Goal: Information Seeking & Learning: Learn about a topic

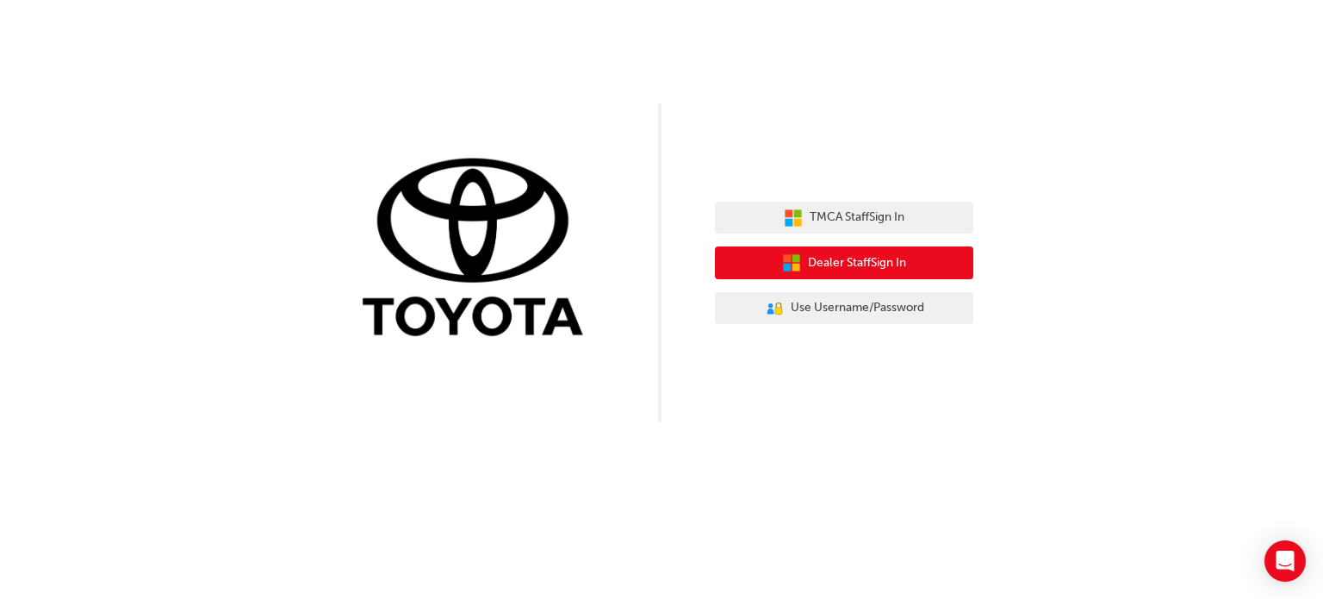
click at [885, 258] on span "Dealer Staff Sign In" at bounding box center [857, 263] width 98 height 20
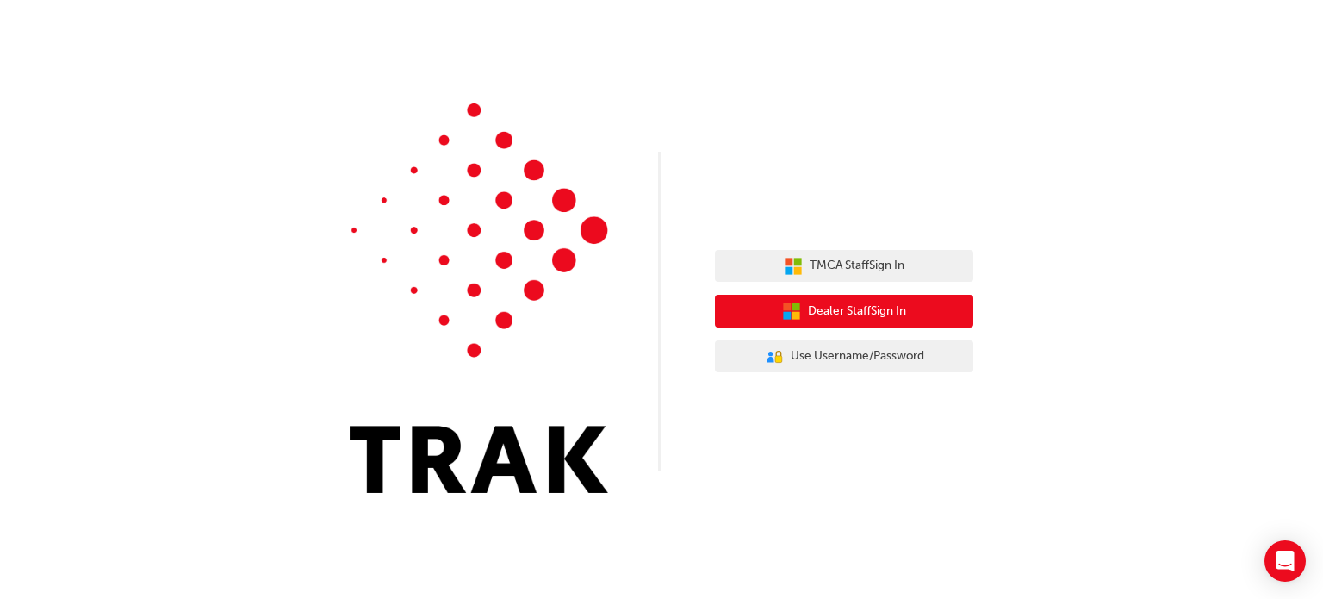
click at [803, 316] on button "Dealer Staff Sign In" at bounding box center [844, 311] width 258 height 33
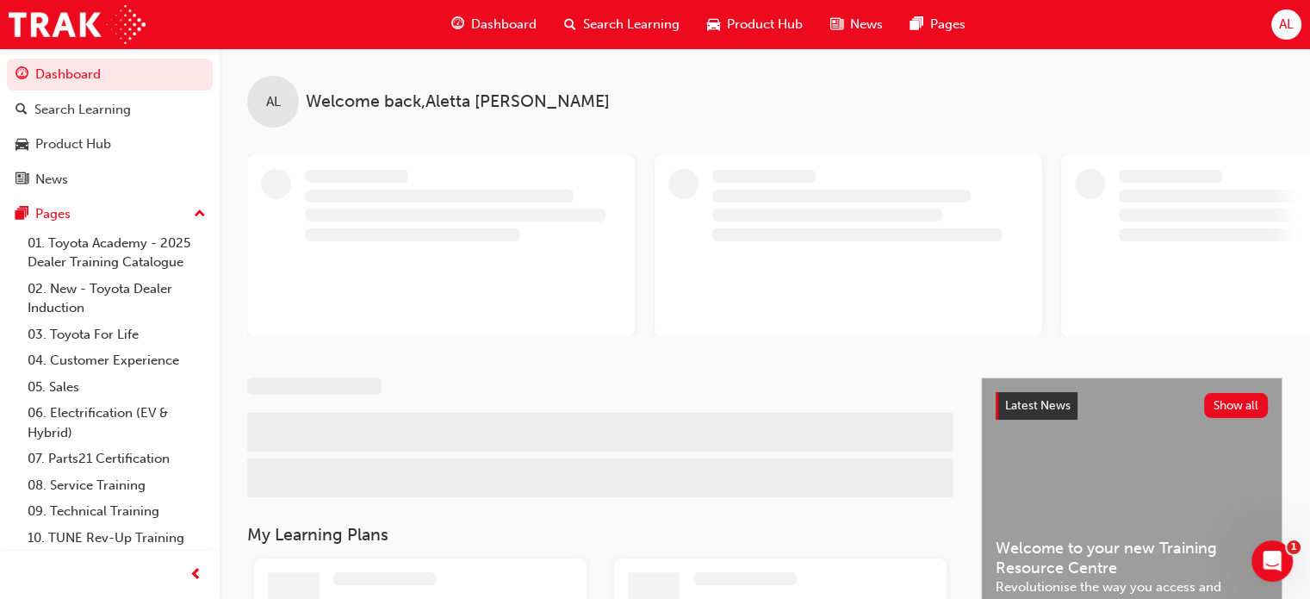
click at [1279, 15] on span "AL" at bounding box center [1286, 25] width 15 height 20
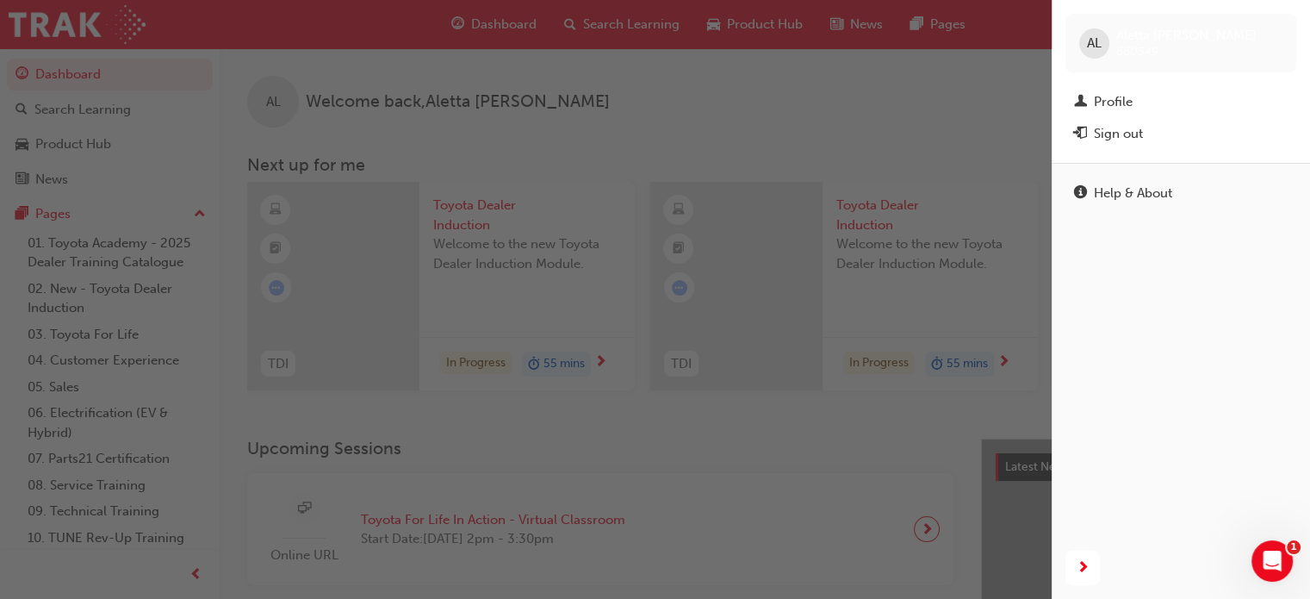
click at [1082, 40] on div "AL" at bounding box center [1095, 43] width 30 height 30
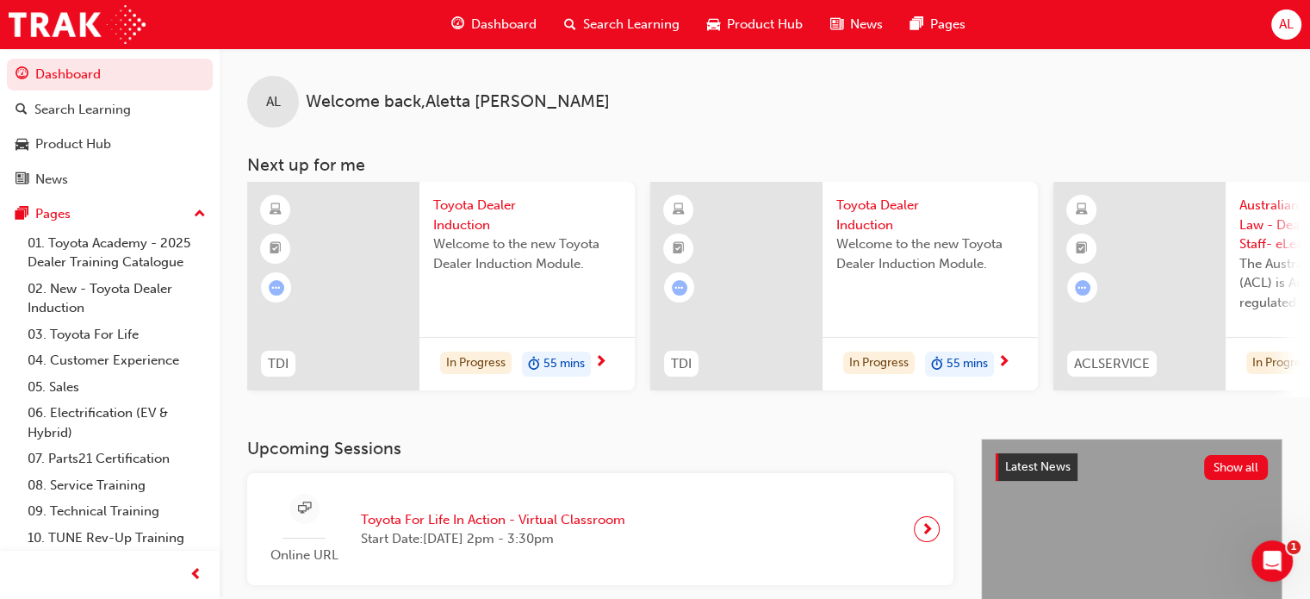
click at [1294, 20] on div "AL" at bounding box center [1287, 24] width 30 height 30
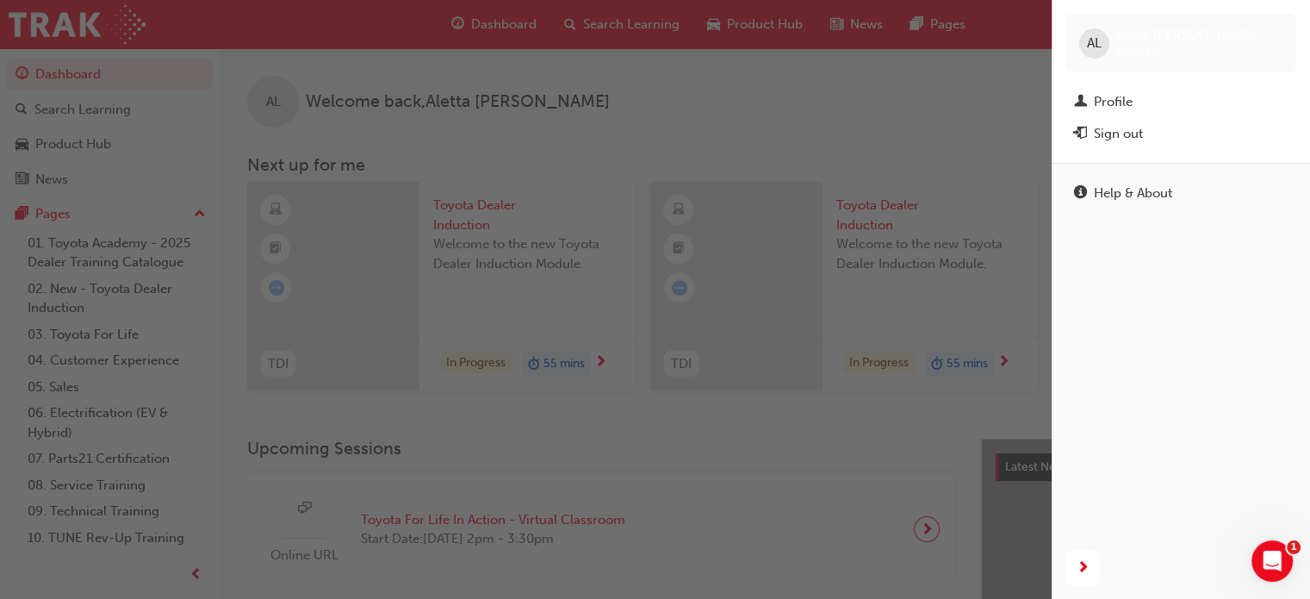
click at [1032, 83] on div "button" at bounding box center [526, 299] width 1052 height 599
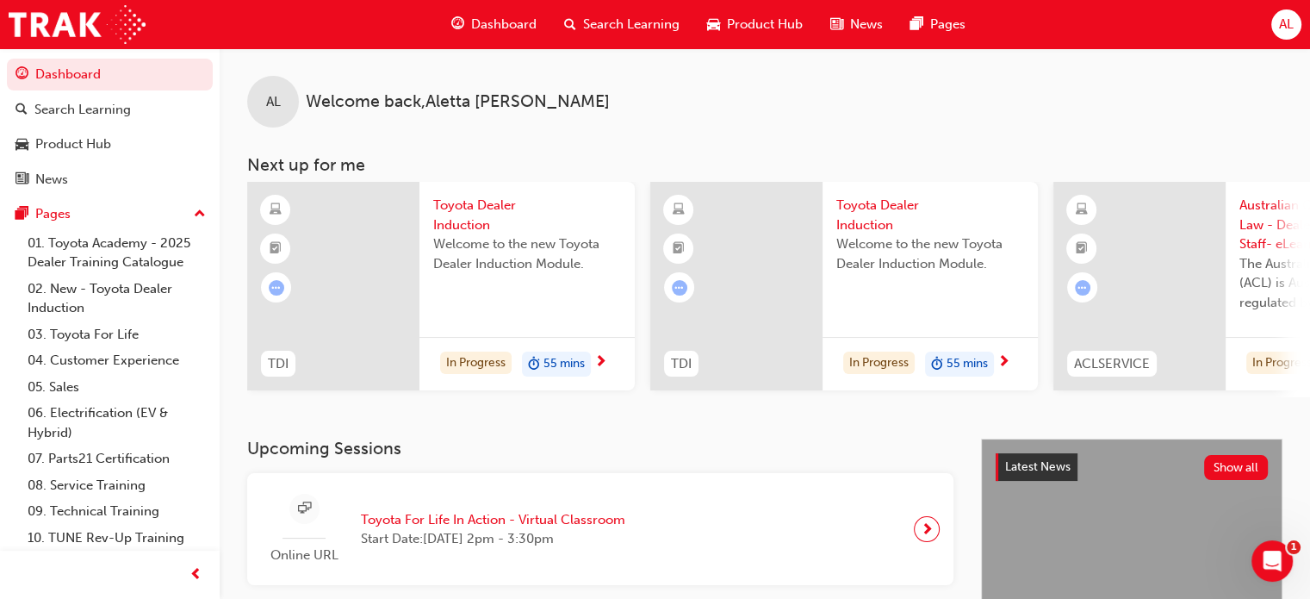
click at [479, 523] on span "Toyota For Life In Action - Virtual Classroom" at bounding box center [493, 520] width 264 height 20
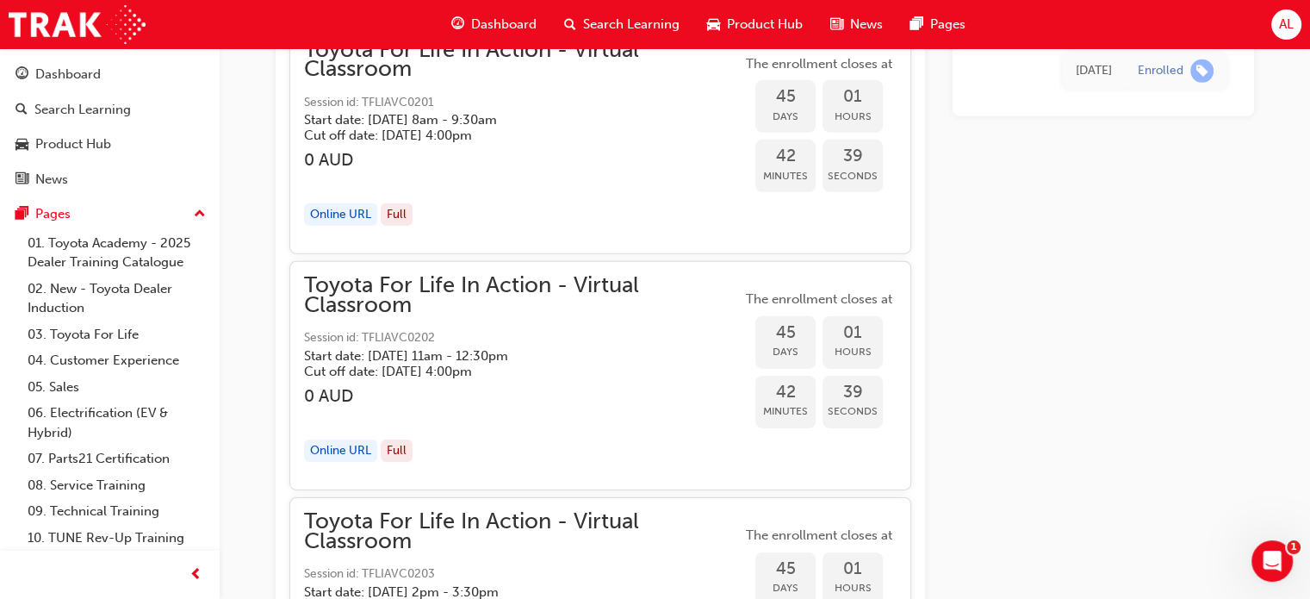
scroll to position [11825, 0]
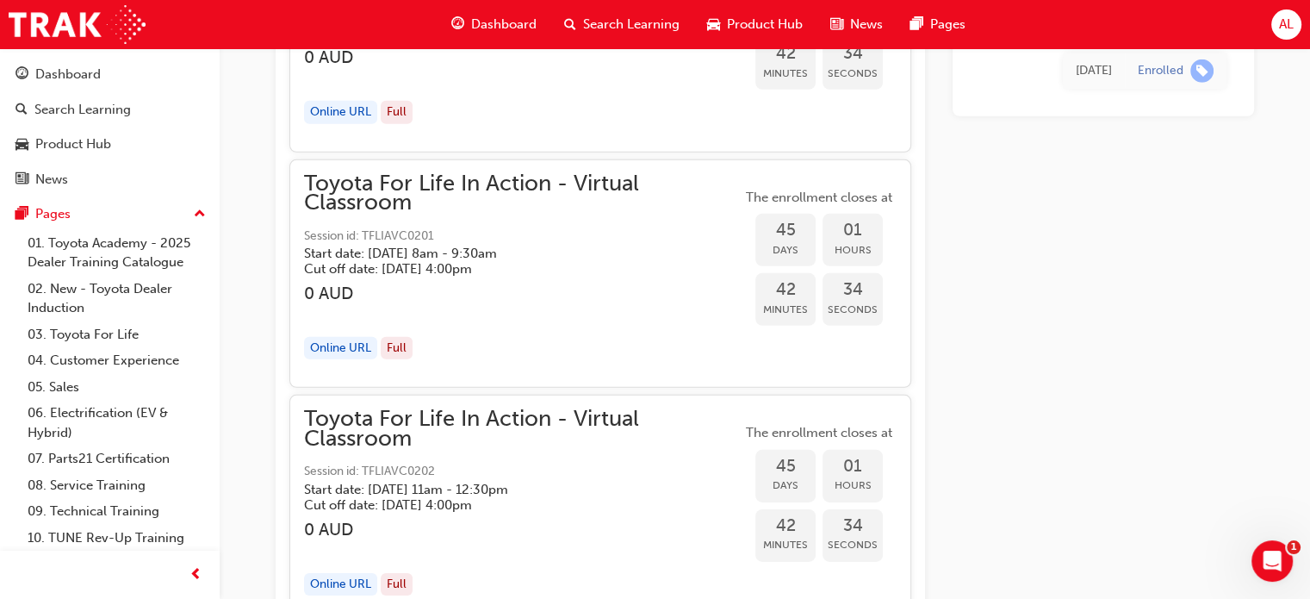
click at [491, 22] on span "Dashboard" at bounding box center [503, 25] width 65 height 20
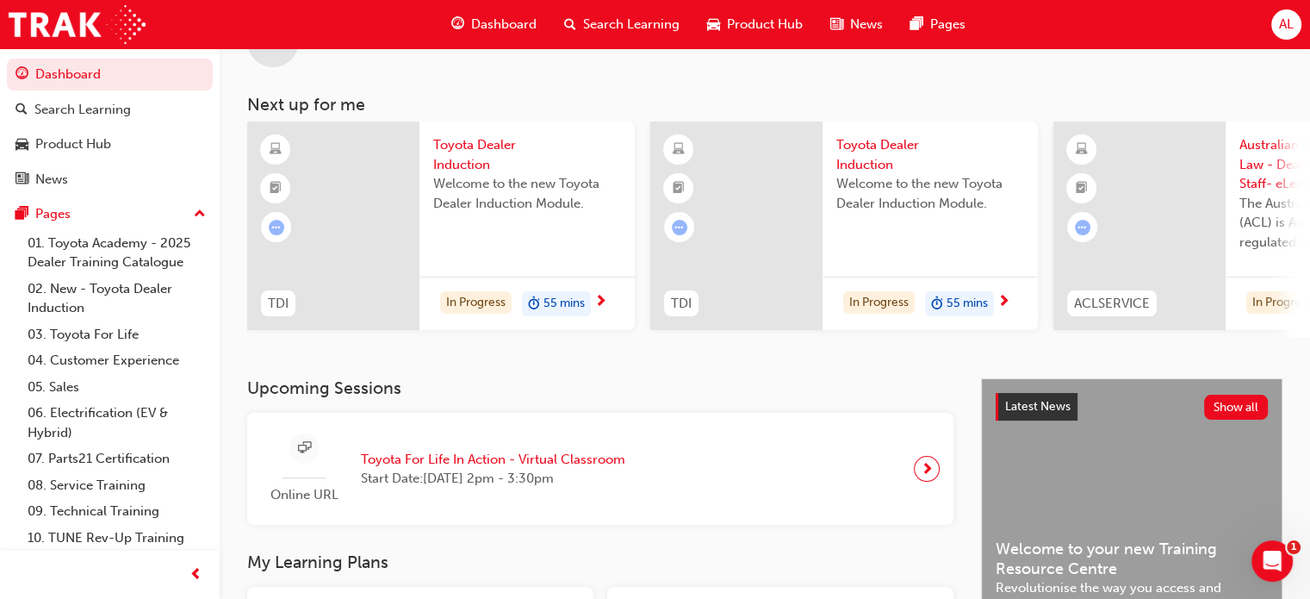
scroll to position [429, 0]
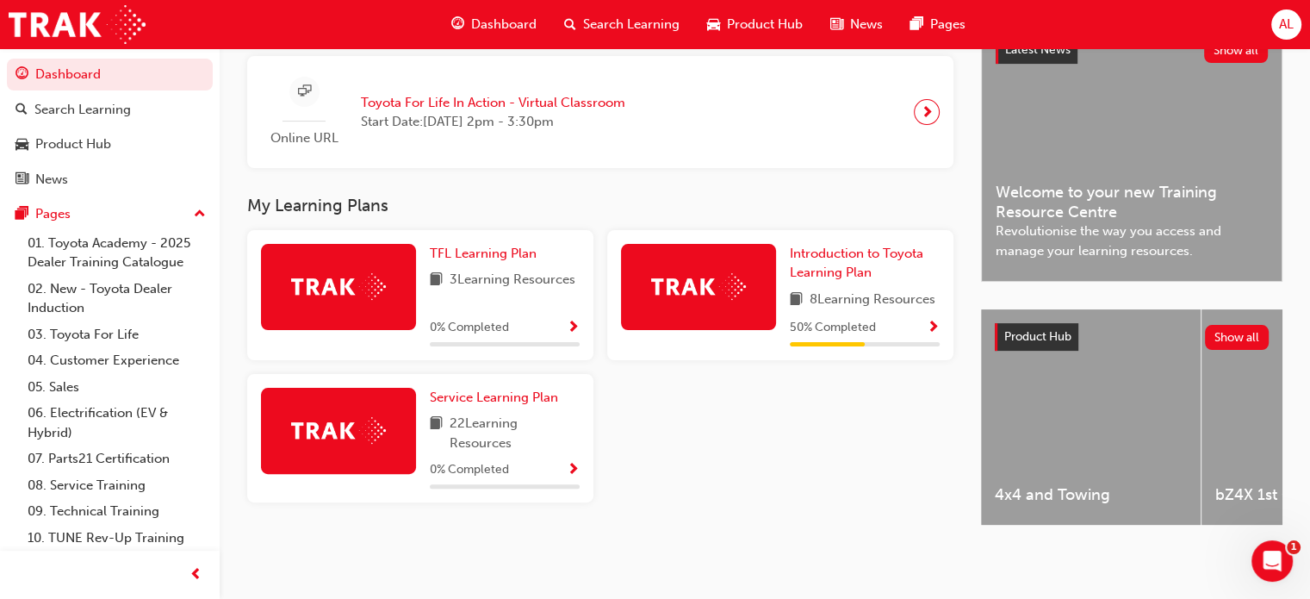
click at [727, 425] on div "TFL Learning Plan 3 Learning Resources 0 % Completed Introduction to Toyota Lea…" at bounding box center [600, 373] width 720 height 286
click at [474, 252] on span "TFL Learning Plan" at bounding box center [483, 254] width 107 height 16
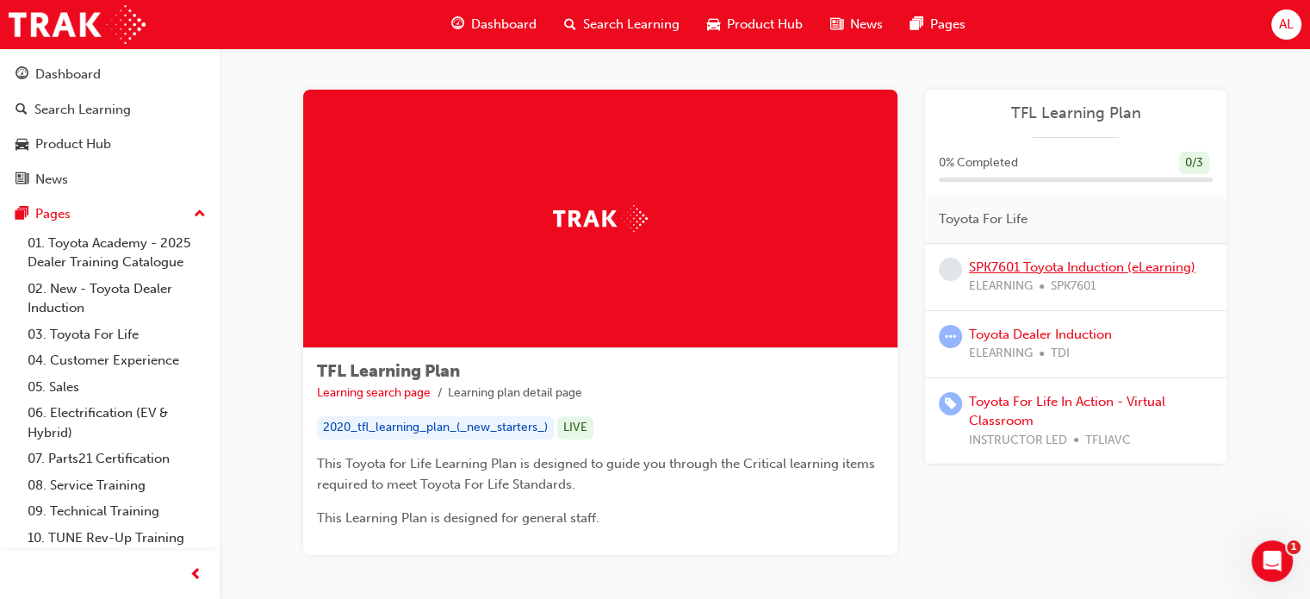
click at [1079, 263] on link "SPK7601 Toyota Induction (eLearning)" at bounding box center [1082, 267] width 227 height 16
click at [1050, 332] on link "Toyota Dealer Induction" at bounding box center [1040, 335] width 143 height 16
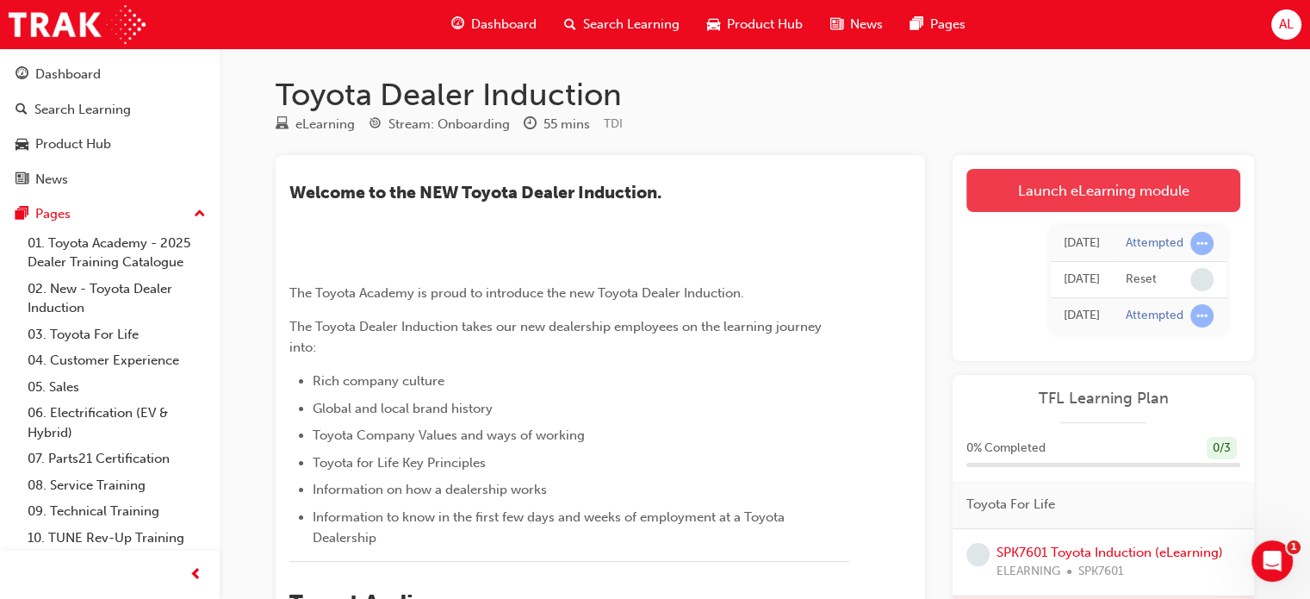
click at [1026, 189] on link "Launch eLearning module" at bounding box center [1104, 190] width 274 height 43
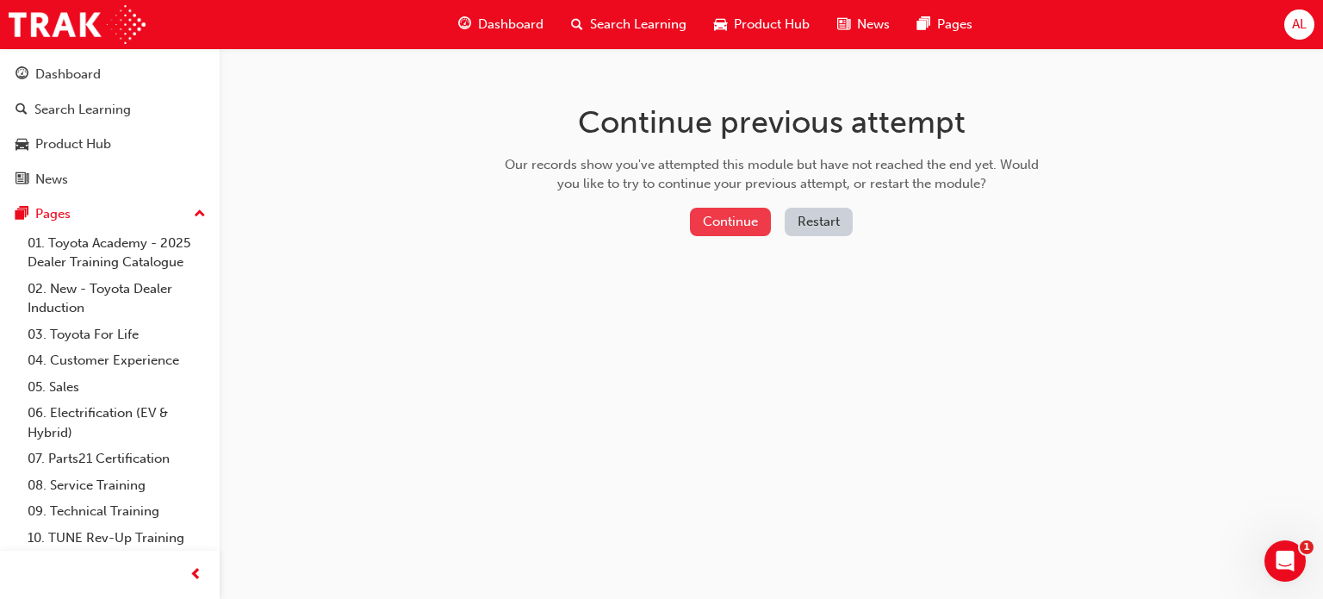
click at [711, 227] on button "Continue" at bounding box center [730, 222] width 81 height 28
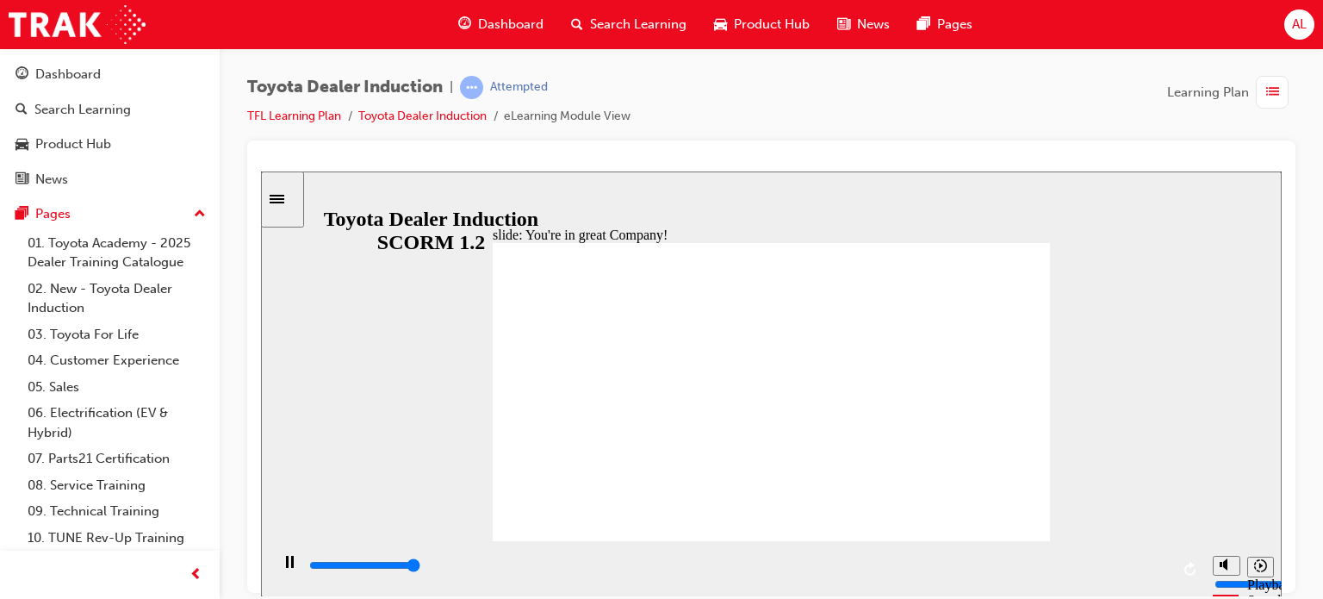
type input "7500"
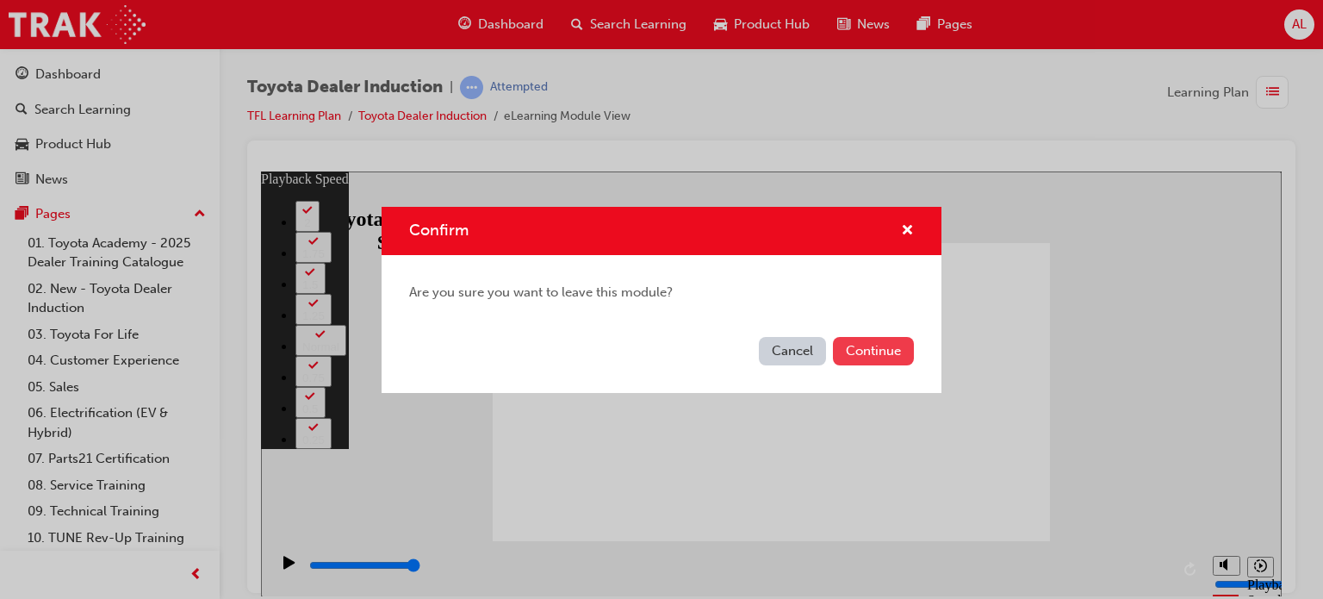
type input "144"
drag, startPoint x: 881, startPoint y: 361, endPoint x: 876, endPoint y: 351, distance: 11.6
click at [876, 351] on button "Continue" at bounding box center [873, 351] width 81 height 28
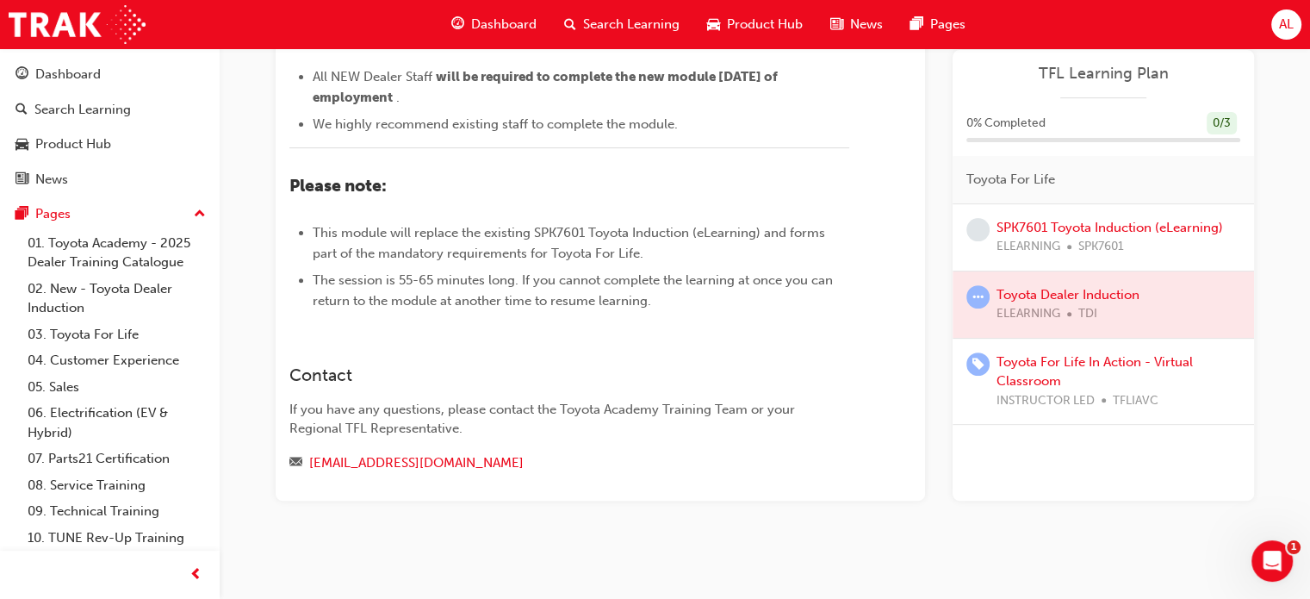
scroll to position [781, 0]
click at [1037, 361] on link "Toyota For Life In Action - Virtual Classroom" at bounding box center [1095, 371] width 196 height 35
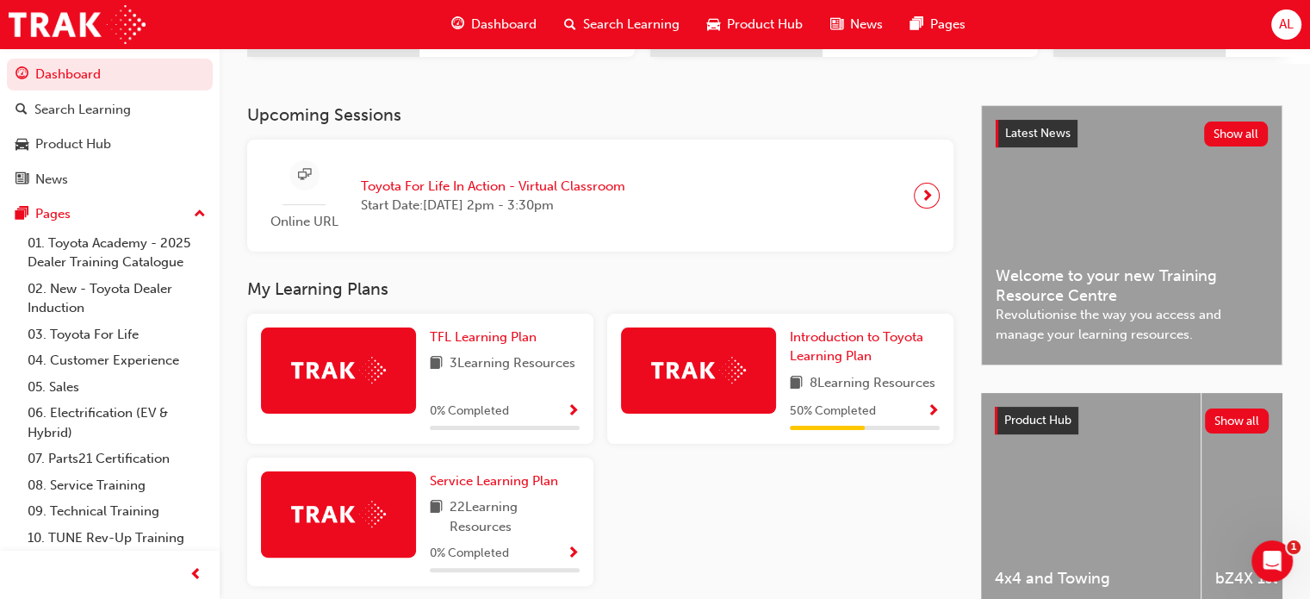
scroll to position [336, 0]
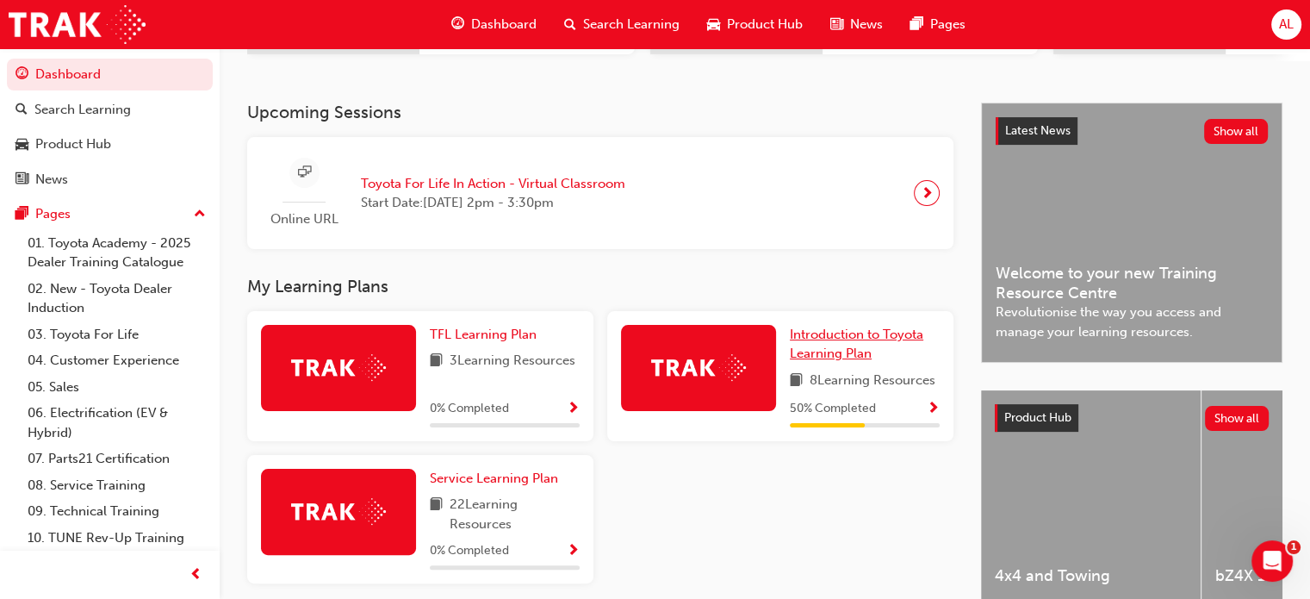
click at [825, 330] on link "Introduction to Toyota Learning Plan" at bounding box center [865, 344] width 150 height 39
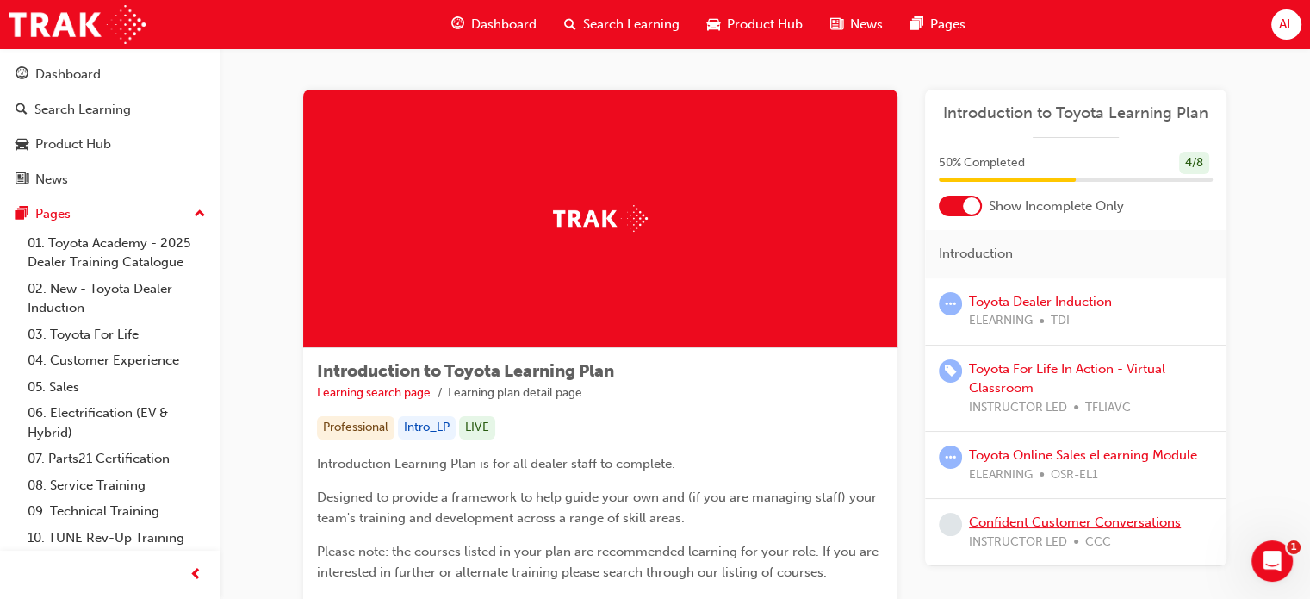
click at [1004, 524] on link "Confident Customer Conversations" at bounding box center [1075, 522] width 212 height 16
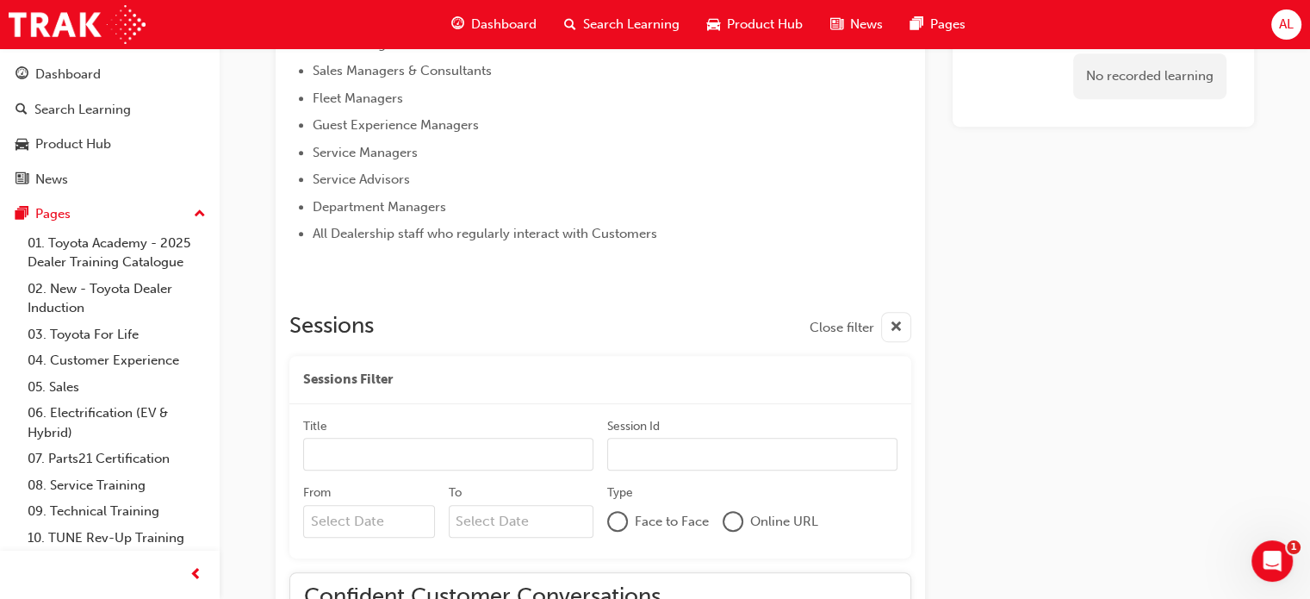
scroll to position [934, 0]
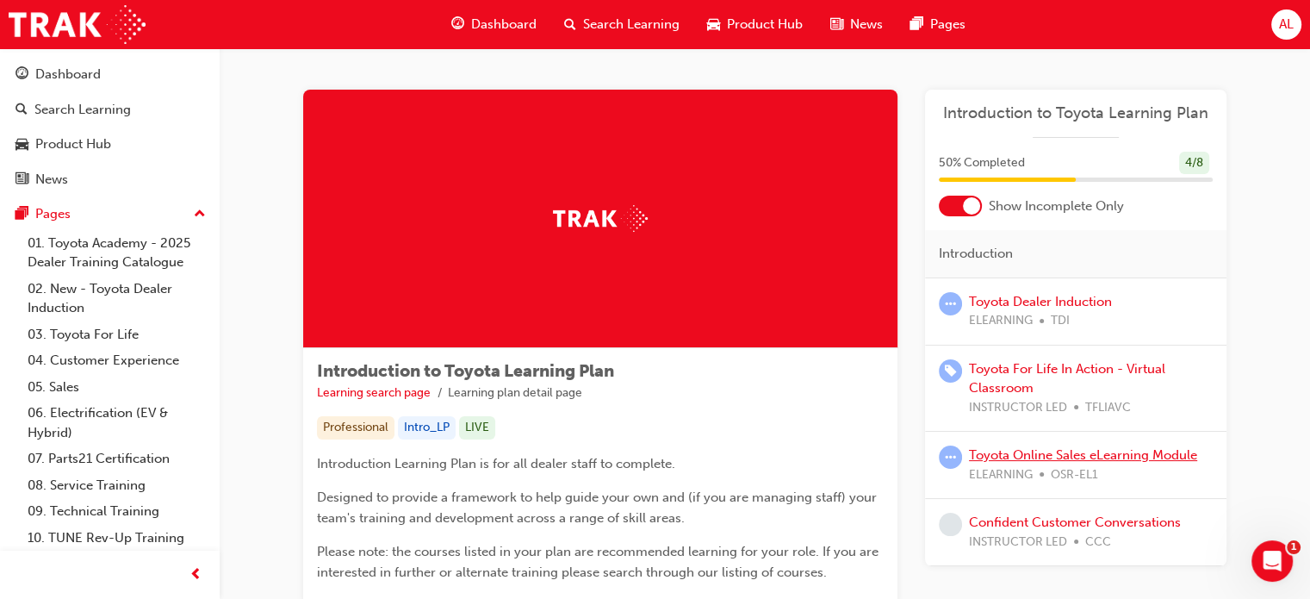
click at [986, 451] on link "Toyota Online Sales eLearning Module" at bounding box center [1083, 455] width 228 height 16
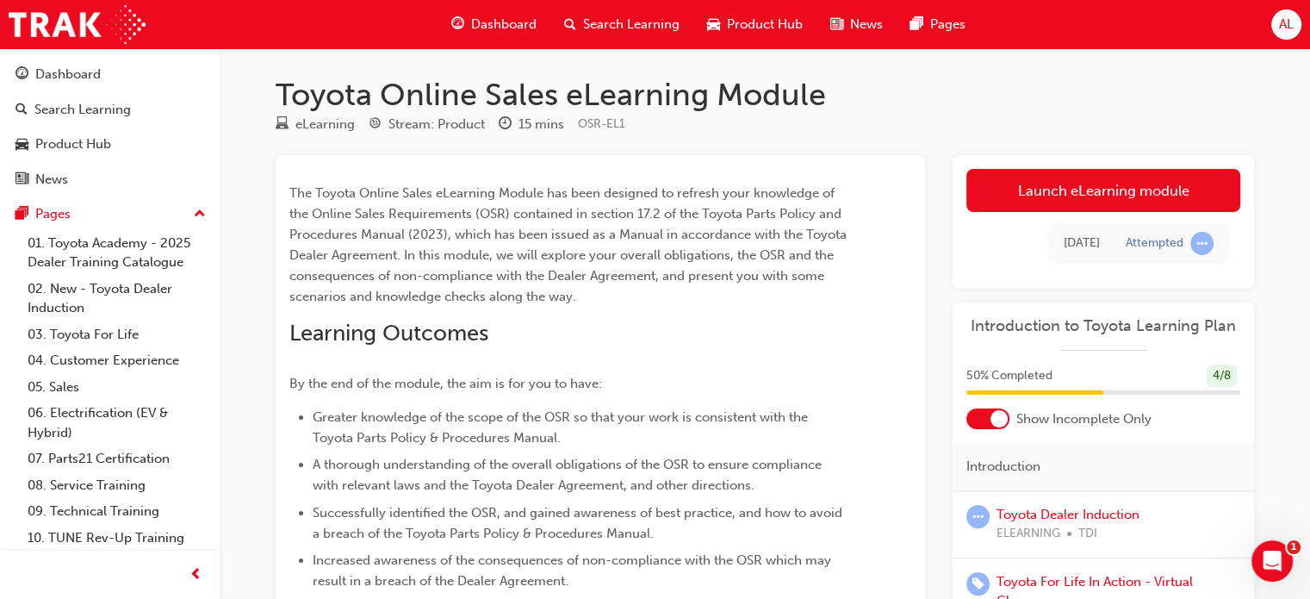
click at [999, 483] on div "Introduction" at bounding box center [1104, 467] width 302 height 48
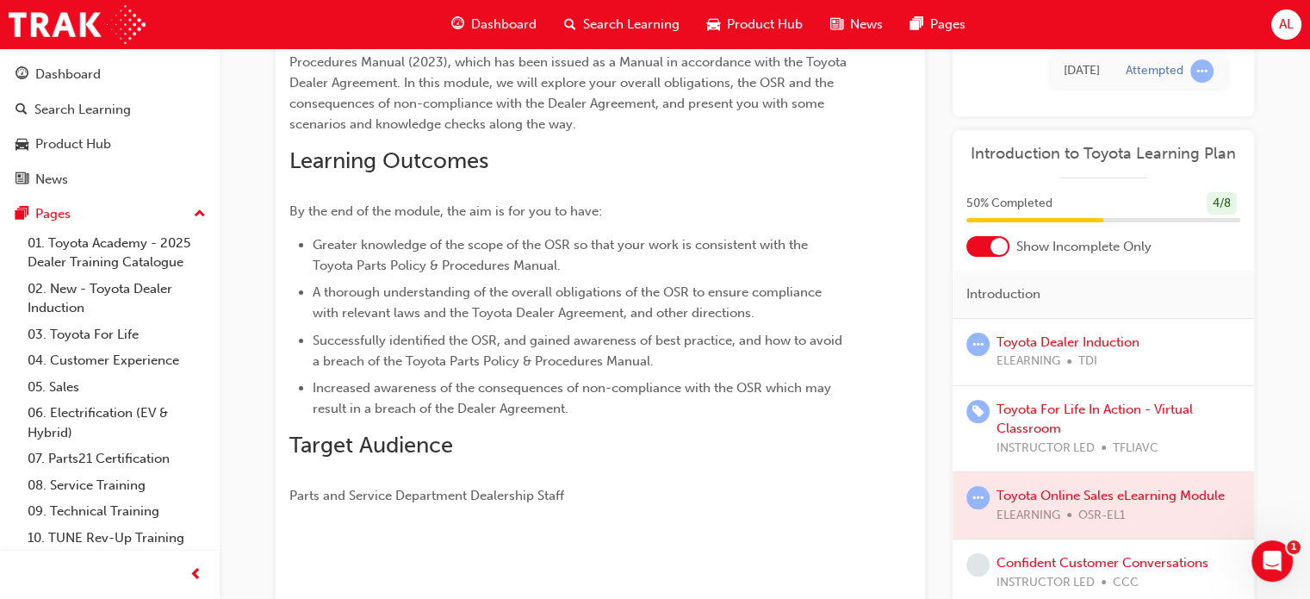
scroll to position [207, 0]
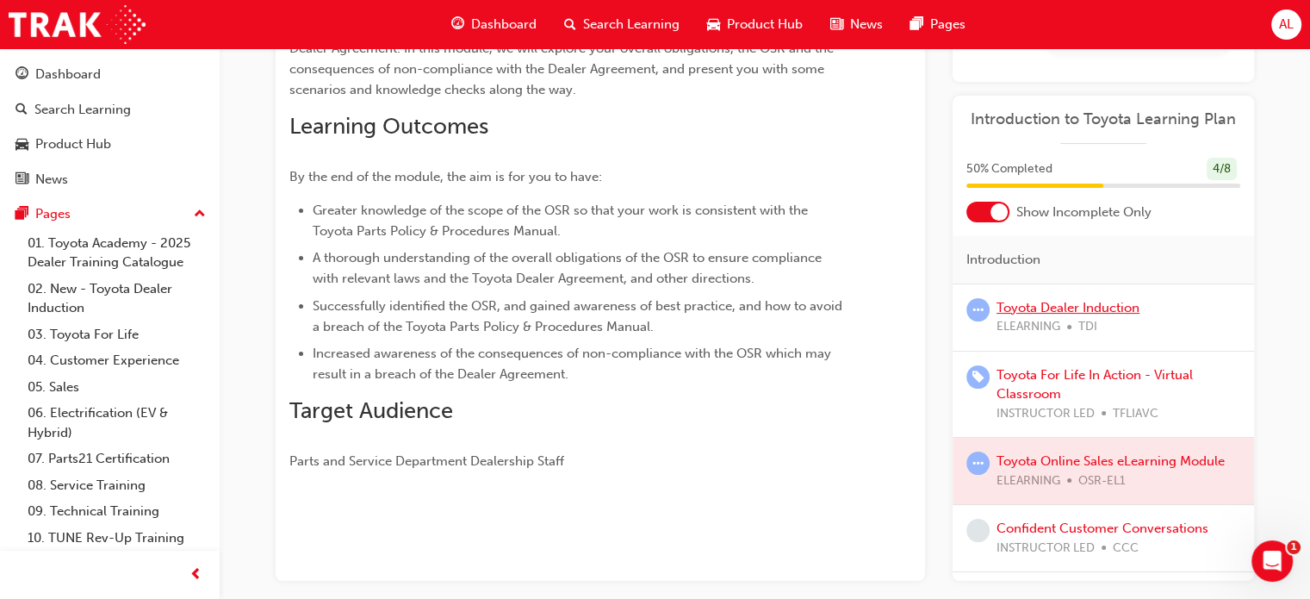
click at [1033, 300] on link "Toyota Dealer Induction" at bounding box center [1068, 308] width 143 height 16
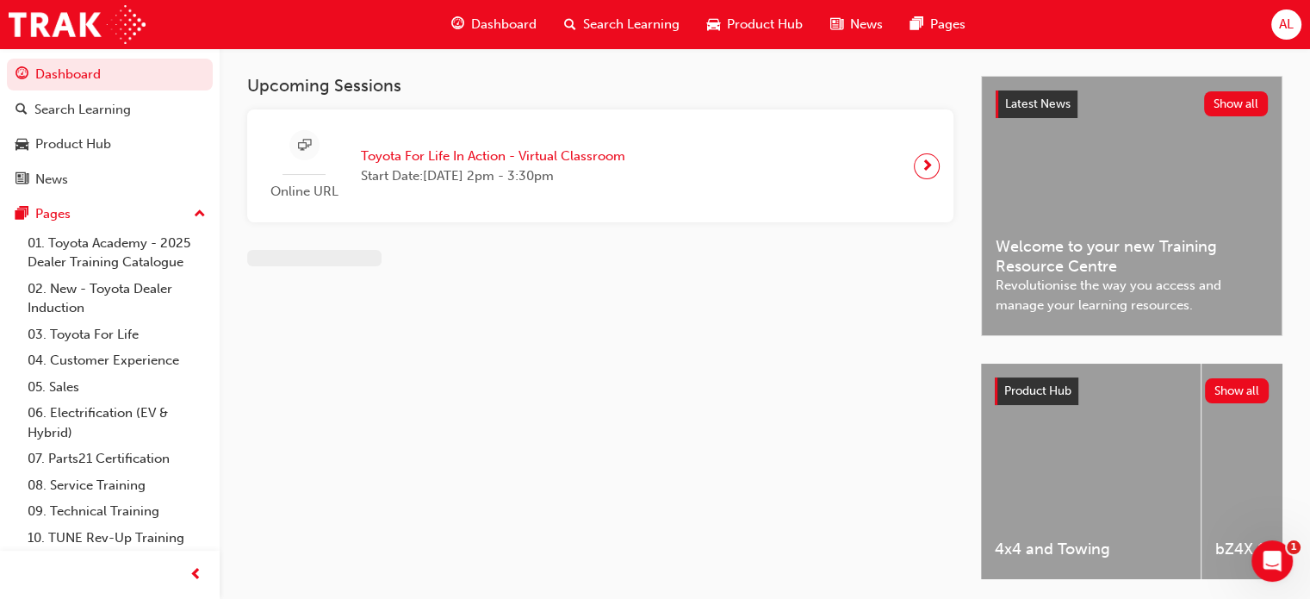
scroll to position [60, 0]
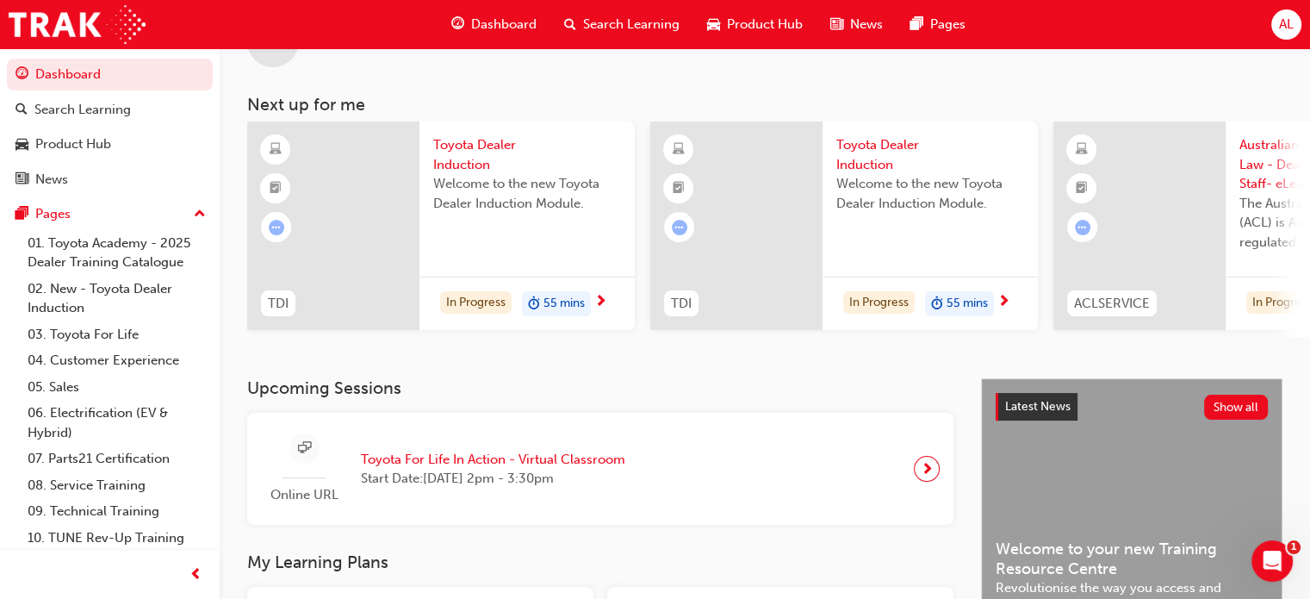
click at [316, 196] on div at bounding box center [333, 225] width 172 height 208
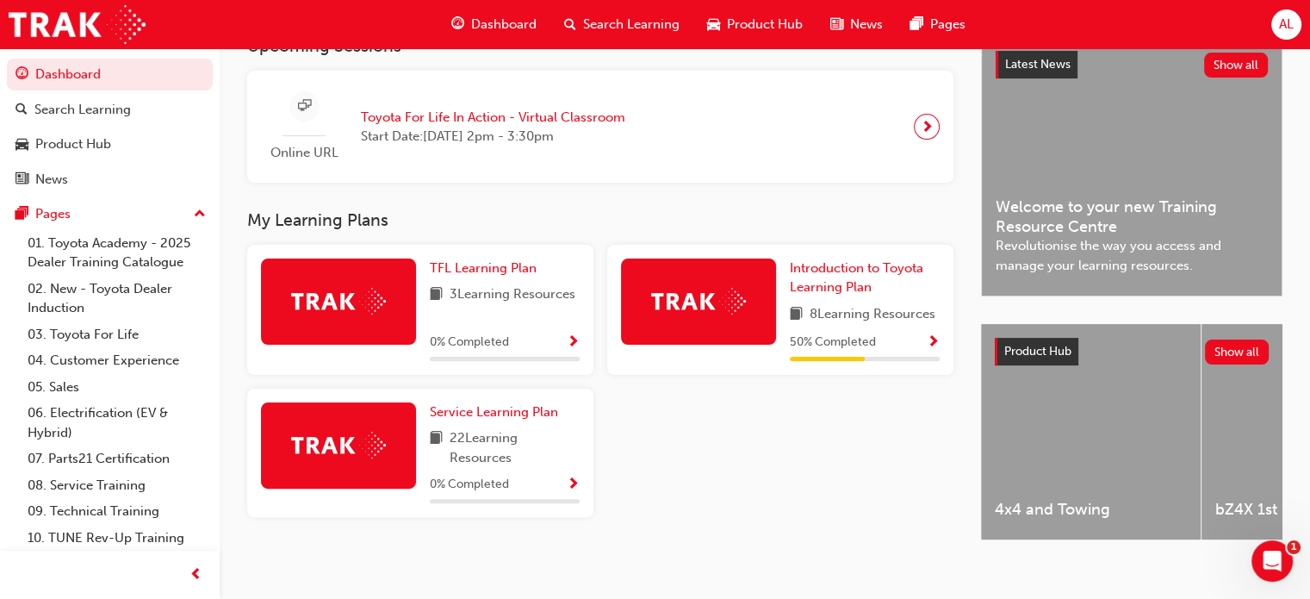
scroll to position [405, 0]
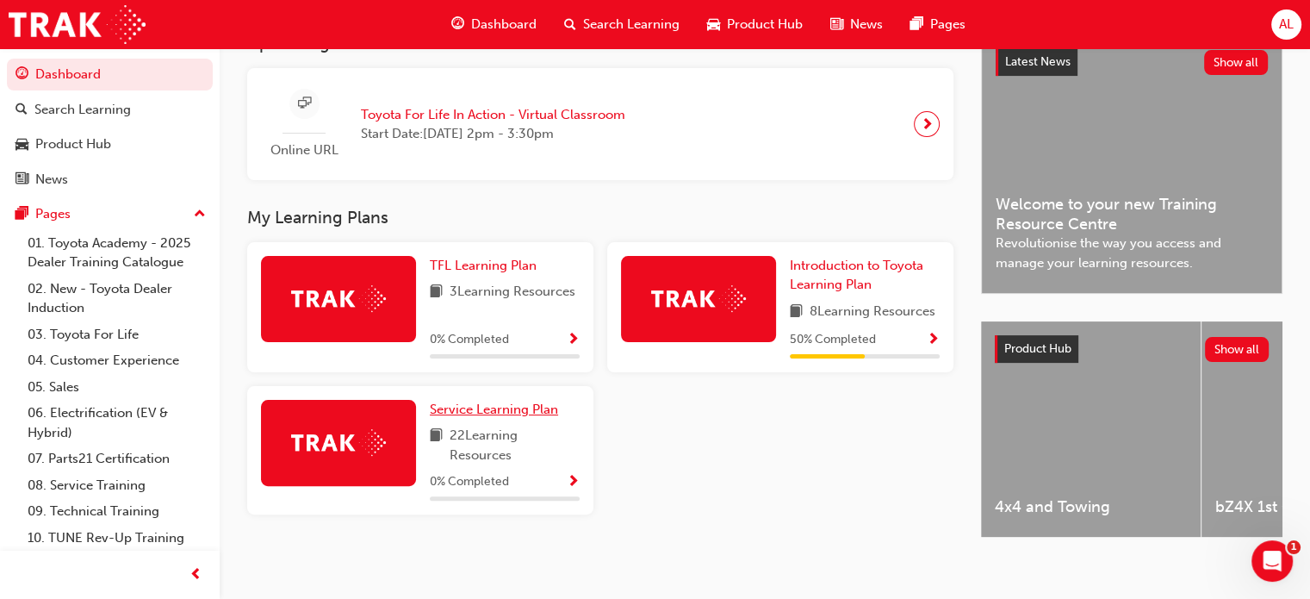
click at [476, 413] on span "Service Learning Plan" at bounding box center [494, 409] width 128 height 16
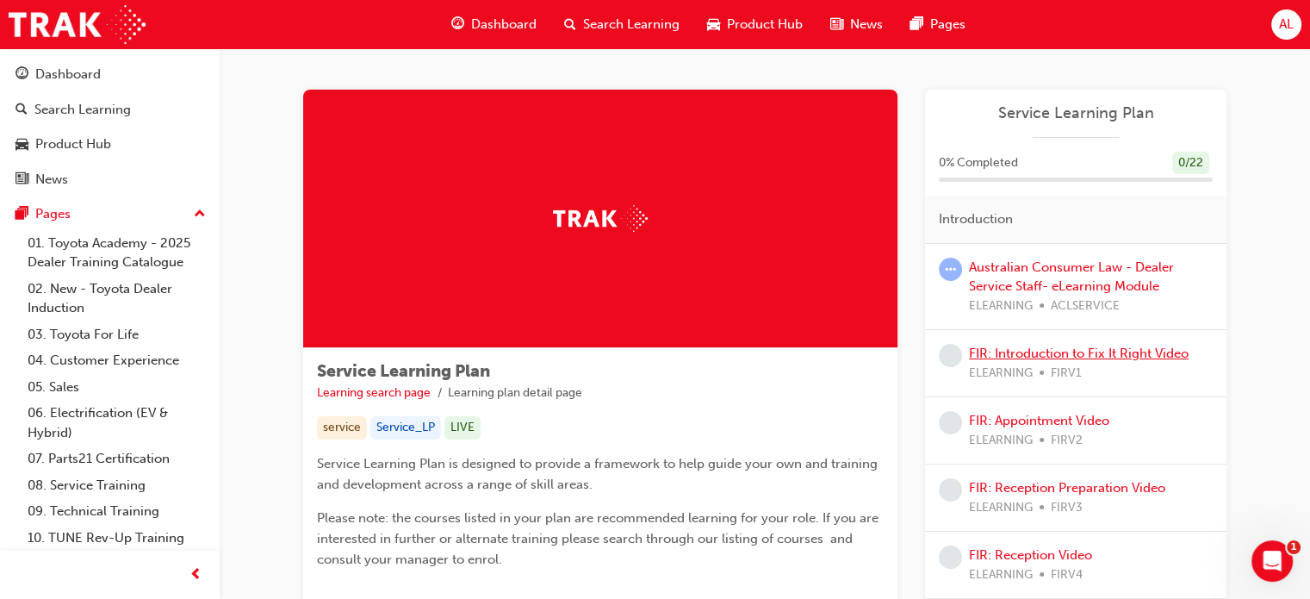
click at [1029, 345] on link "FIR: Introduction to Fix It Right Video" at bounding box center [1079, 353] width 220 height 16
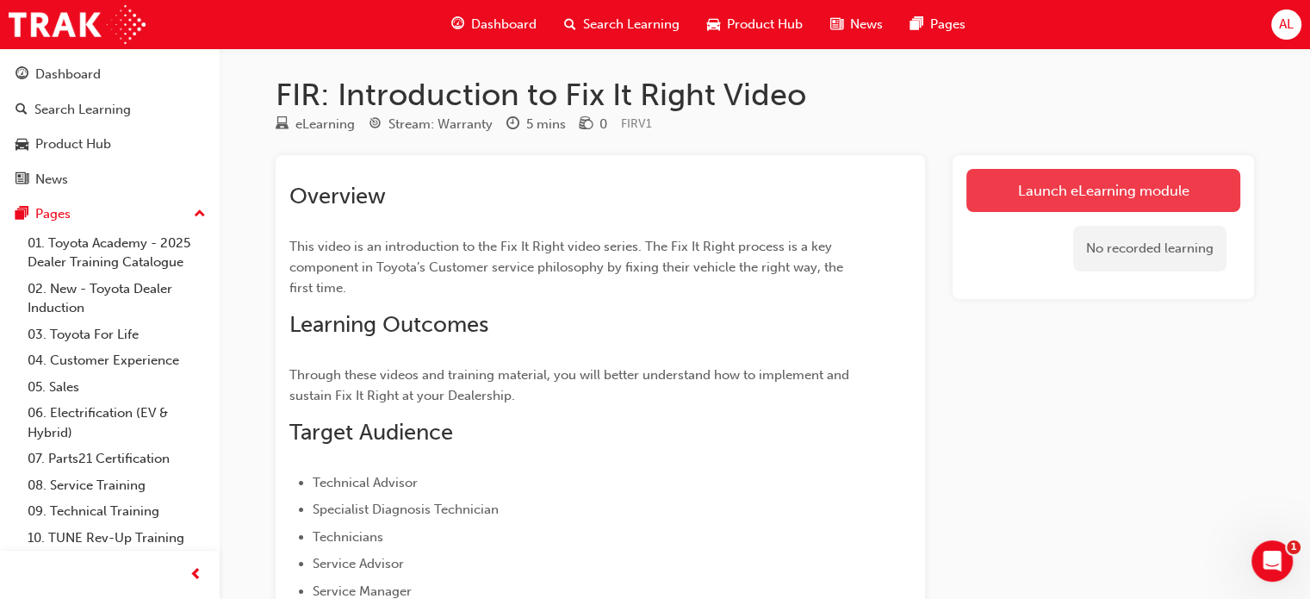
click at [1027, 182] on link "Launch eLearning module" at bounding box center [1104, 190] width 274 height 43
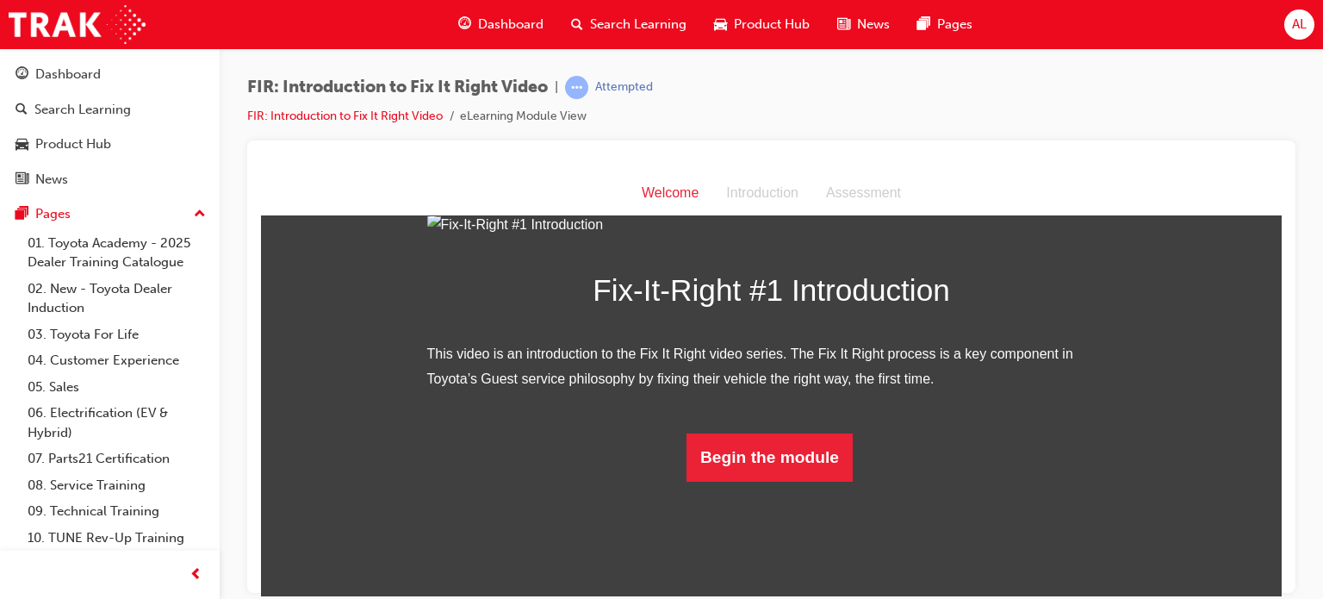
click at [793, 237] on img at bounding box center [771, 224] width 689 height 25
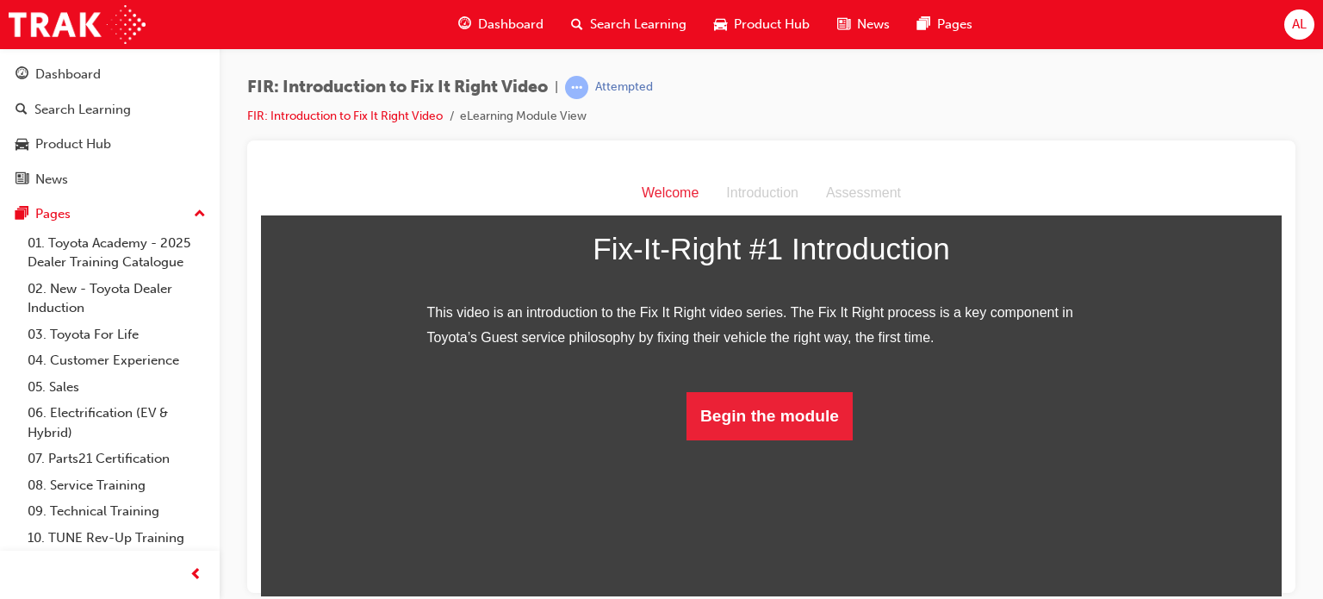
scroll to position [248, 0]
click at [757, 439] on button "Begin the module" at bounding box center [770, 415] width 166 height 48
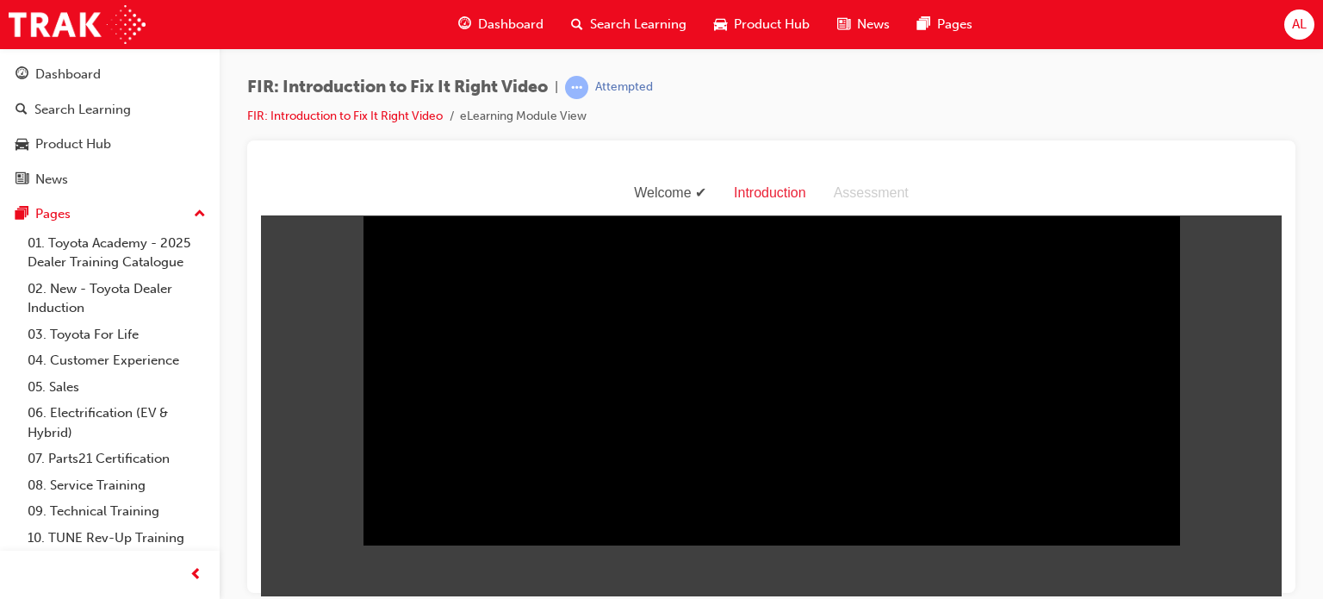
scroll to position [41, 0]
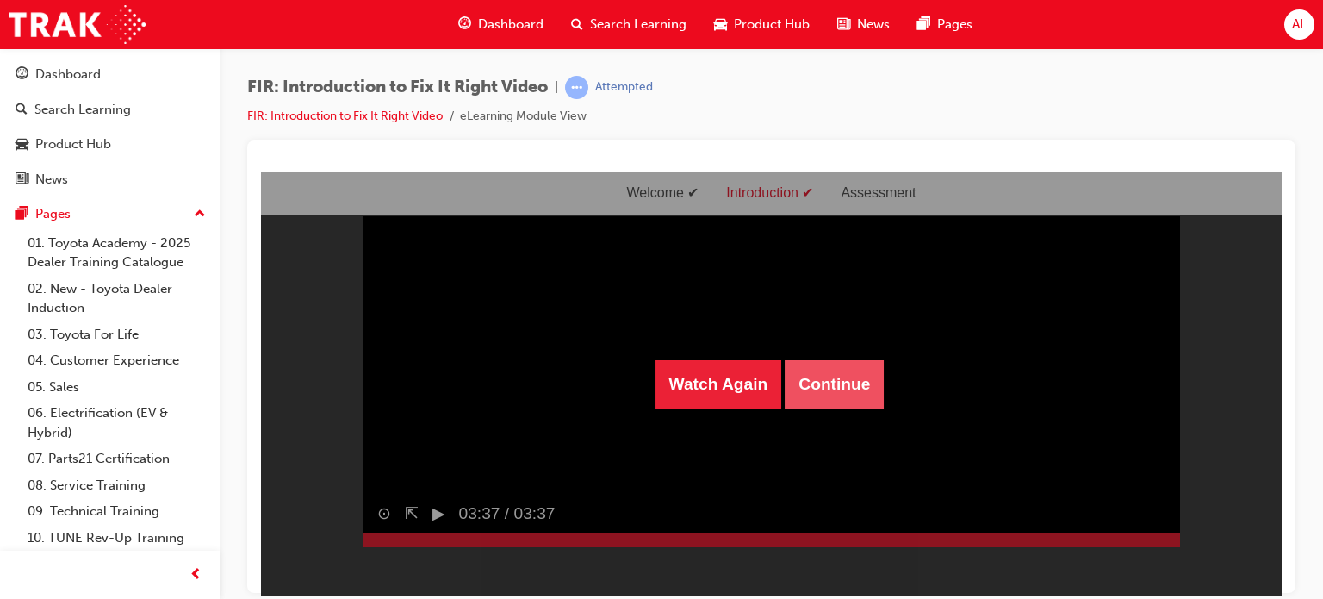
click at [837, 380] on button "Continue" at bounding box center [834, 383] width 99 height 48
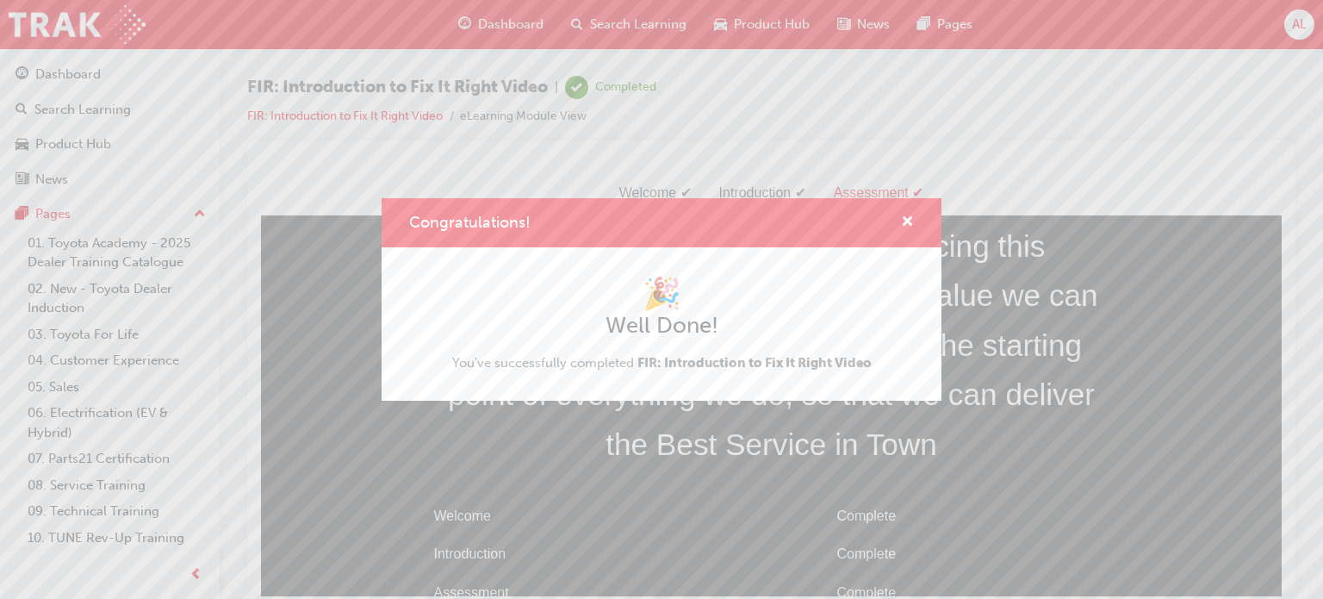
click at [905, 210] on div "Congratulations!" at bounding box center [662, 222] width 560 height 49
click at [905, 223] on span "cross-icon" at bounding box center [907, 223] width 13 height 16
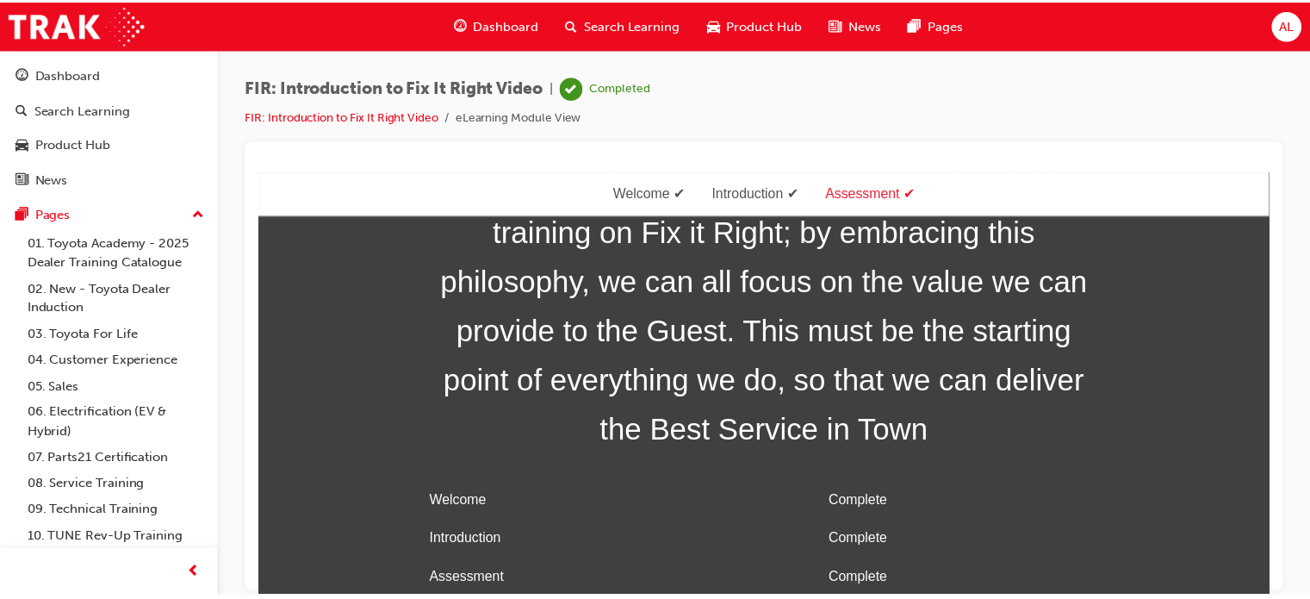
scroll to position [71, 0]
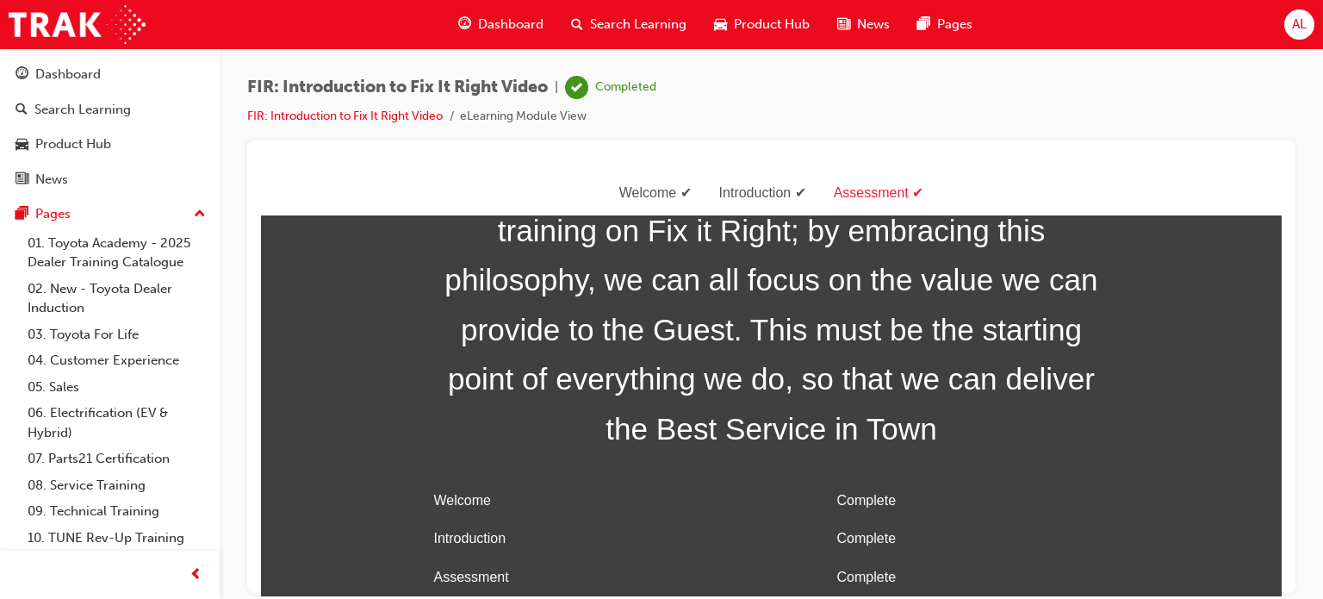
click at [404, 427] on div "Congratulations, you have now completed this training on Fix it Right; by embra…" at bounding box center [771, 375] width 1021 height 441
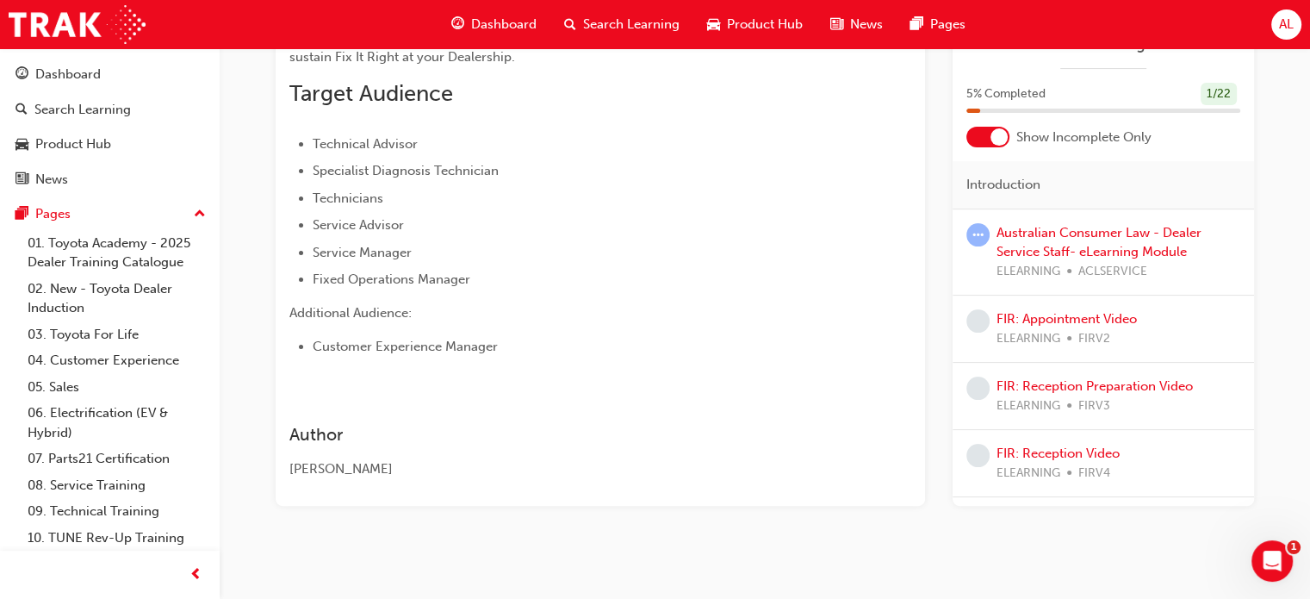
scroll to position [344, 0]
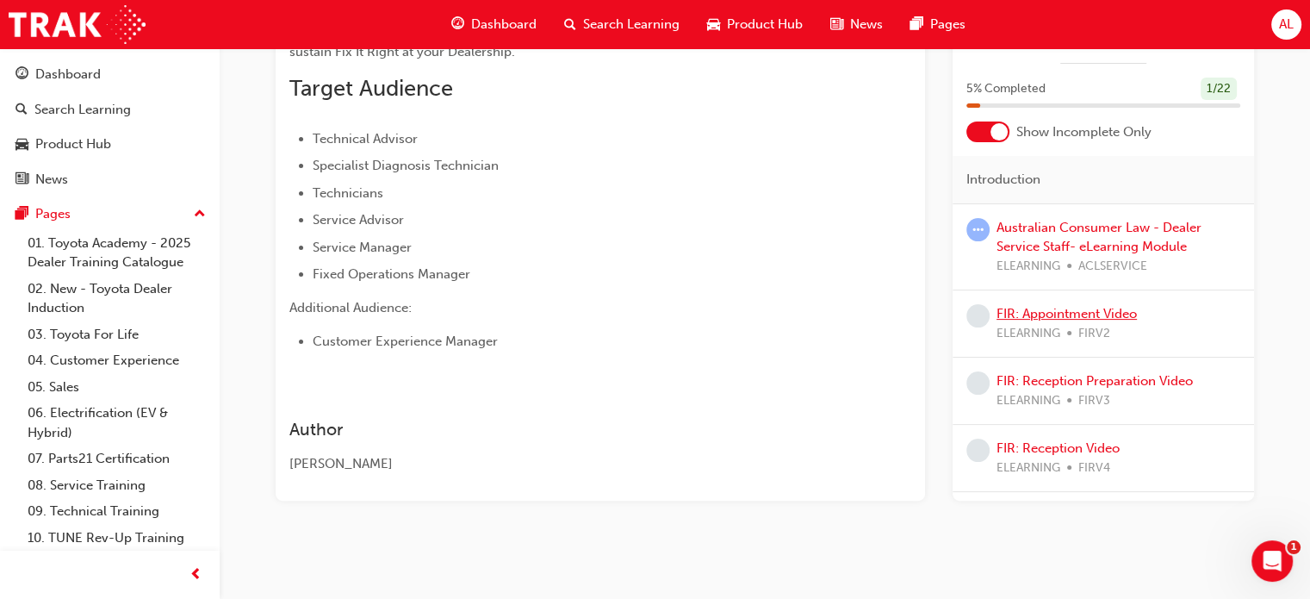
click at [1055, 308] on link "FIR: Appointment Video" at bounding box center [1067, 314] width 140 height 16
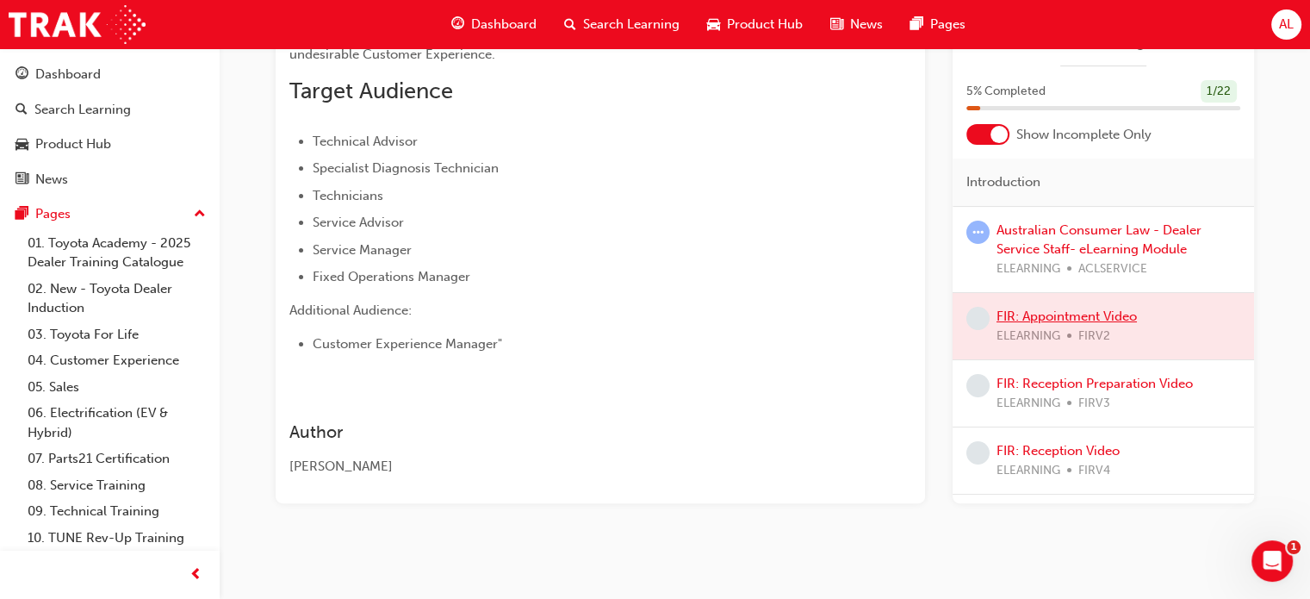
scroll to position [344, 0]
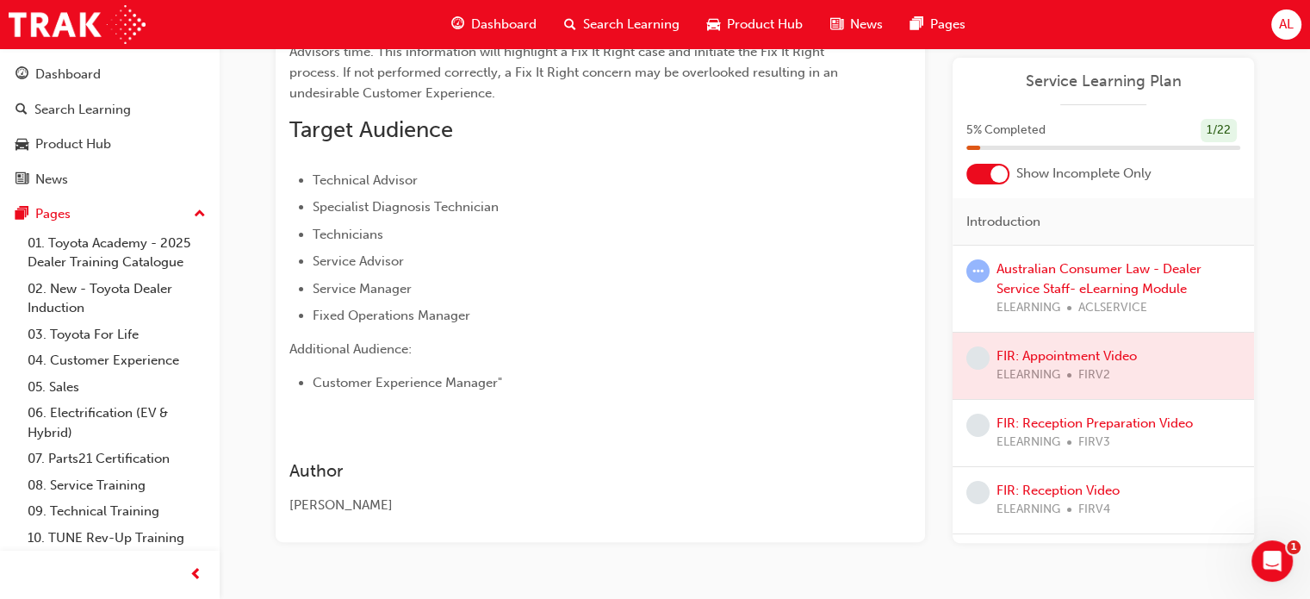
click at [1034, 355] on div at bounding box center [1104, 365] width 302 height 66
click at [1076, 352] on div at bounding box center [1104, 365] width 302 height 66
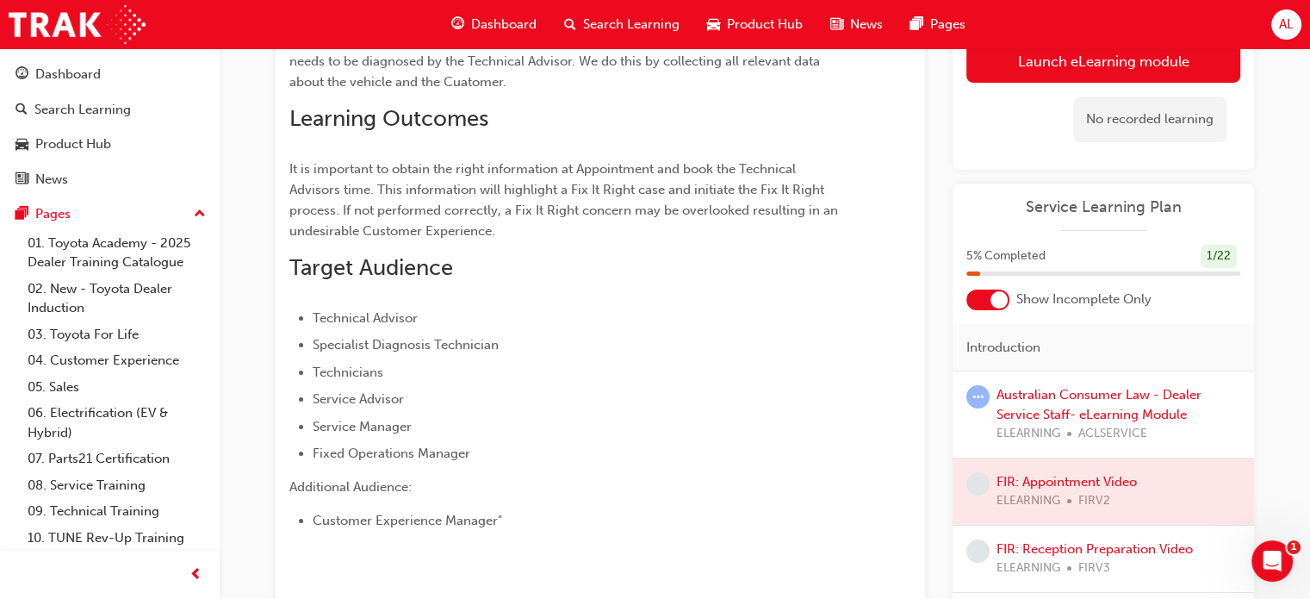
scroll to position [171, 0]
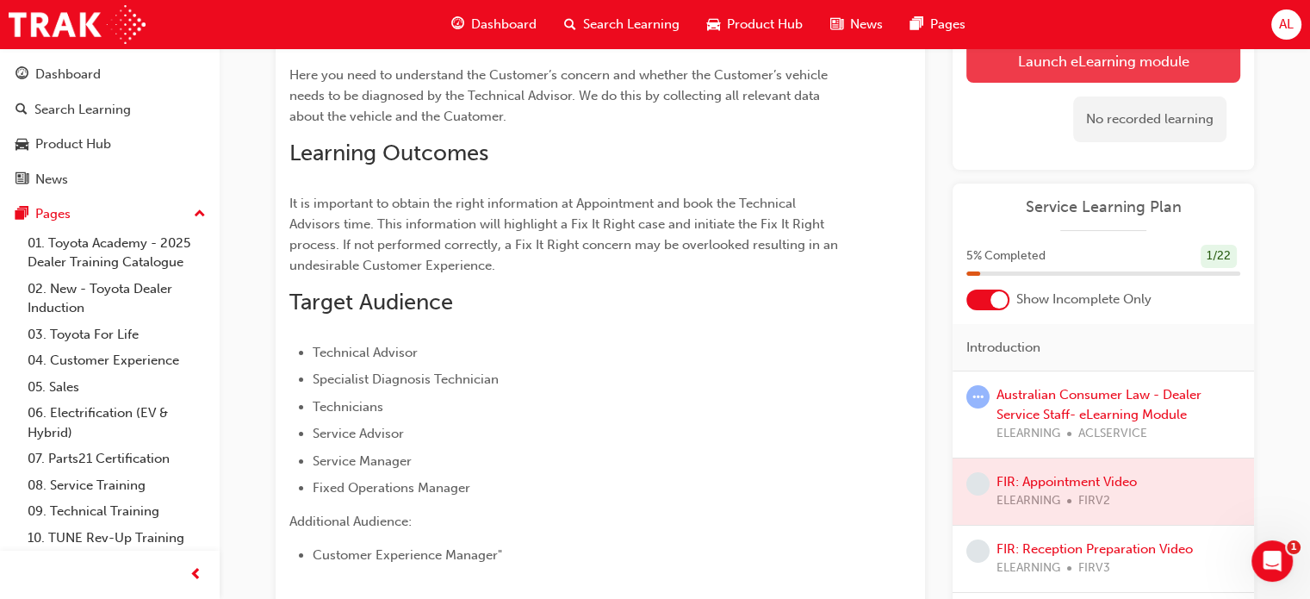
click at [1086, 63] on link "Launch eLearning module" at bounding box center [1104, 61] width 274 height 43
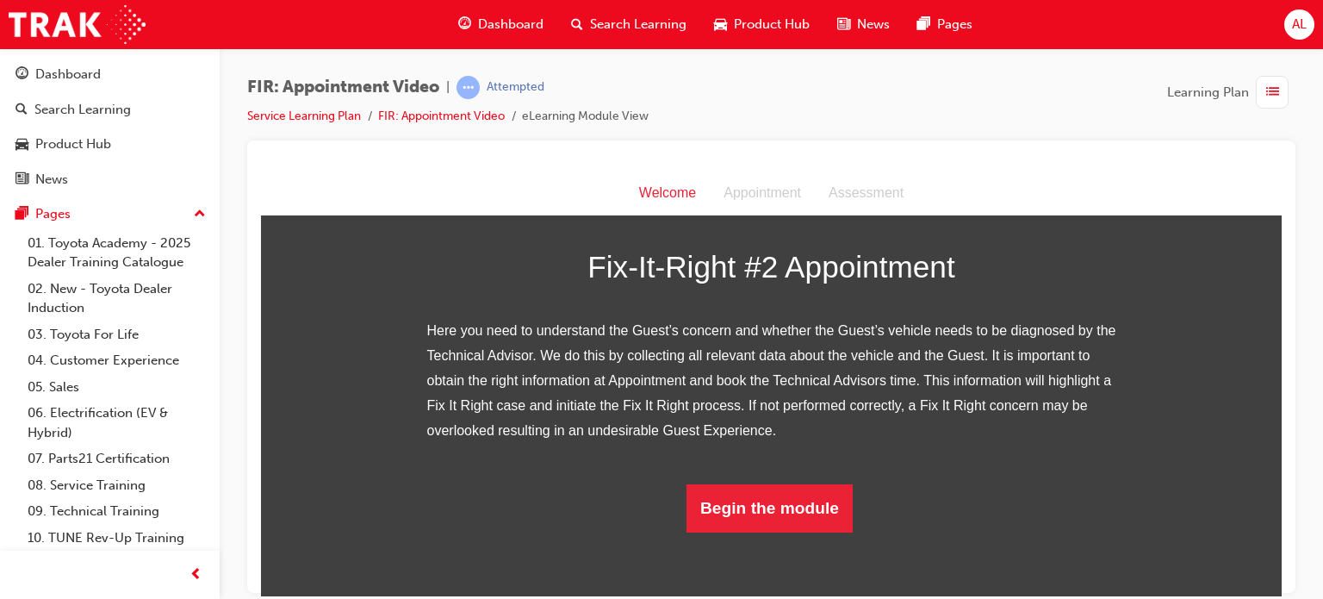
scroll to position [34, 0]
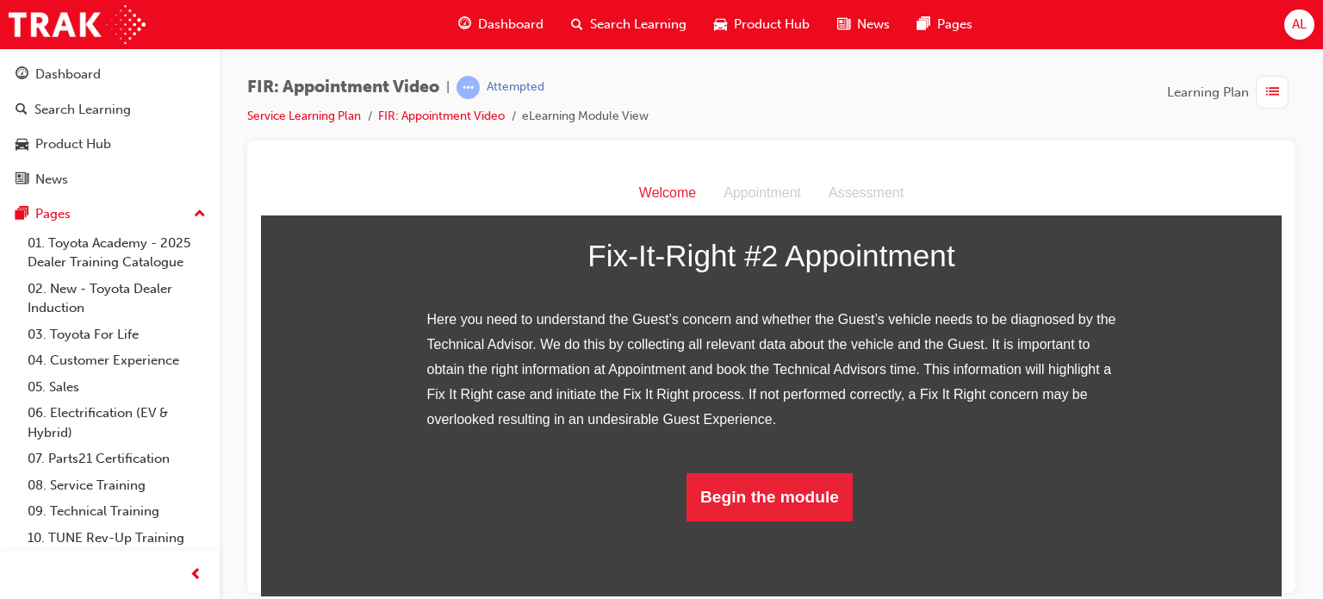
drag, startPoint x: 1275, startPoint y: 583, endPoint x: 838, endPoint y: 441, distance: 459.4
click at [838, 202] on img at bounding box center [771, 189] width 689 height 25
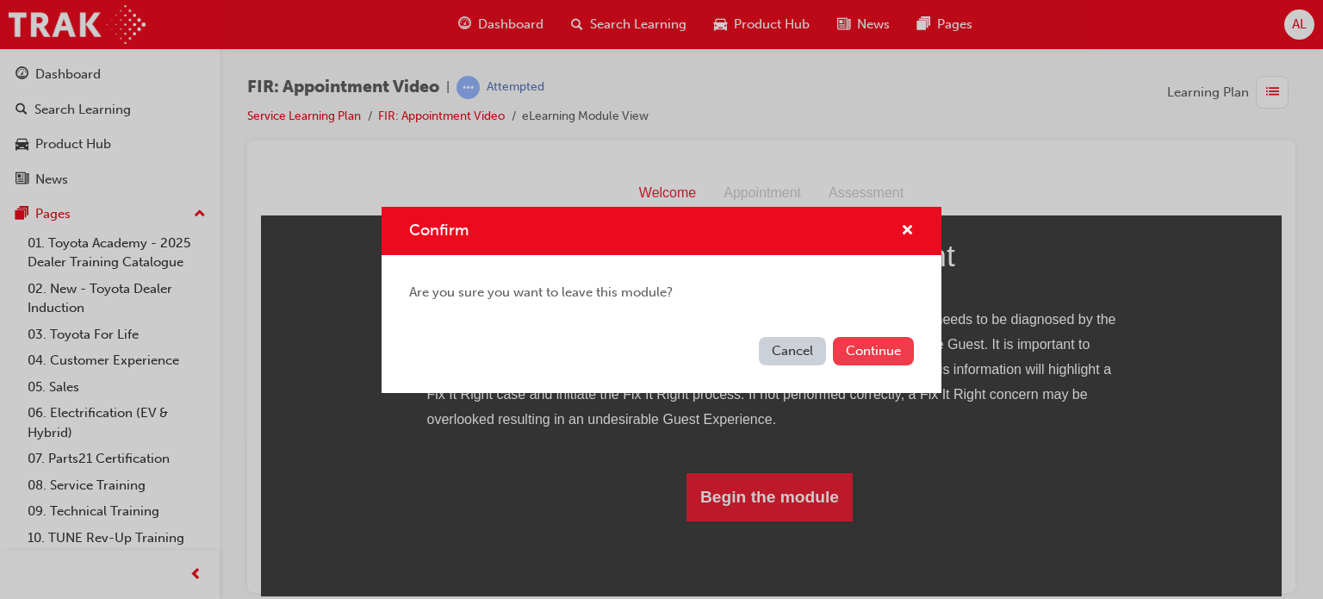
click at [870, 338] on button "Continue" at bounding box center [873, 351] width 81 height 28
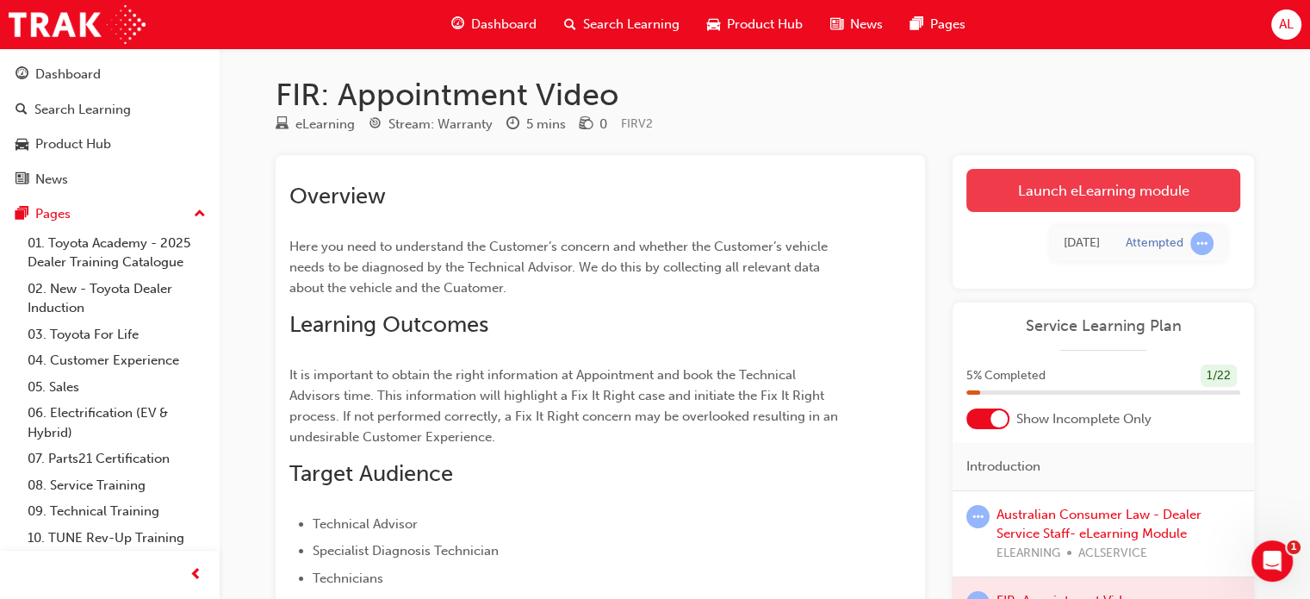
click at [1020, 196] on link "Launch eLearning module" at bounding box center [1104, 190] width 274 height 43
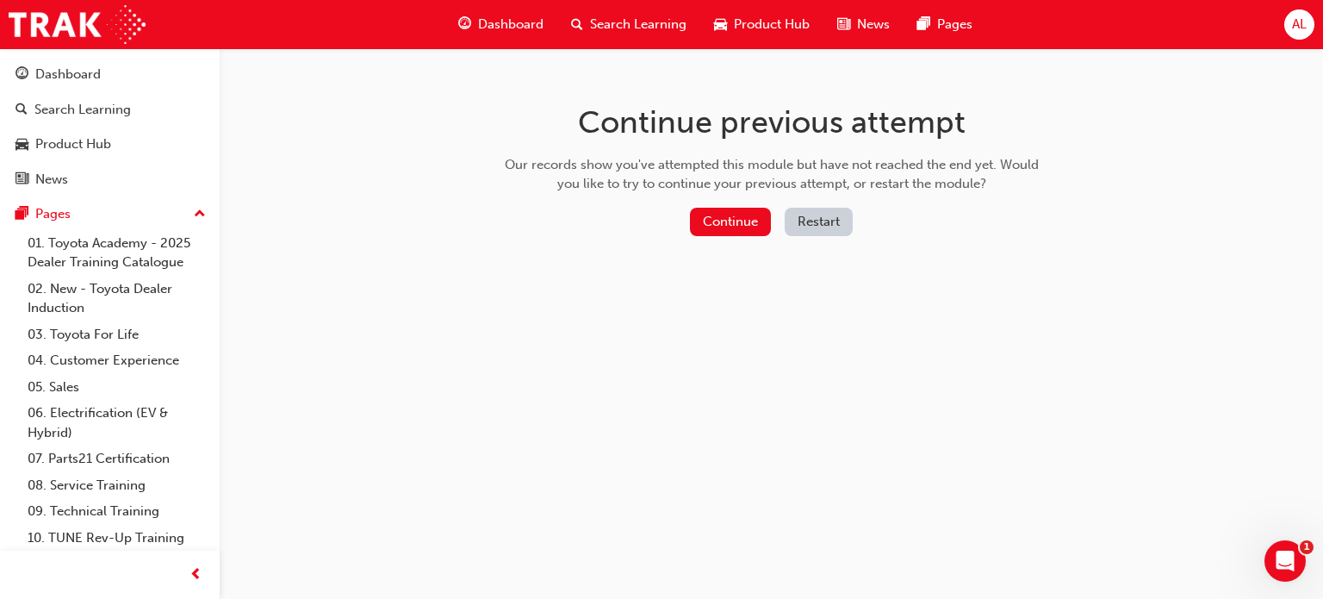
click at [811, 215] on button "Restart" at bounding box center [819, 222] width 68 height 28
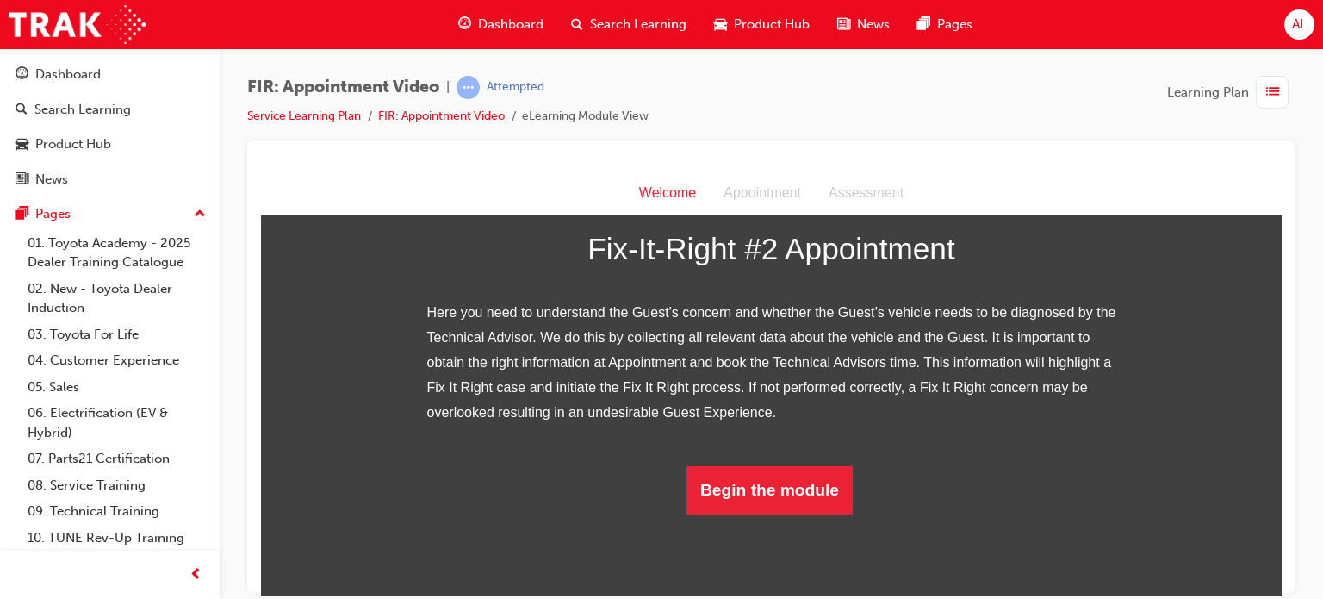
scroll to position [323, 0]
click at [783, 513] on button "Begin the module" at bounding box center [770, 489] width 166 height 48
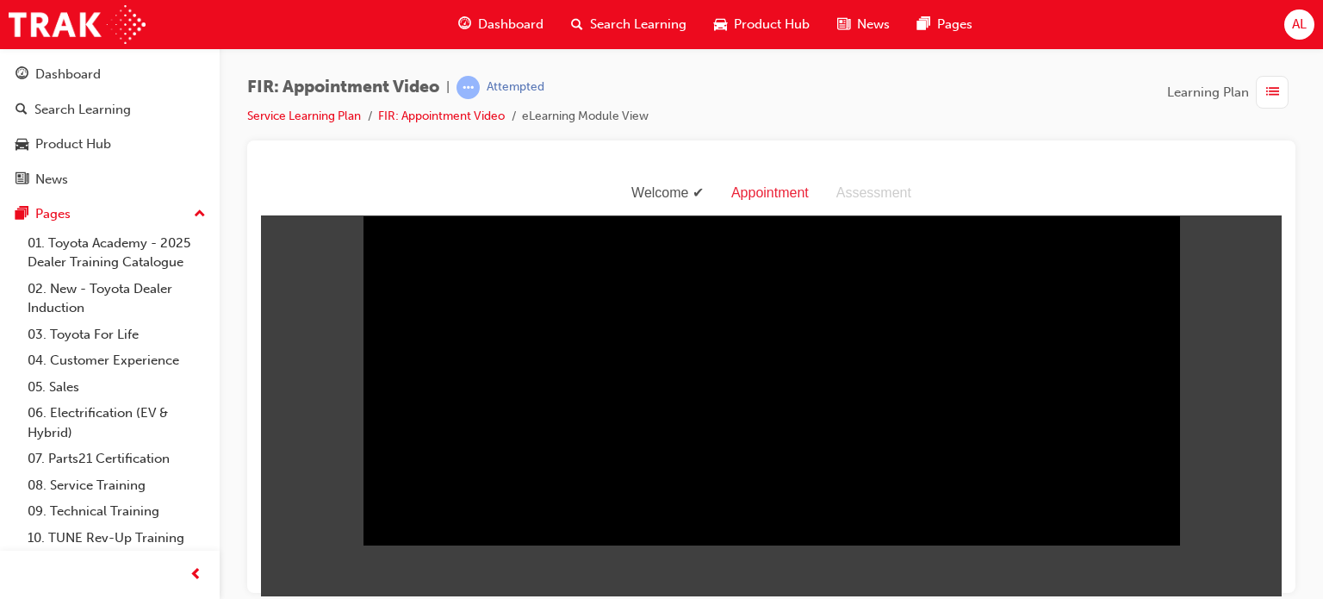
scroll to position [41, 0]
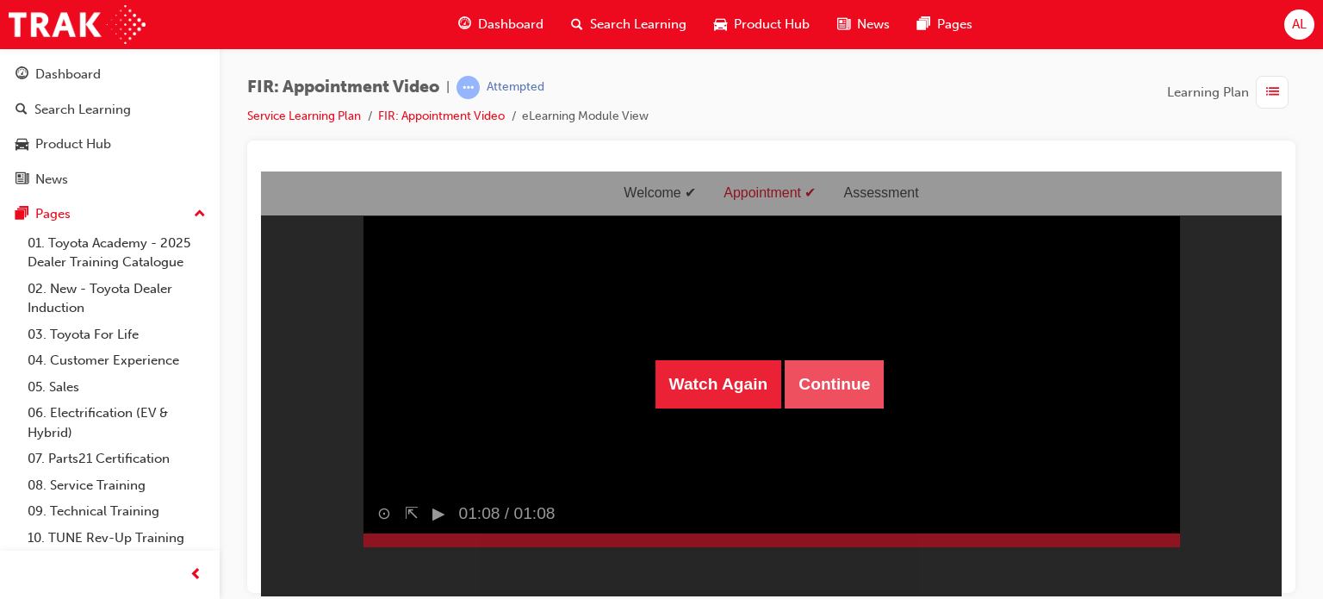
click at [822, 383] on button "Continue" at bounding box center [834, 383] width 99 height 48
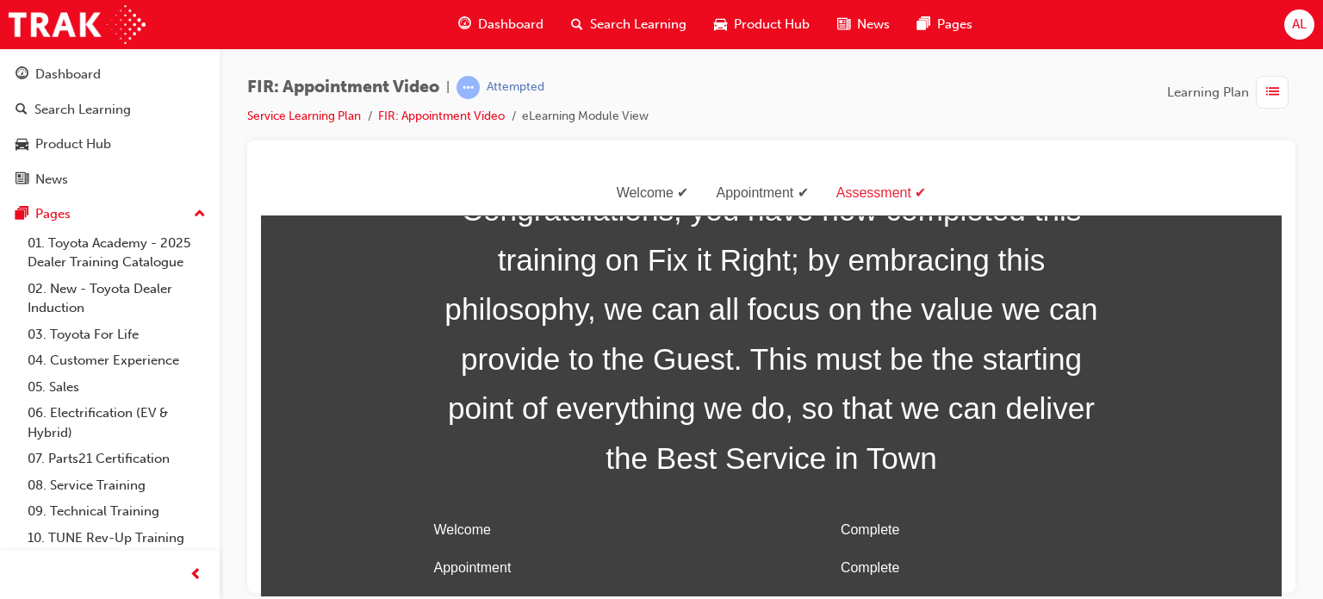
scroll to position [55, 0]
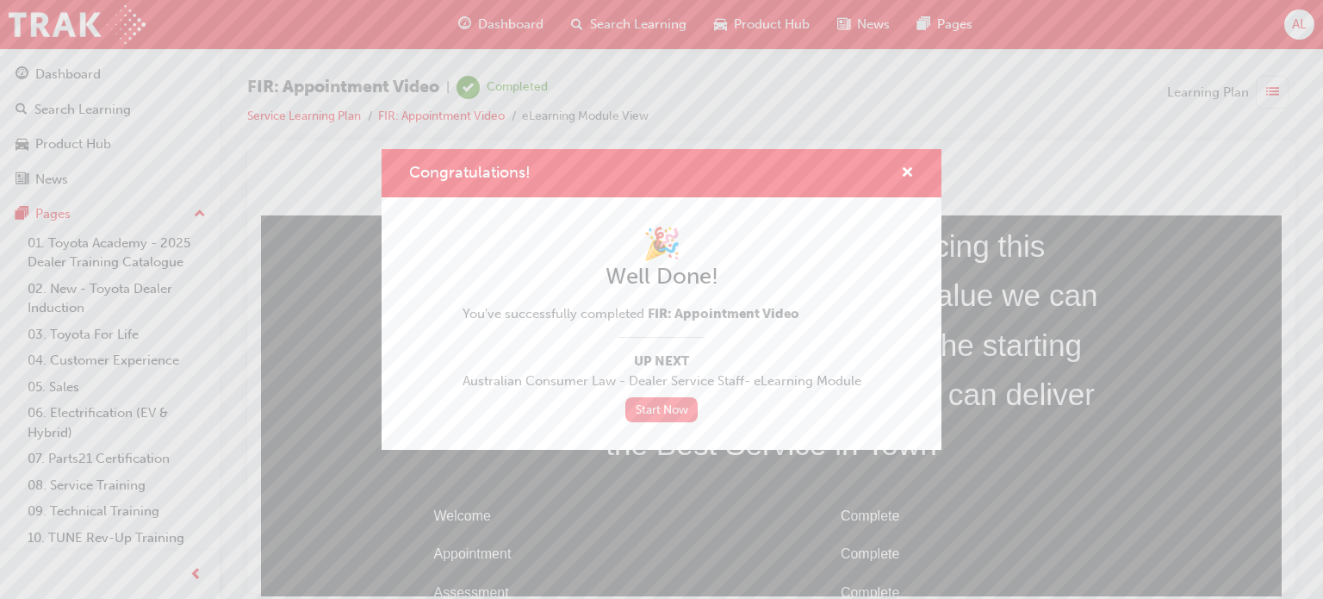
click at [667, 406] on link "Start Now" at bounding box center [661, 409] width 72 height 25
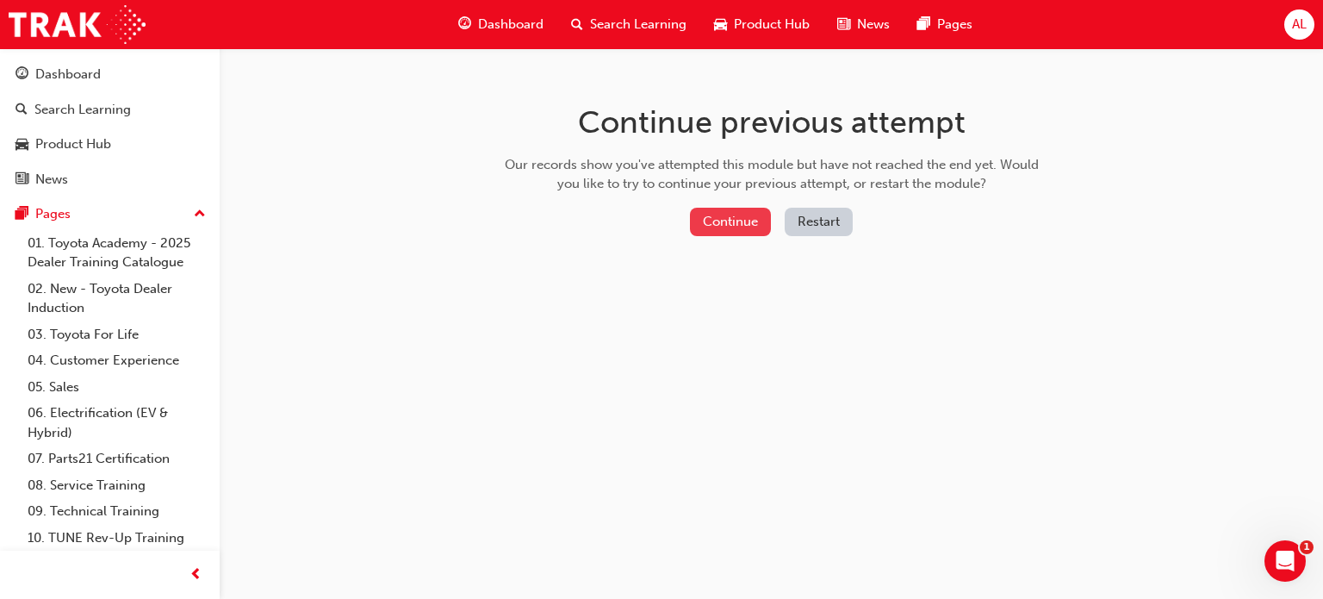
click at [731, 217] on button "Continue" at bounding box center [730, 222] width 81 height 28
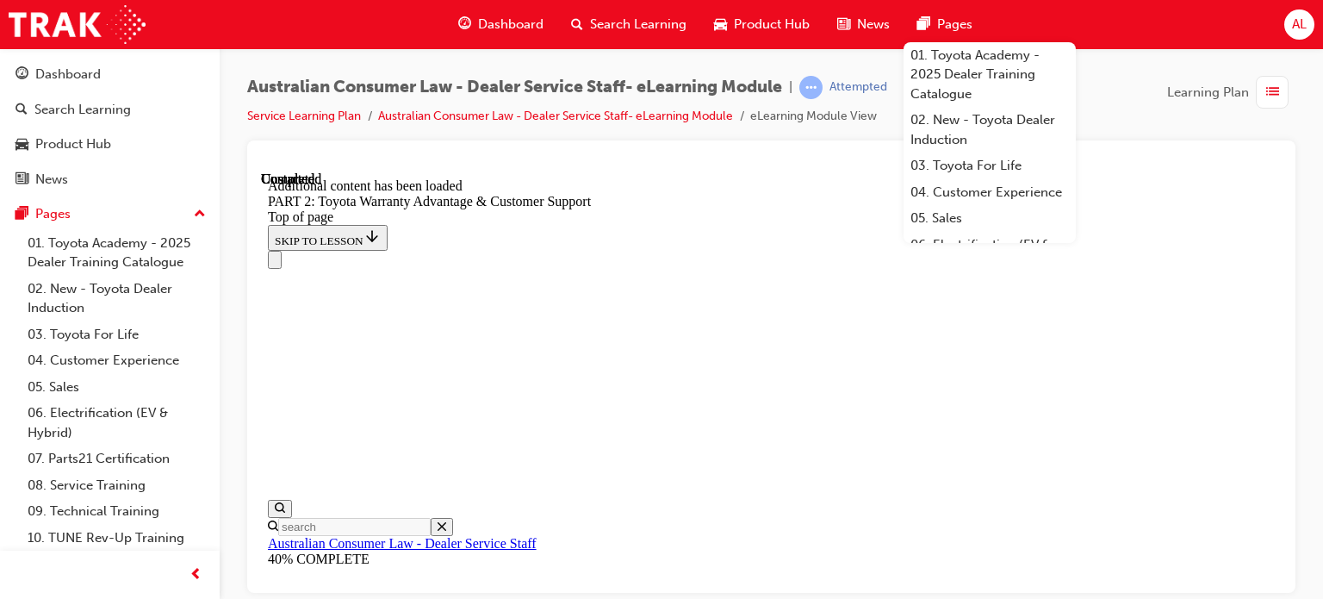
scroll to position [329, 0]
click at [1173, 156] on div at bounding box center [771, 162] width 1021 height 17
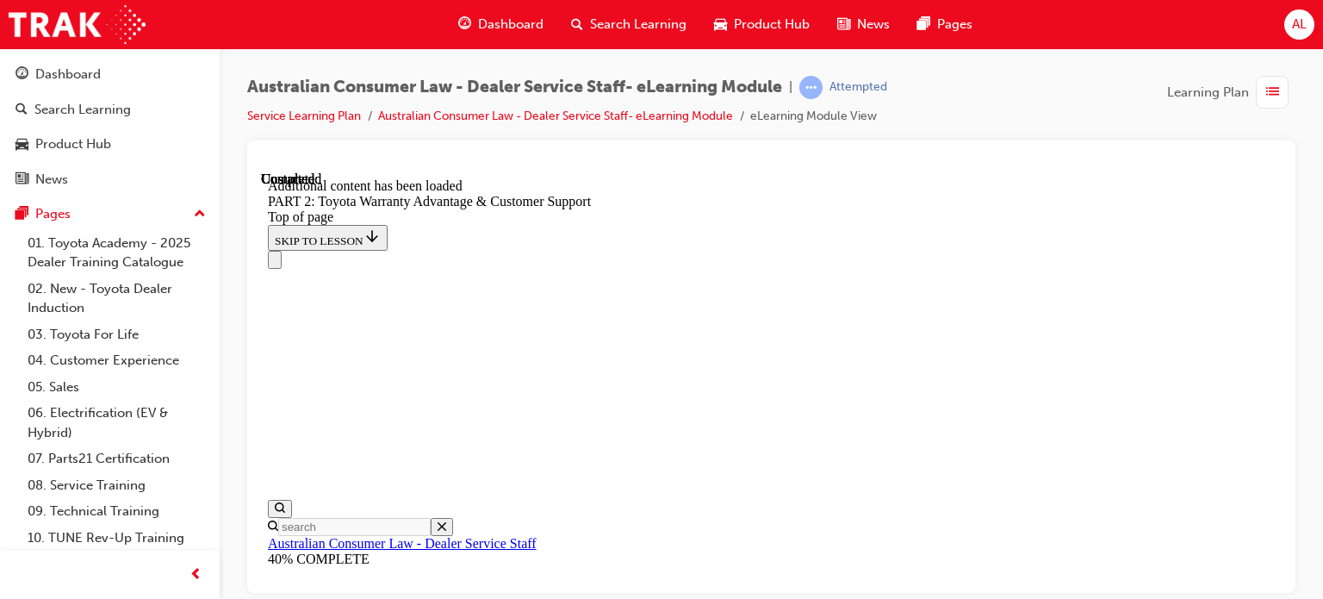
scroll to position [157, 0]
click at [1322, 364] on div "Australian Consumer Law - Dealer Service Staff- eLearning Module | Attempted Se…" at bounding box center [772, 301] width 1104 height 507
drag, startPoint x: 1275, startPoint y: 586, endPoint x: 893, endPoint y: 411, distance: 419.8
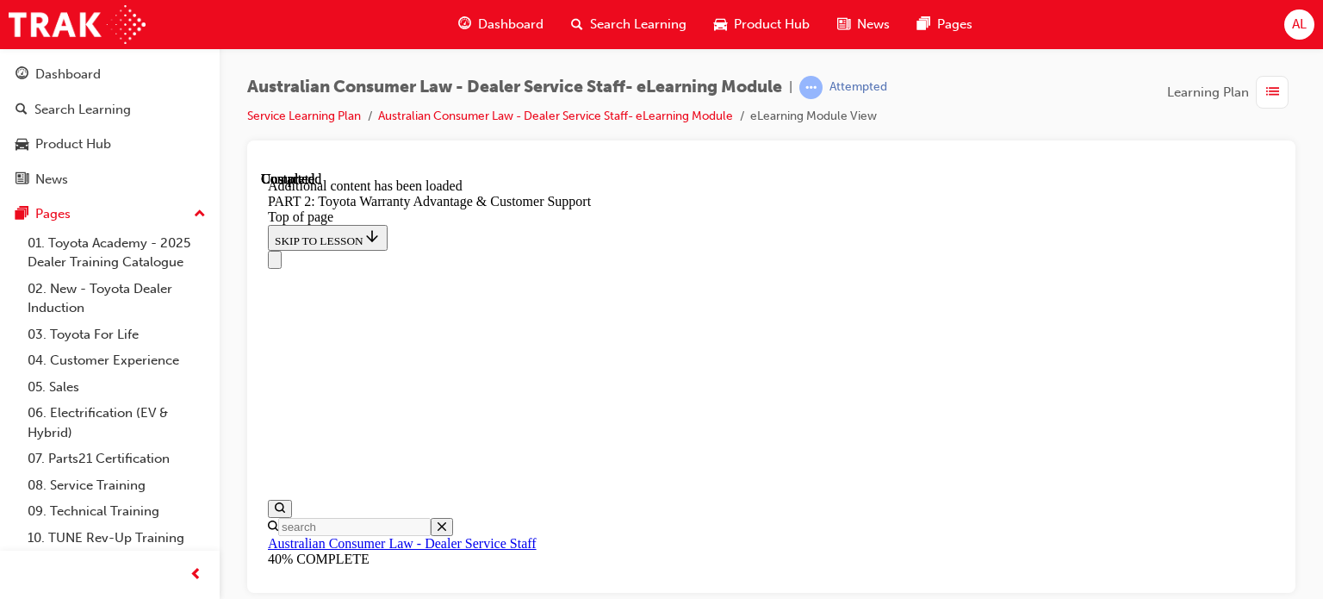
scroll to position [1321, 0]
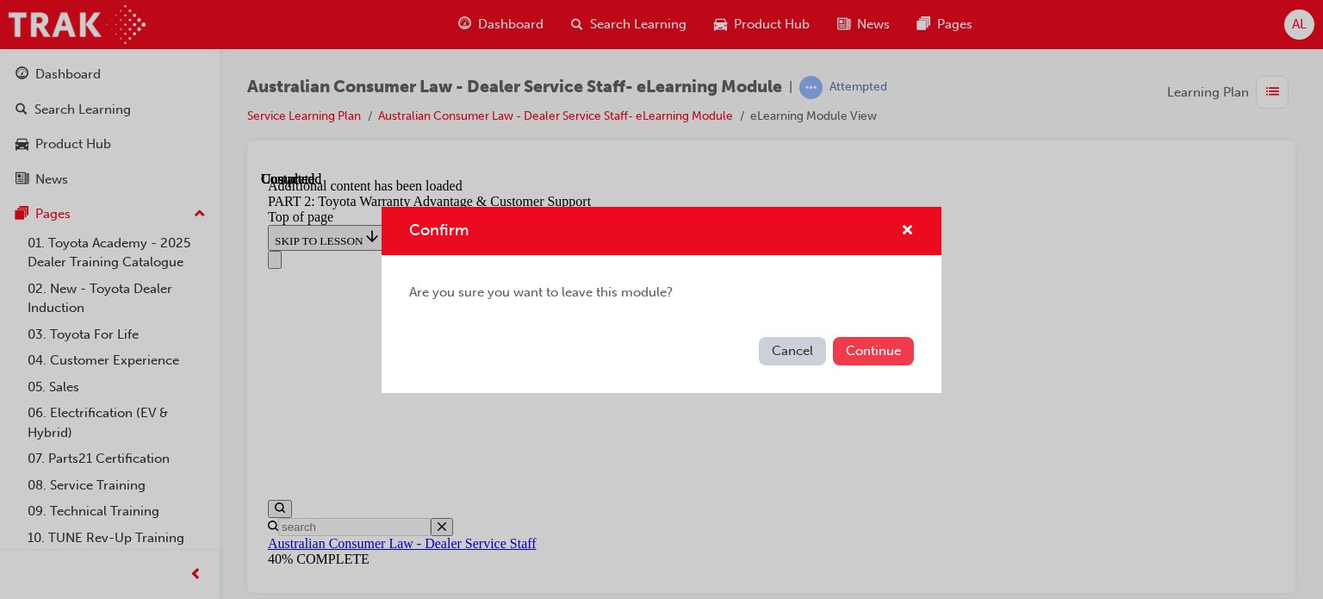
click at [874, 348] on button "Continue" at bounding box center [873, 351] width 81 height 28
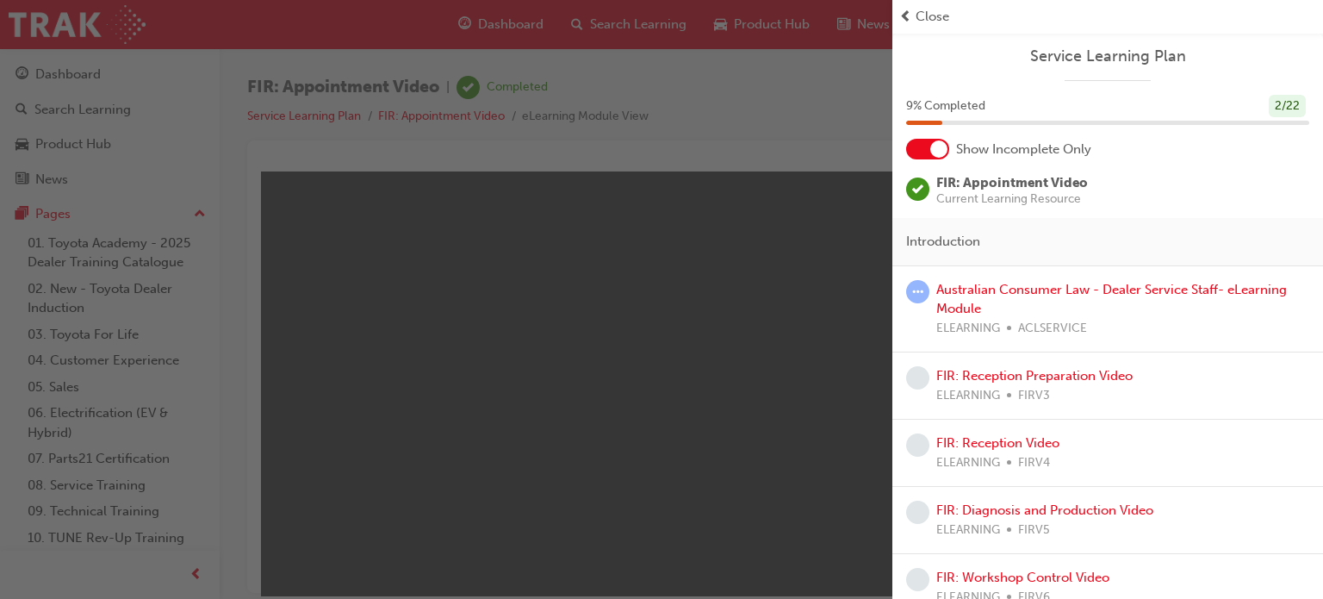
click at [720, 337] on div "button" at bounding box center [446, 299] width 893 height 599
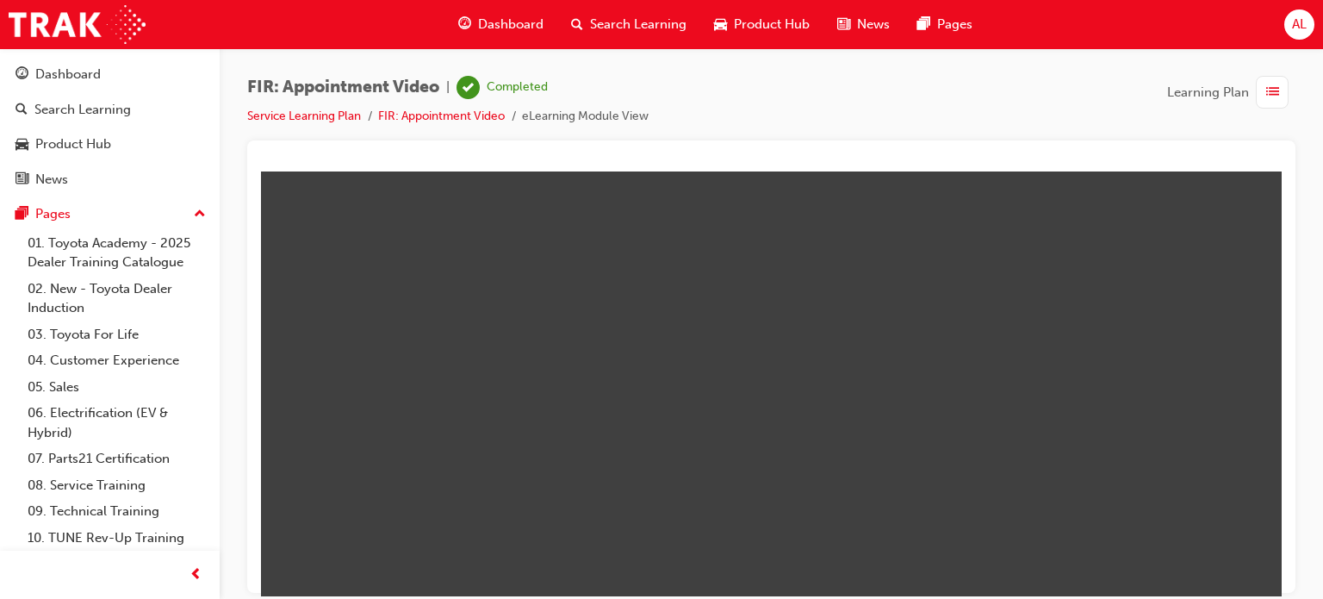
click at [720, 337] on body at bounding box center [771, 383] width 1021 height 425
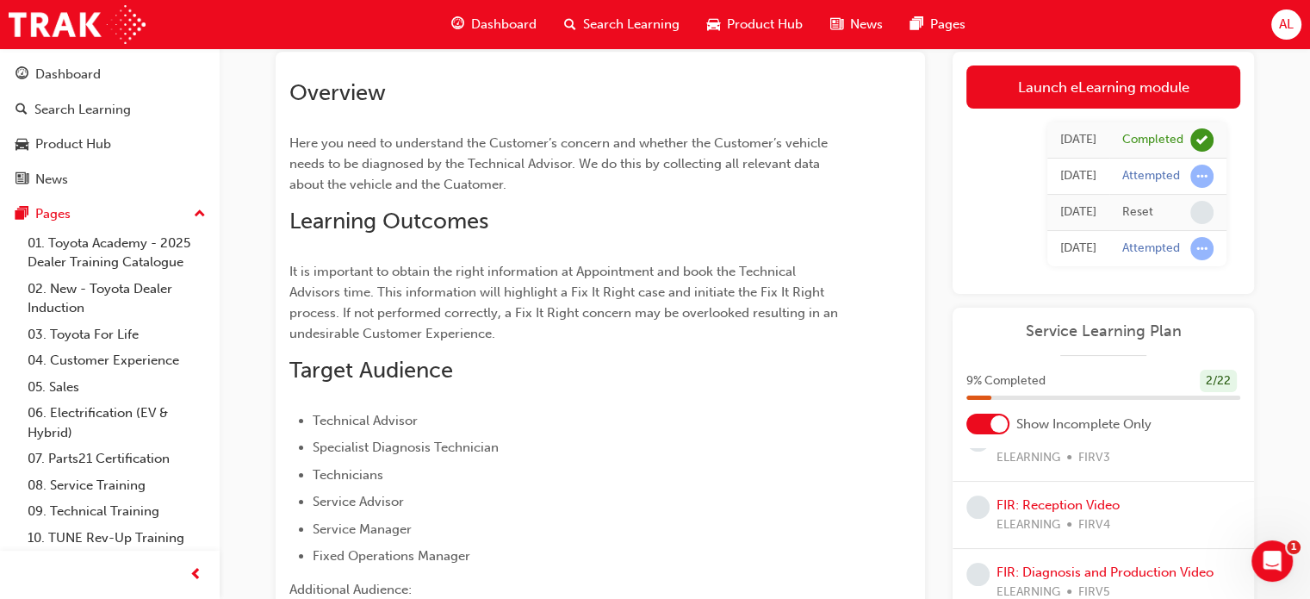
scroll to position [172, 0]
click at [1073, 495] on link "FIR: Reception Video" at bounding box center [1058, 501] width 123 height 16
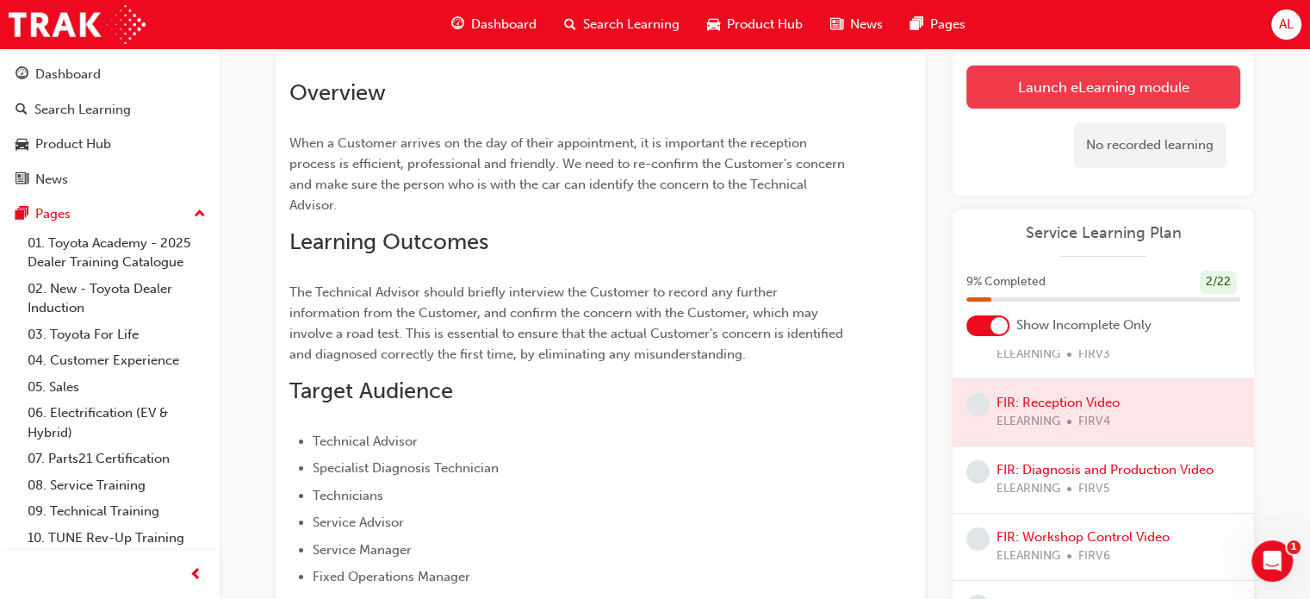
click at [1050, 77] on link "Launch eLearning module" at bounding box center [1104, 86] width 274 height 43
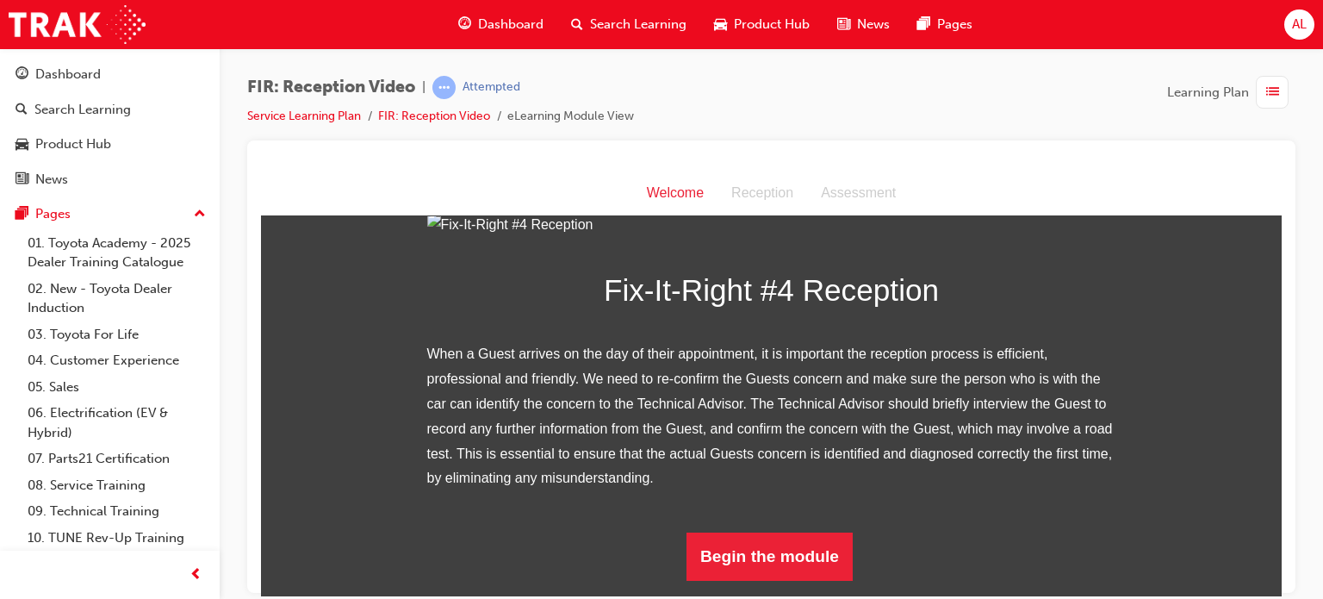
click at [748, 237] on img at bounding box center [771, 224] width 689 height 25
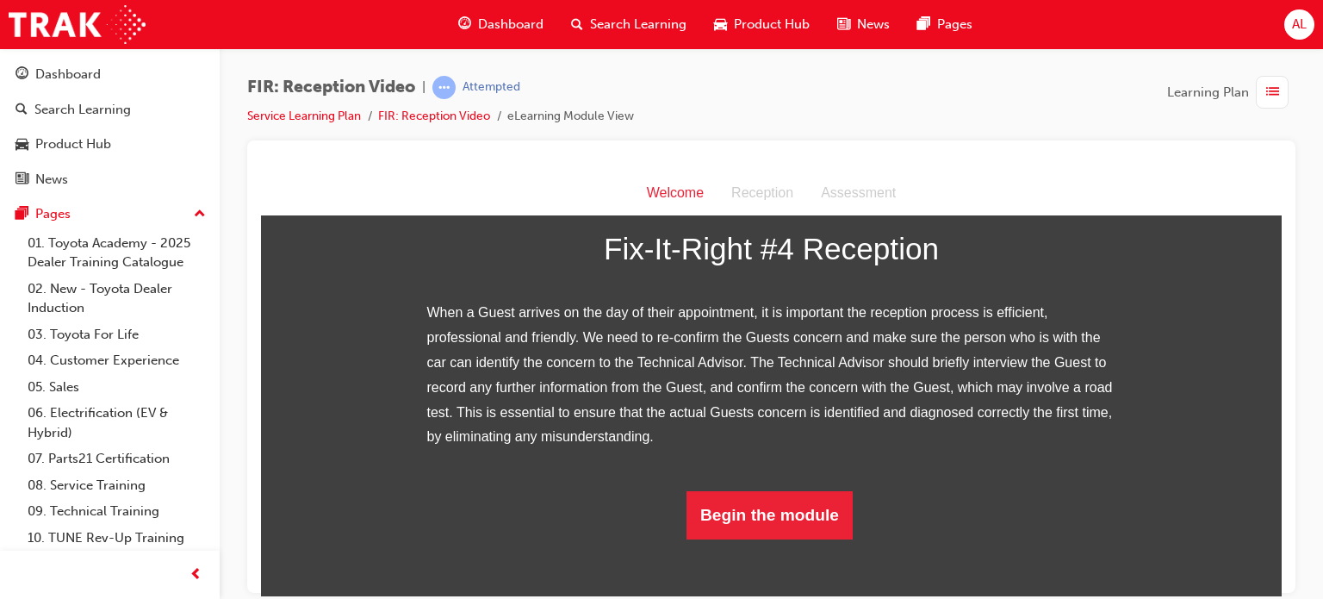
scroll to position [348, 0]
click at [732, 538] on button "Begin the module" at bounding box center [770, 514] width 166 height 48
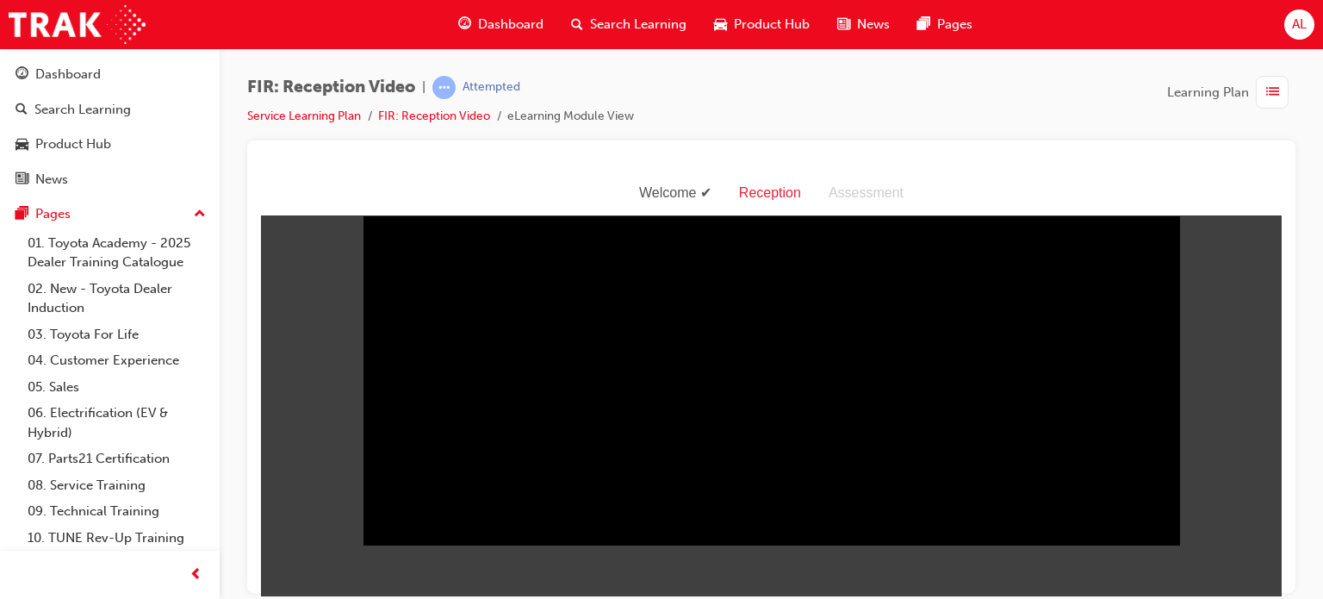
scroll to position [41, 0]
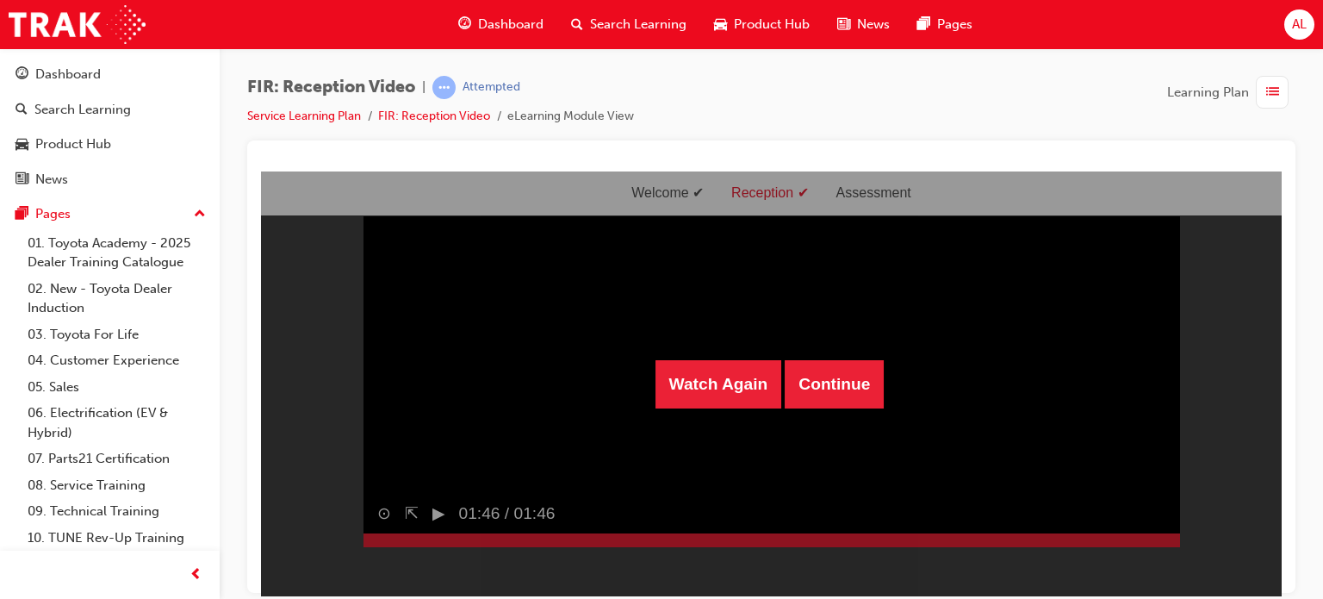
click at [712, 500] on div "Watch Again Continue" at bounding box center [771, 383] width 1021 height 425
click at [856, 370] on button "Continue" at bounding box center [834, 383] width 99 height 48
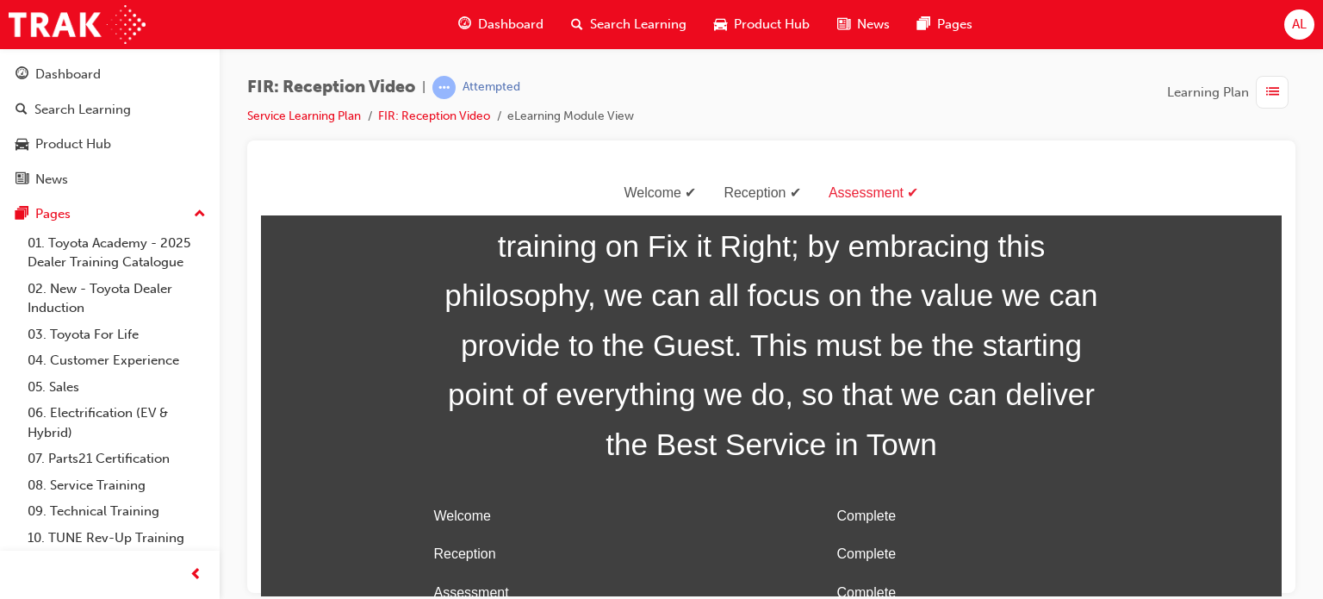
scroll to position [71, 0]
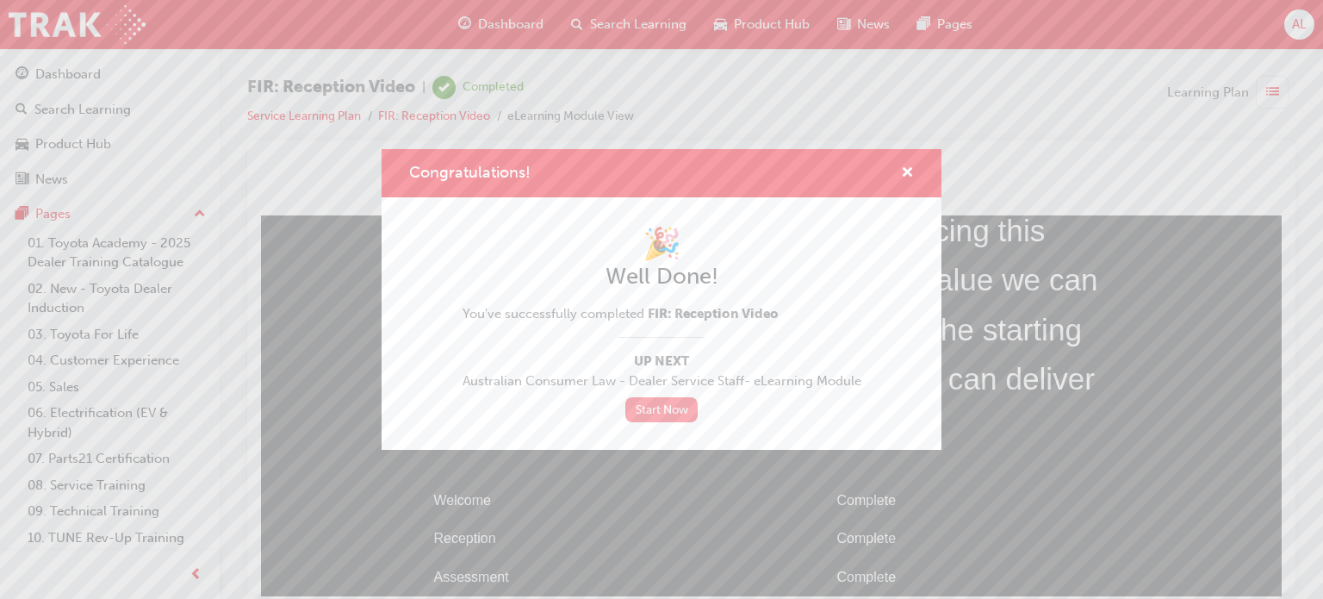
click at [664, 404] on link "Start Now" at bounding box center [661, 409] width 72 height 25
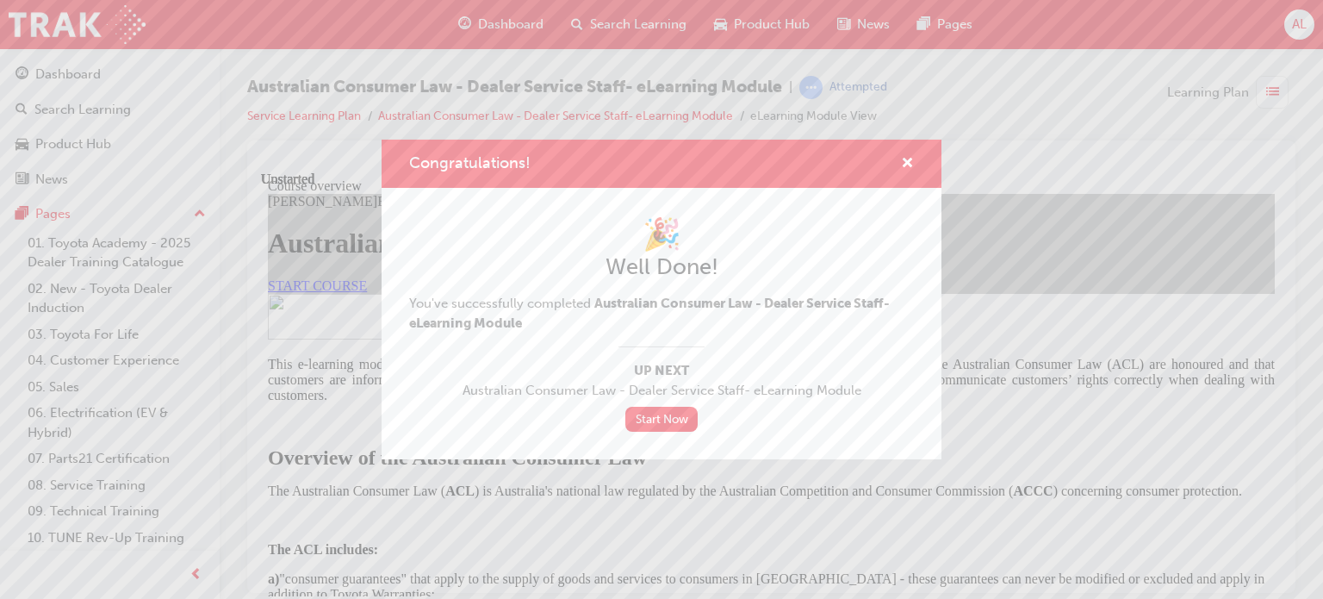
click at [590, 483] on div "Congratulations! 🎉 Well Done! You've successfully completed Australian Consumer…" at bounding box center [661, 299] width 1323 height 599
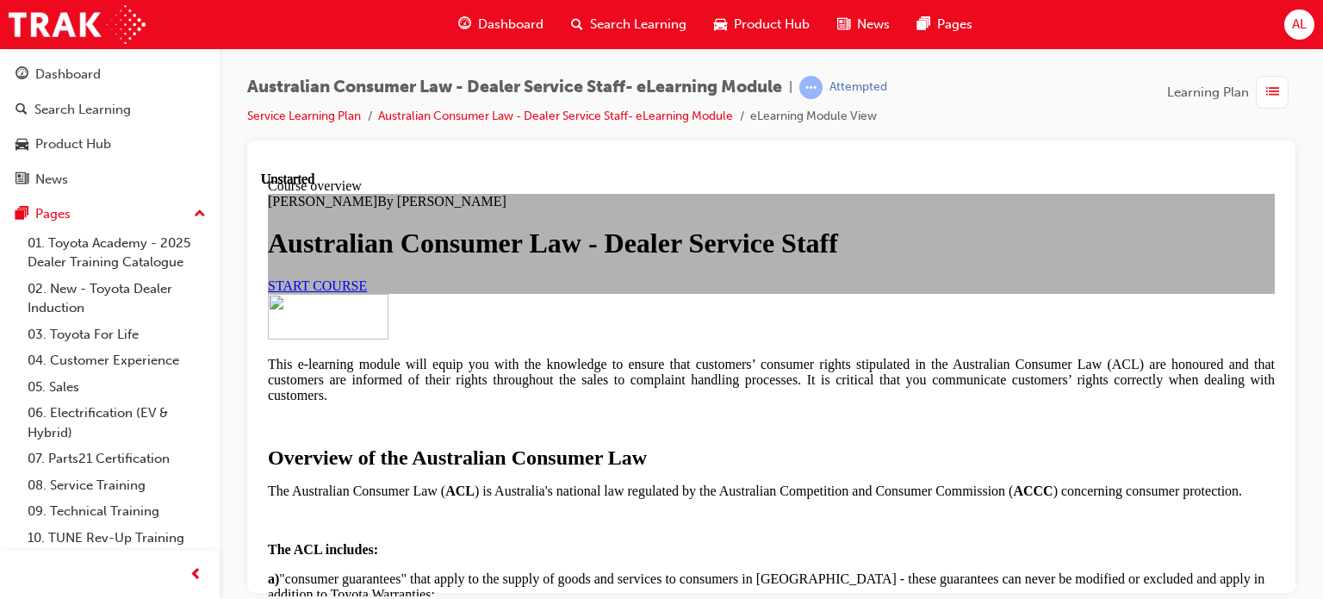
click at [367, 292] on span "START COURSE" at bounding box center [317, 284] width 99 height 15
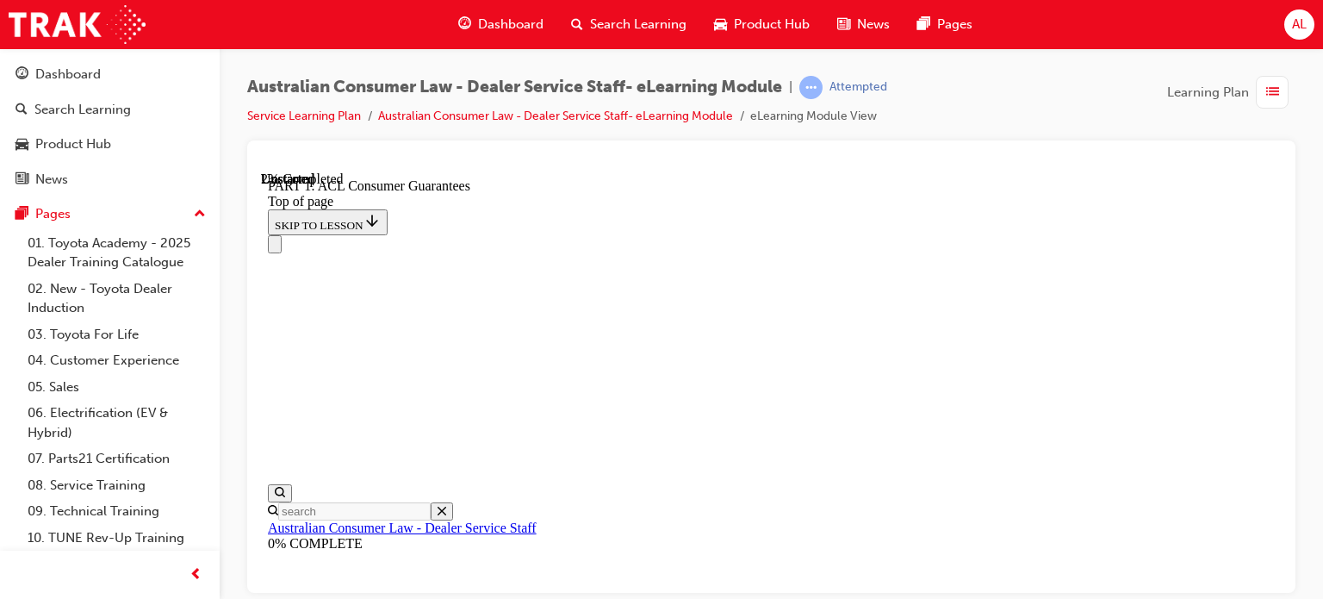
scroll to position [536, 0]
click at [1273, 595] on div "Australian Consumer Law - Dealer Service Staff- eLearning Module | Attempted Se…" at bounding box center [661, 299] width 1323 height 599
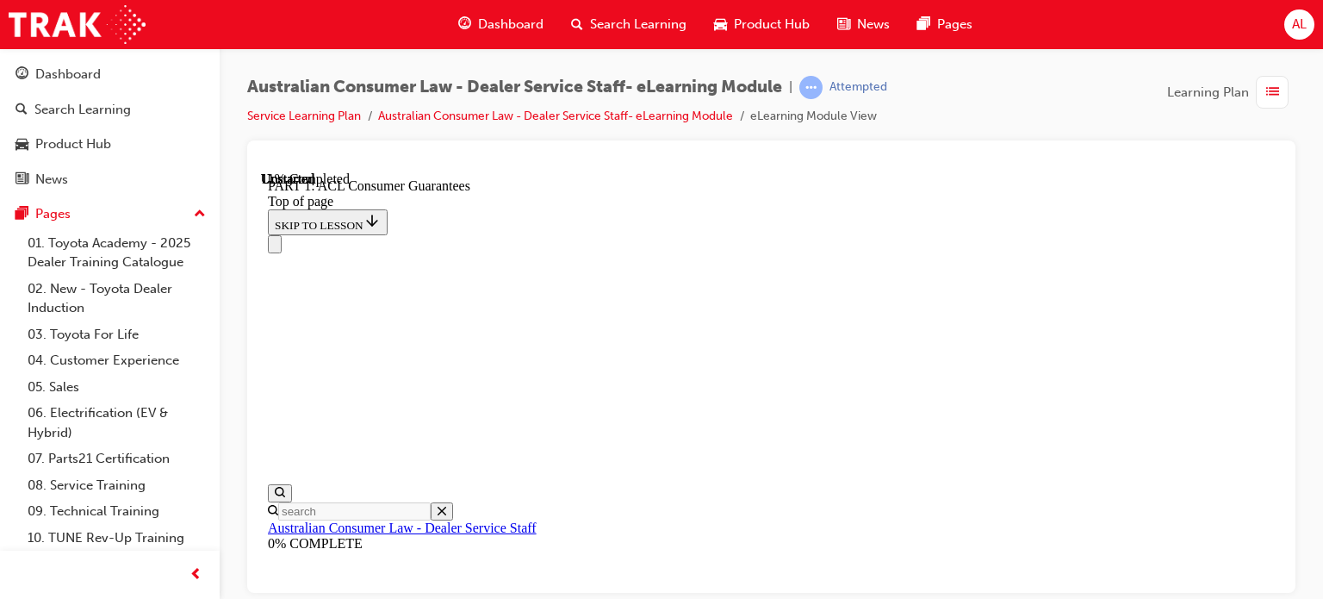
click at [1279, 168] on div at bounding box center [771, 162] width 1021 height 17
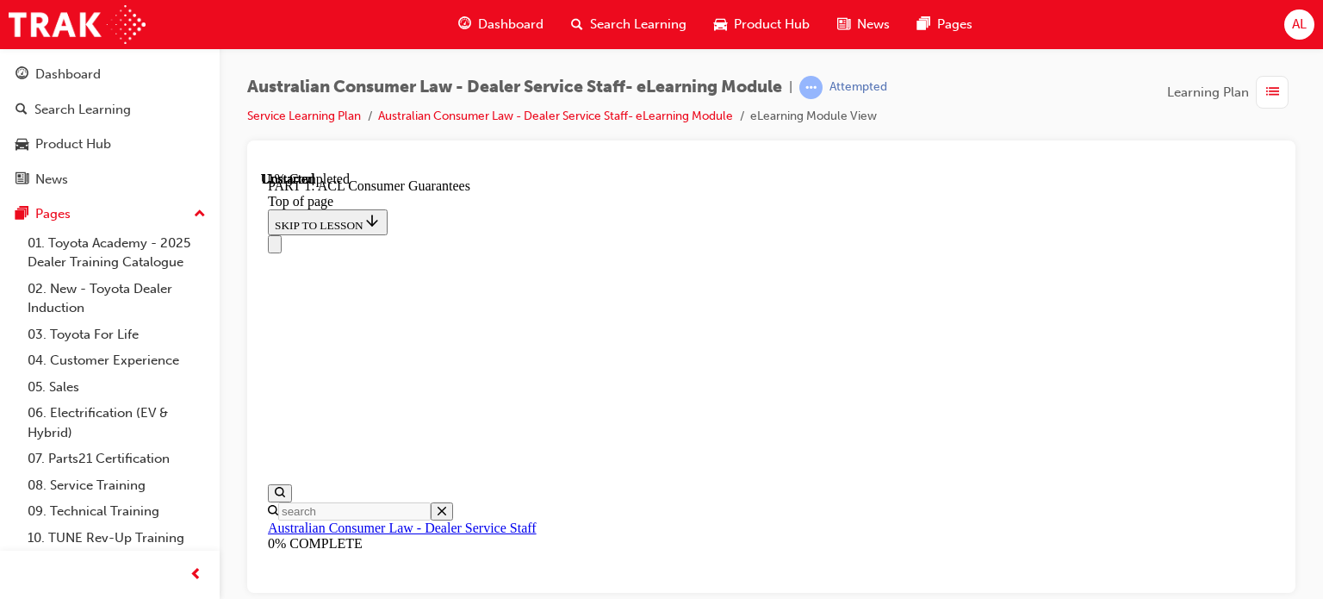
click button "CONTINUE"
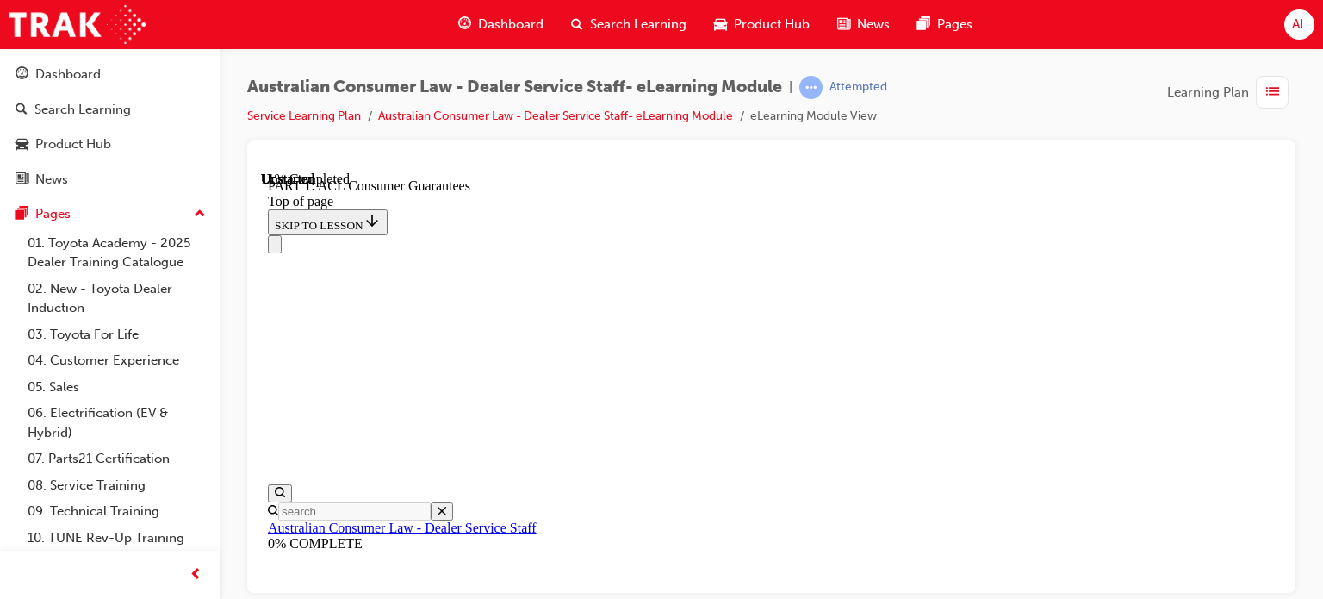
scroll to position [2826, 0]
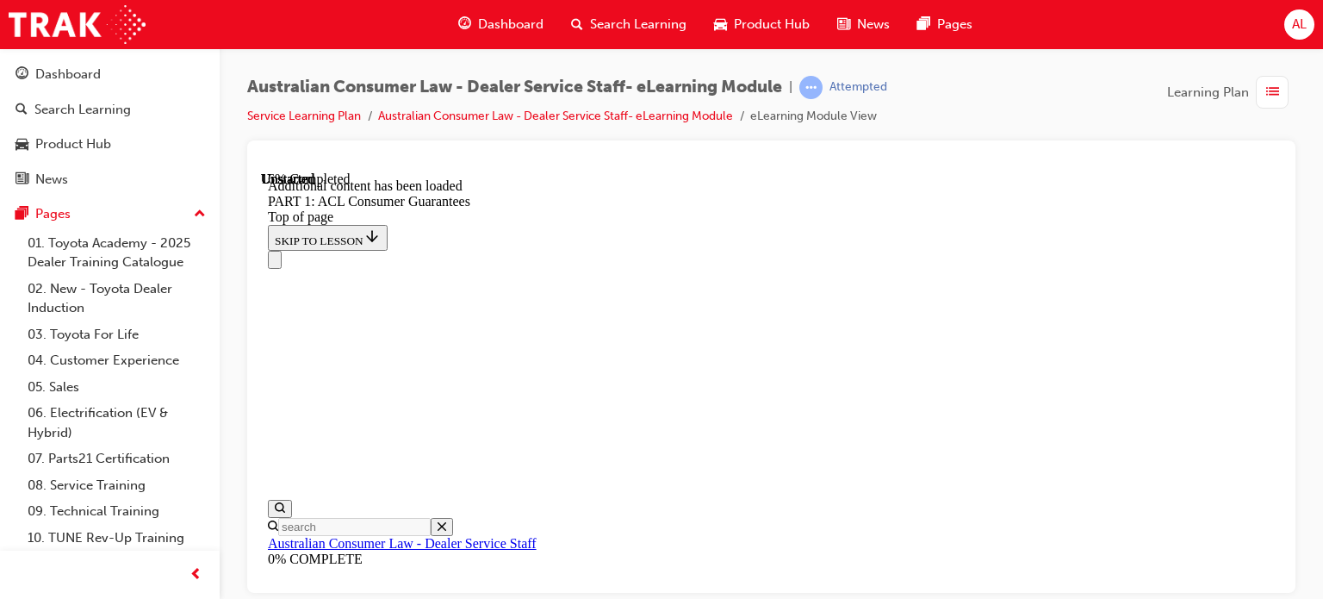
scroll to position [3381, 0]
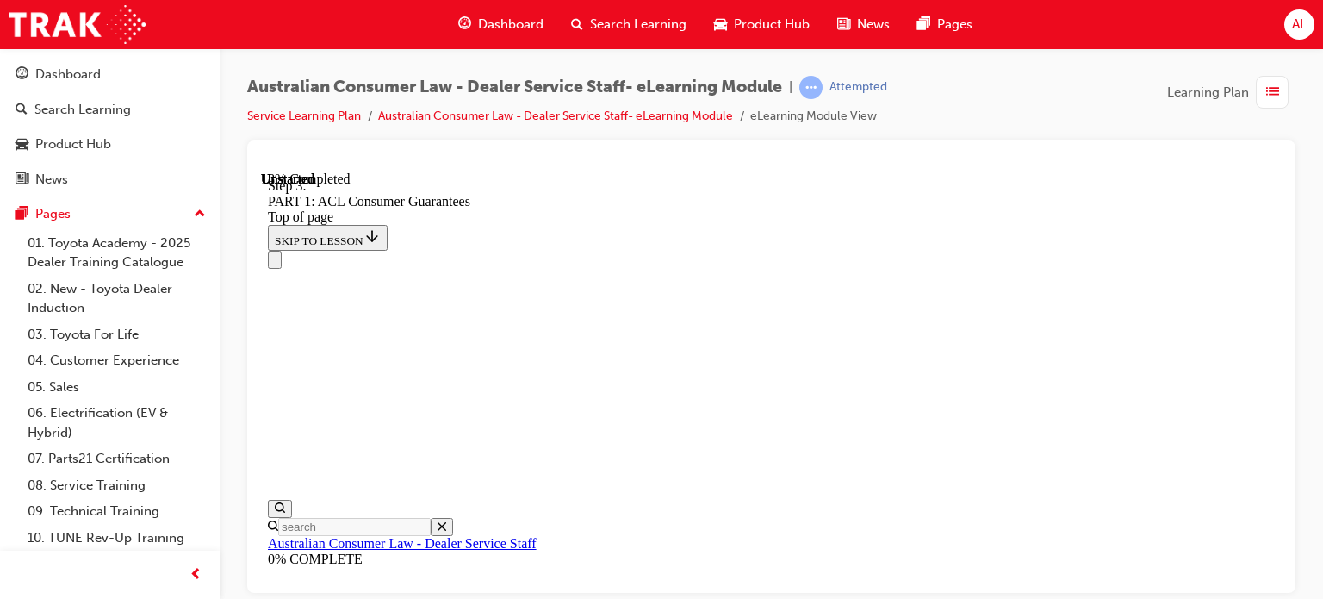
scroll to position [3553, 0]
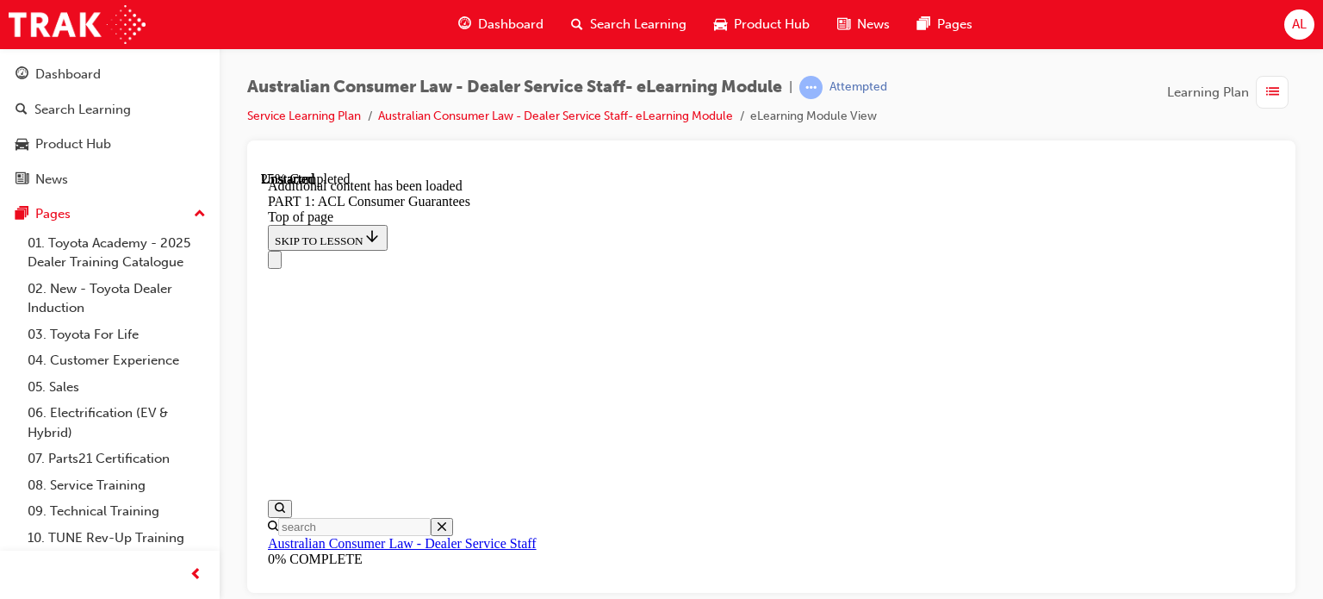
scroll to position [4814, 0]
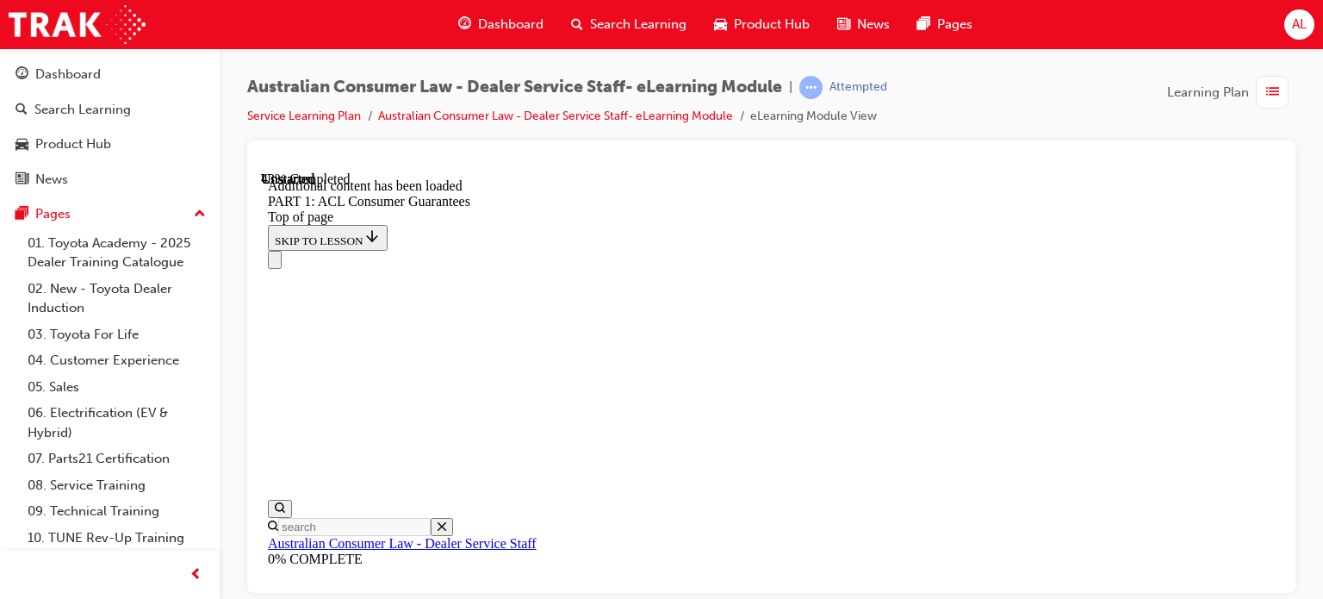
scroll to position [7182, 0]
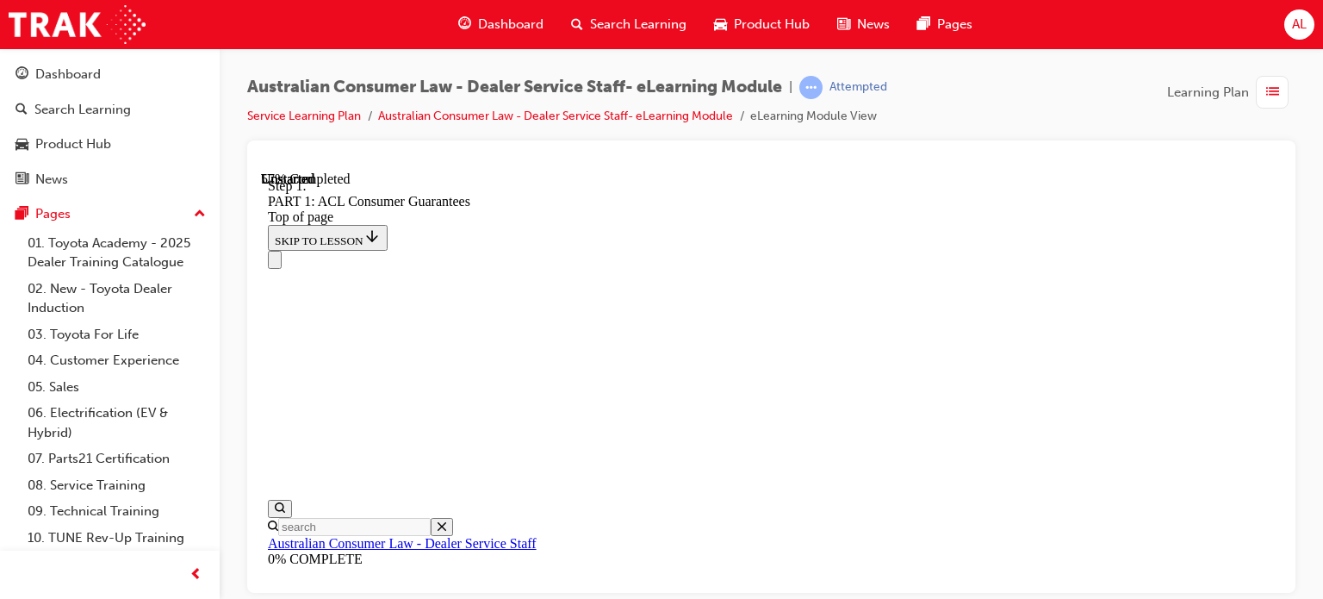
scroll to position [8895, 0]
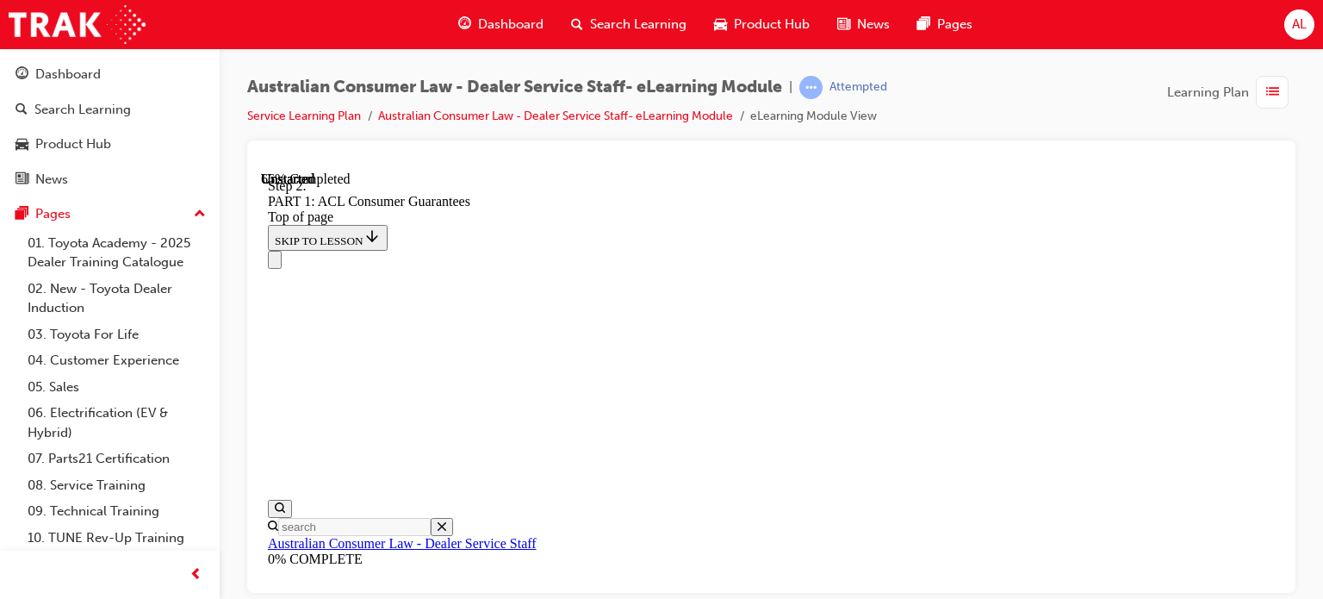
drag, startPoint x: 1273, startPoint y: 590, endPoint x: 1534, endPoint y: 766, distance: 314.7
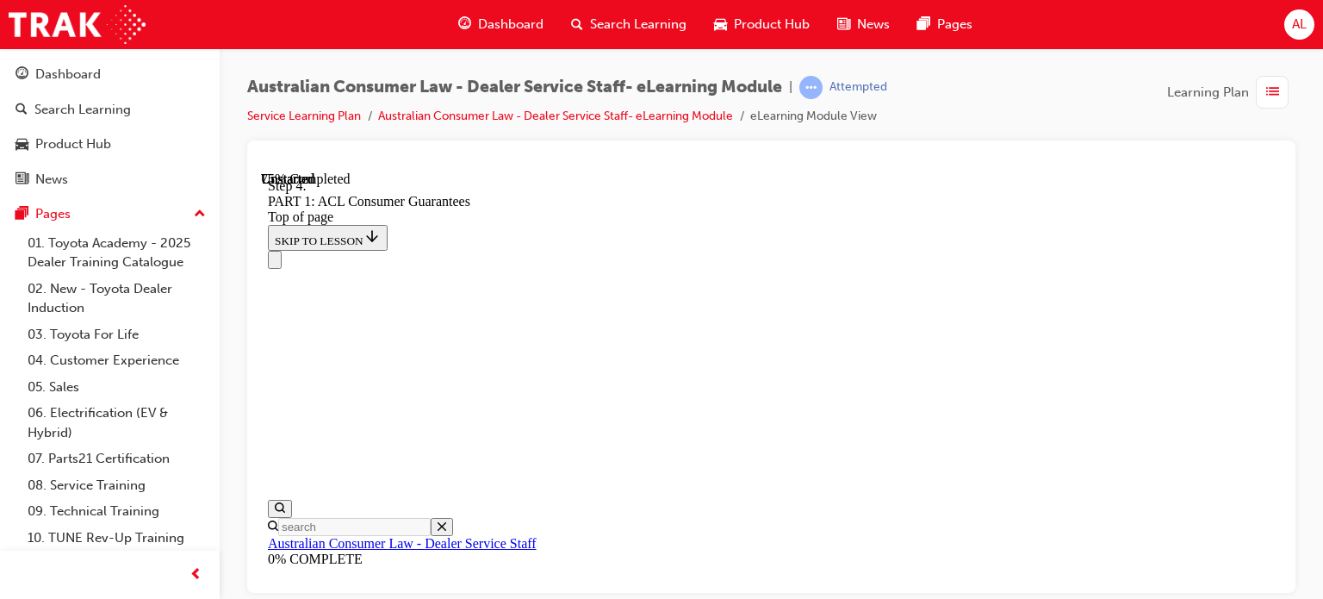
scroll to position [13907, 0]
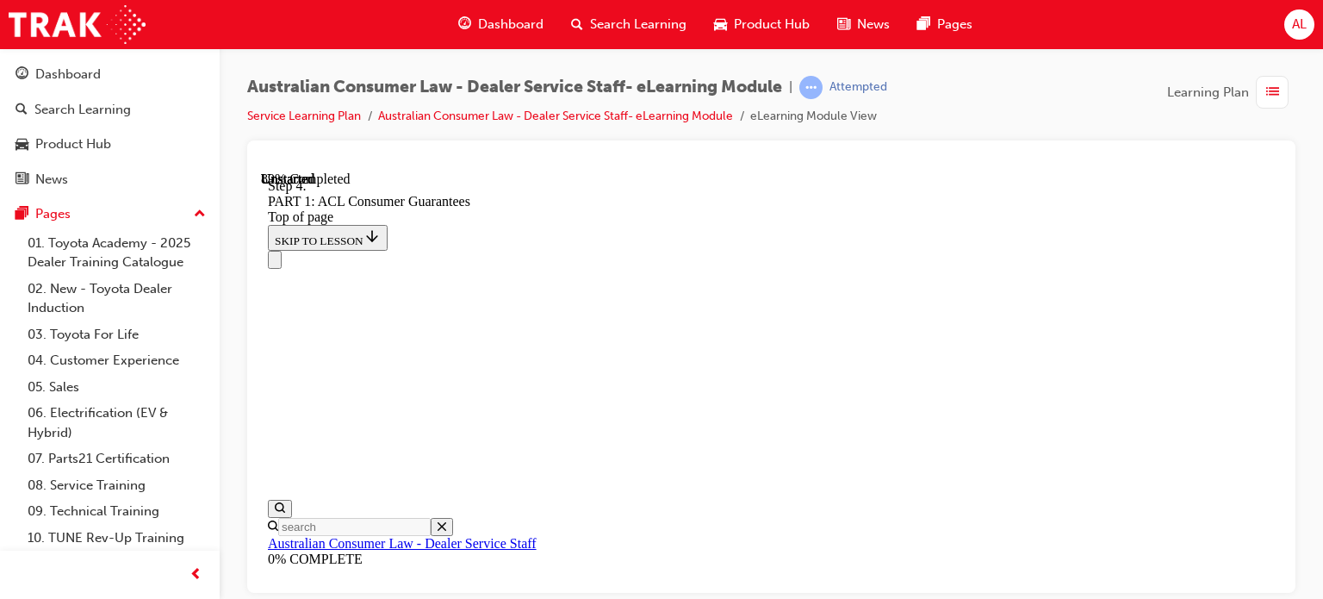
scroll to position [17808, 0]
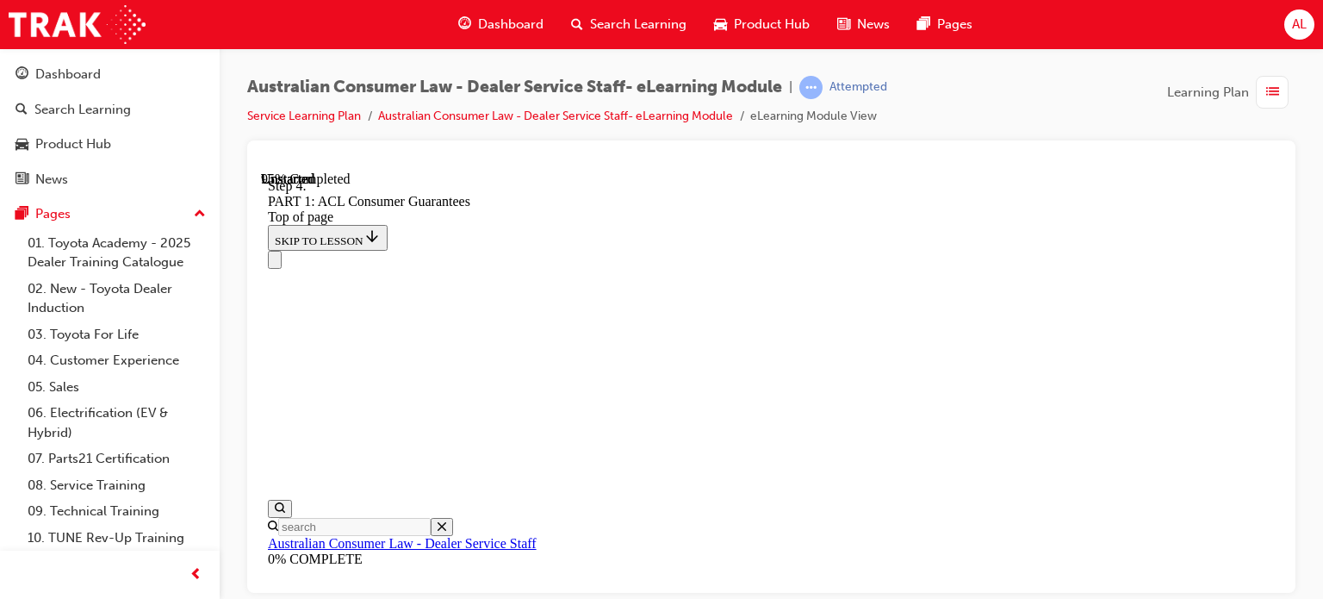
drag, startPoint x: 741, startPoint y: 495, endPoint x: 924, endPoint y: 224, distance: 326.9
drag, startPoint x: 775, startPoint y: 556, endPoint x: 871, endPoint y: 295, distance: 278.0
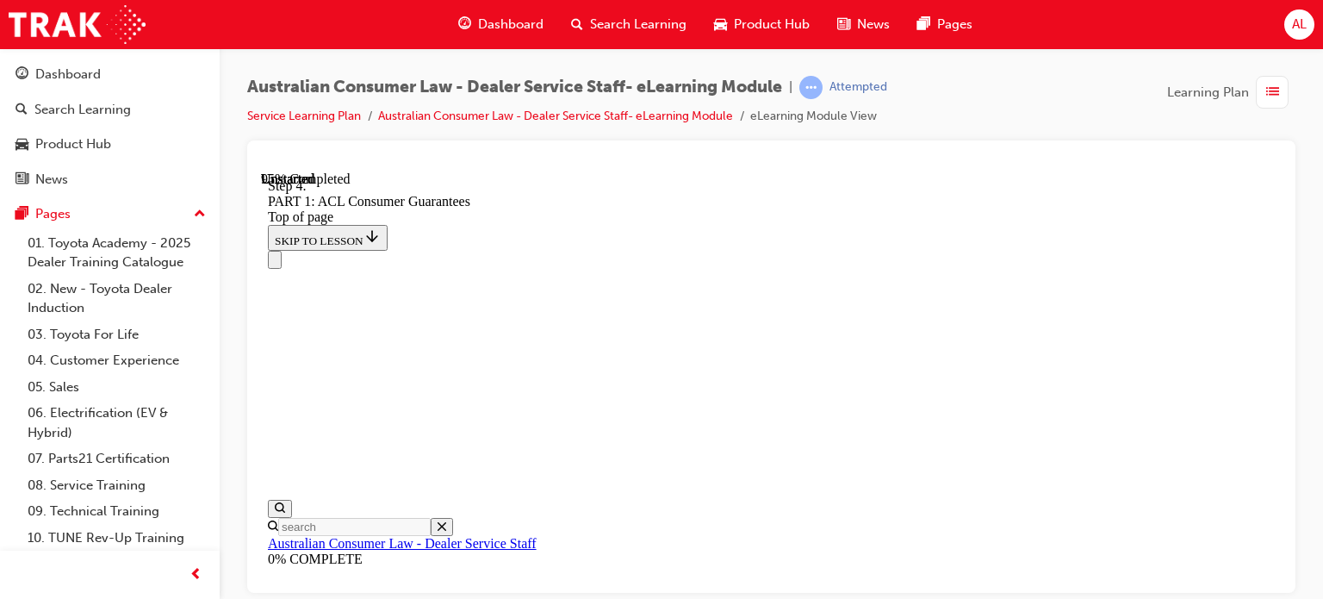
drag, startPoint x: 783, startPoint y: 374, endPoint x: 965, endPoint y: 439, distance: 193.2
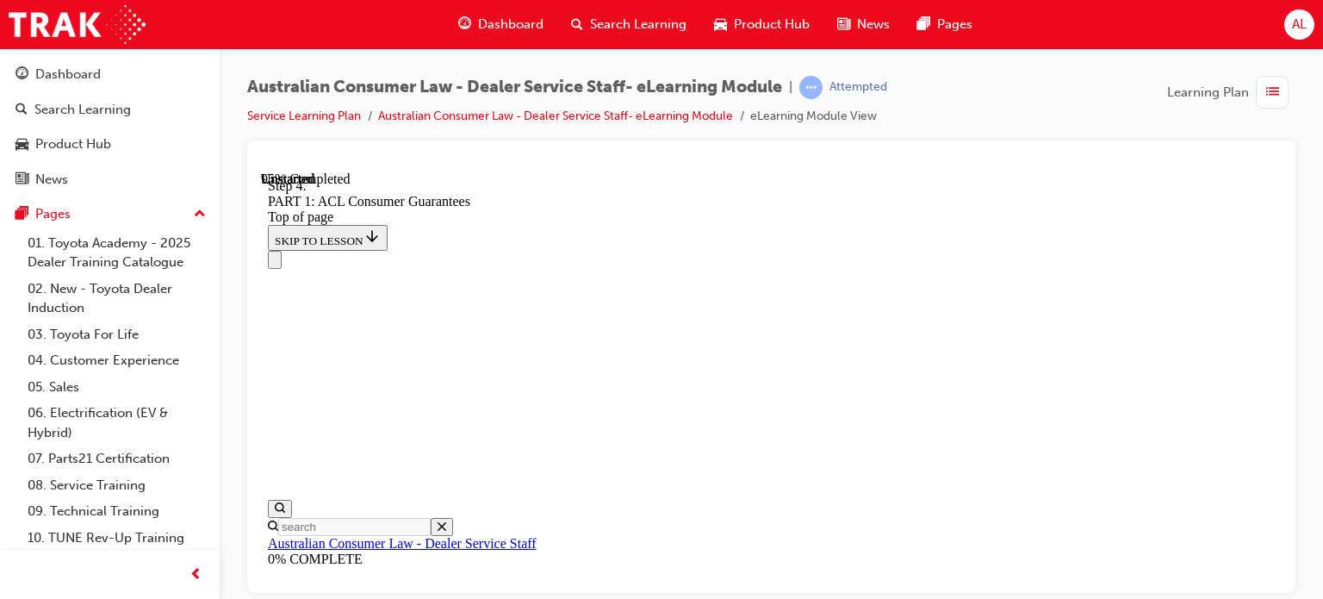
scroll to position [19206, 0]
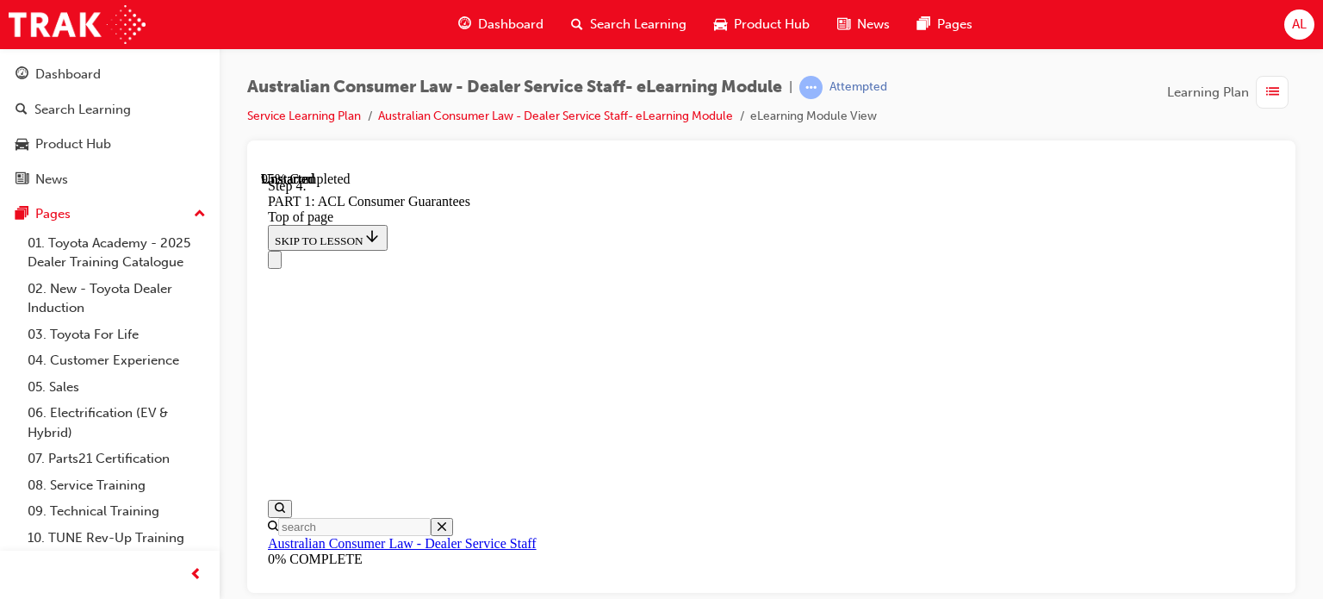
drag, startPoint x: 764, startPoint y: 241, endPoint x: 912, endPoint y: 231, distance: 147.7
drag, startPoint x: 818, startPoint y: 345, endPoint x: 741, endPoint y: 487, distance: 161.2
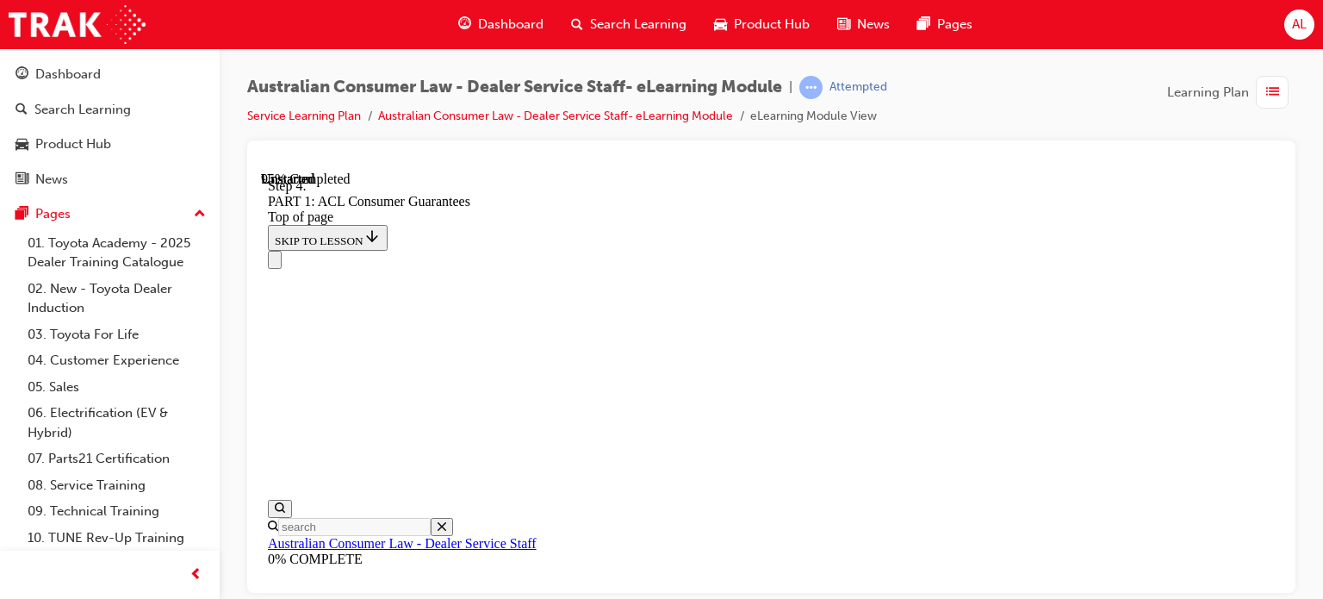
scroll to position [19476, 0]
drag, startPoint x: 763, startPoint y: 513, endPoint x: 773, endPoint y: 494, distance: 22.0
drag, startPoint x: 759, startPoint y: 529, endPoint x: 786, endPoint y: 381, distance: 150.6
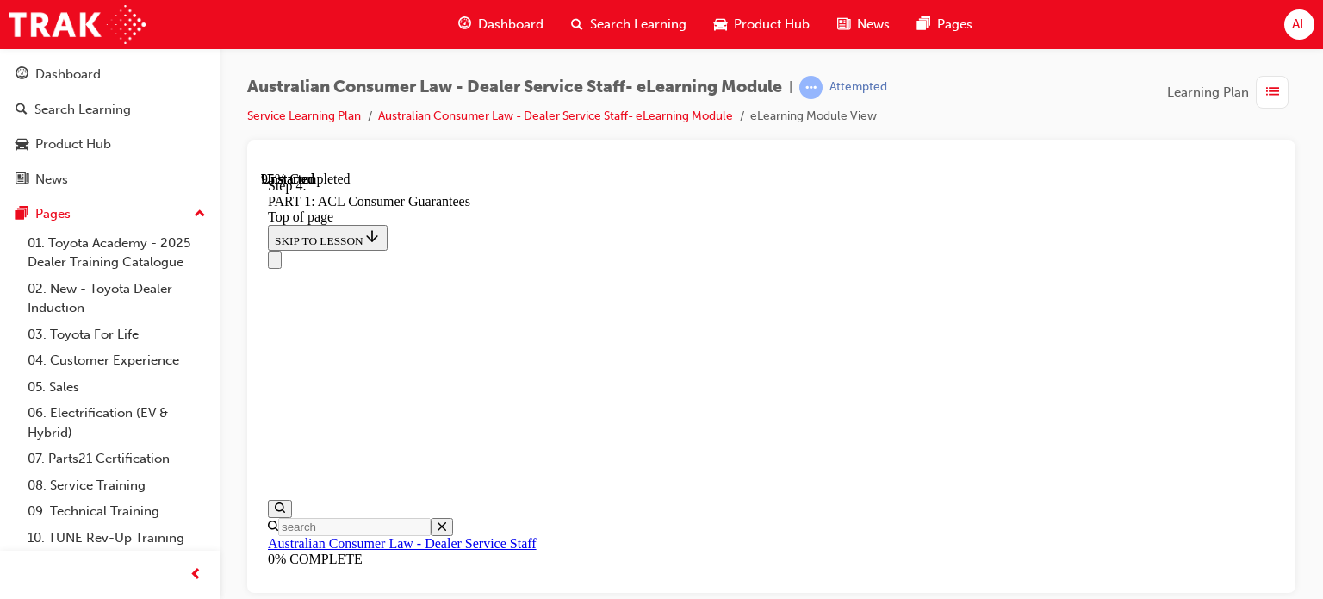
drag, startPoint x: 762, startPoint y: 404, endPoint x: 811, endPoint y: 401, distance: 49.2
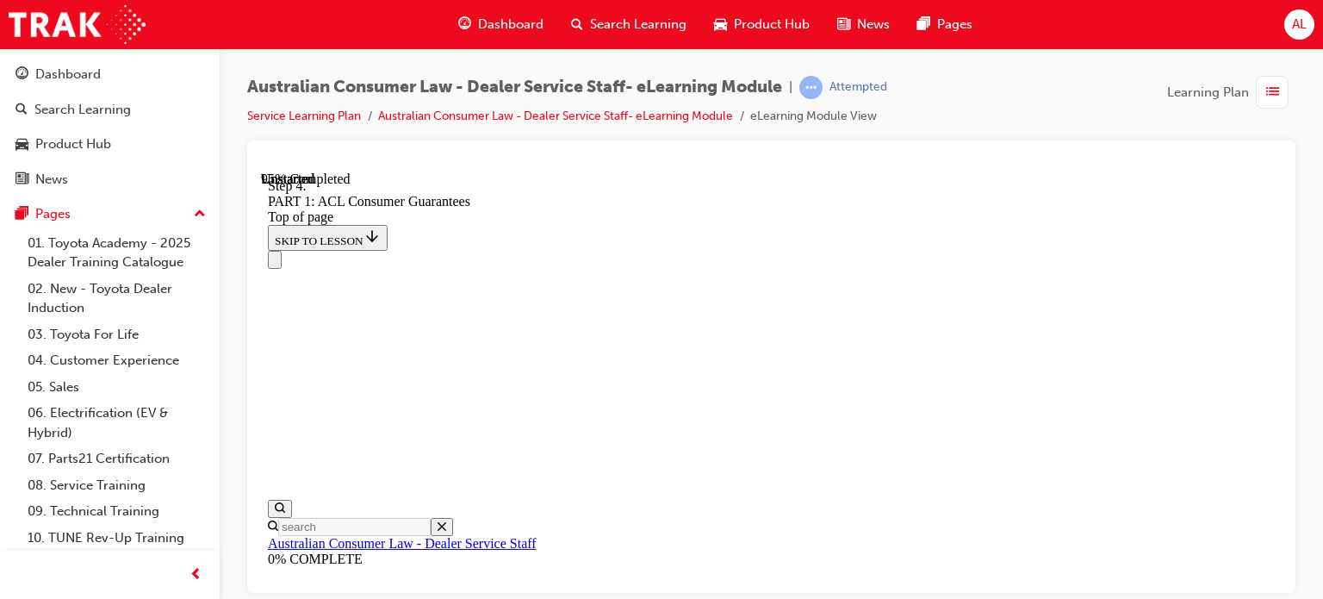
drag, startPoint x: 820, startPoint y: 382, endPoint x: 893, endPoint y: 376, distance: 72.6
drag, startPoint x: 816, startPoint y: 520, endPoint x: 902, endPoint y: 504, distance: 87.5
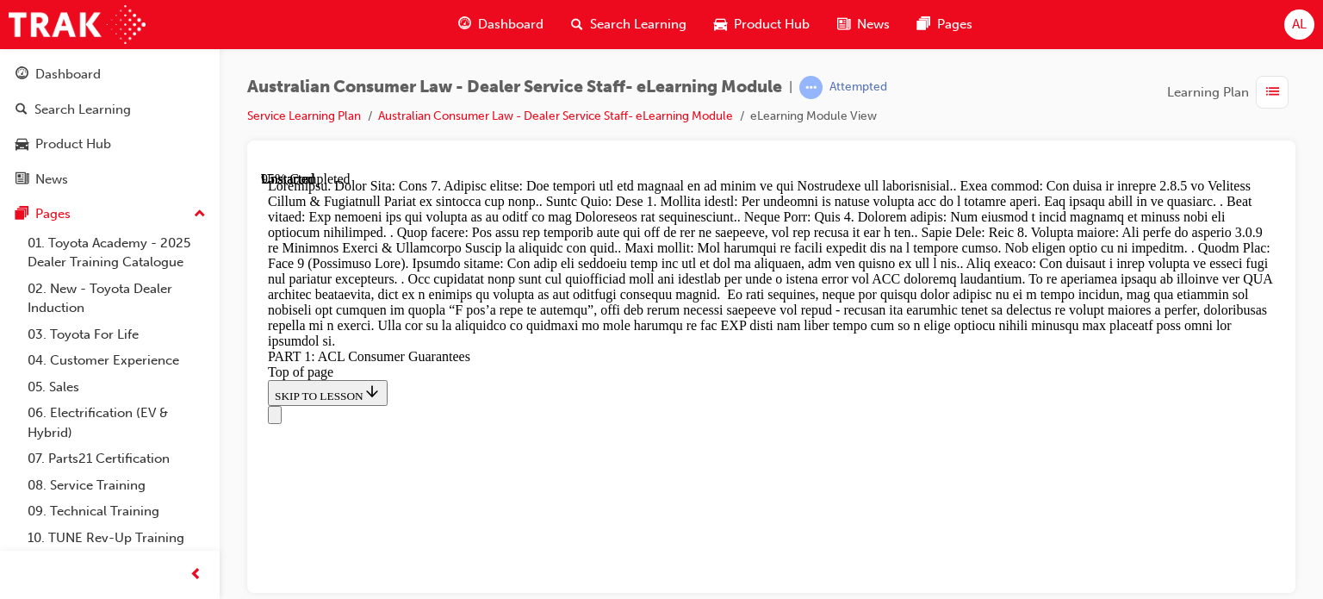
scroll to position [20060, 0]
